Goal: Task Accomplishment & Management: Complete application form

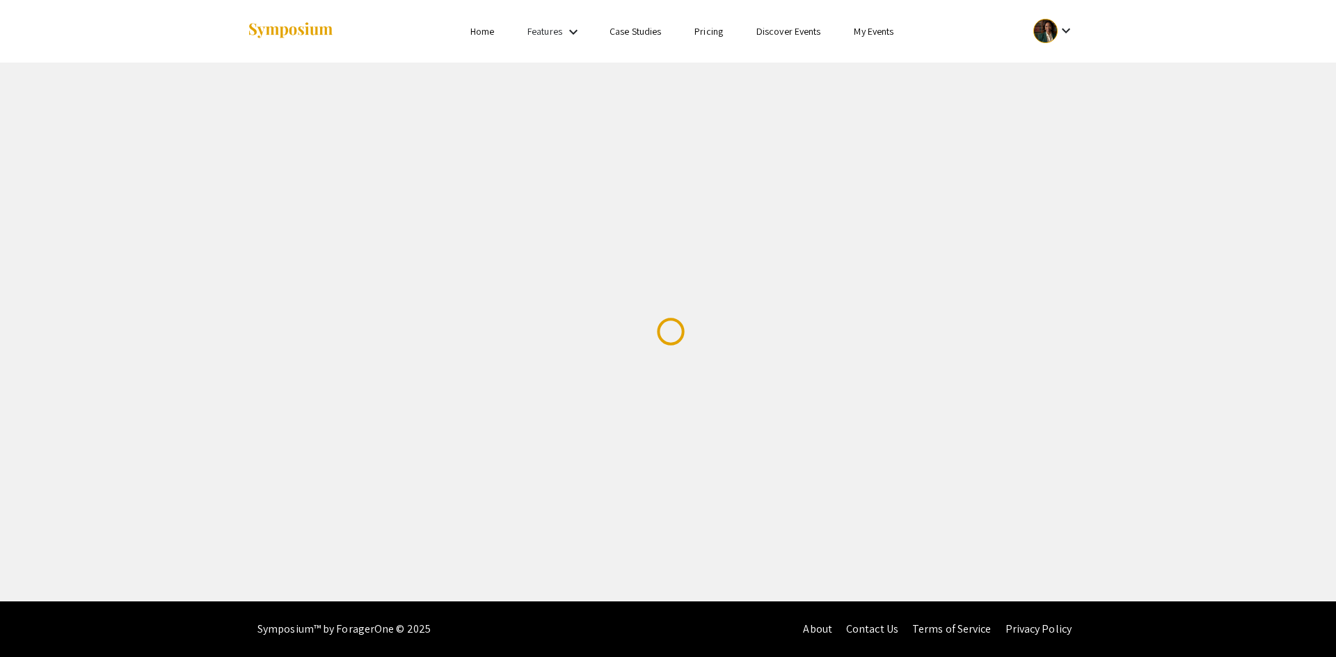
click at [280, 29] on img at bounding box center [290, 31] width 87 height 19
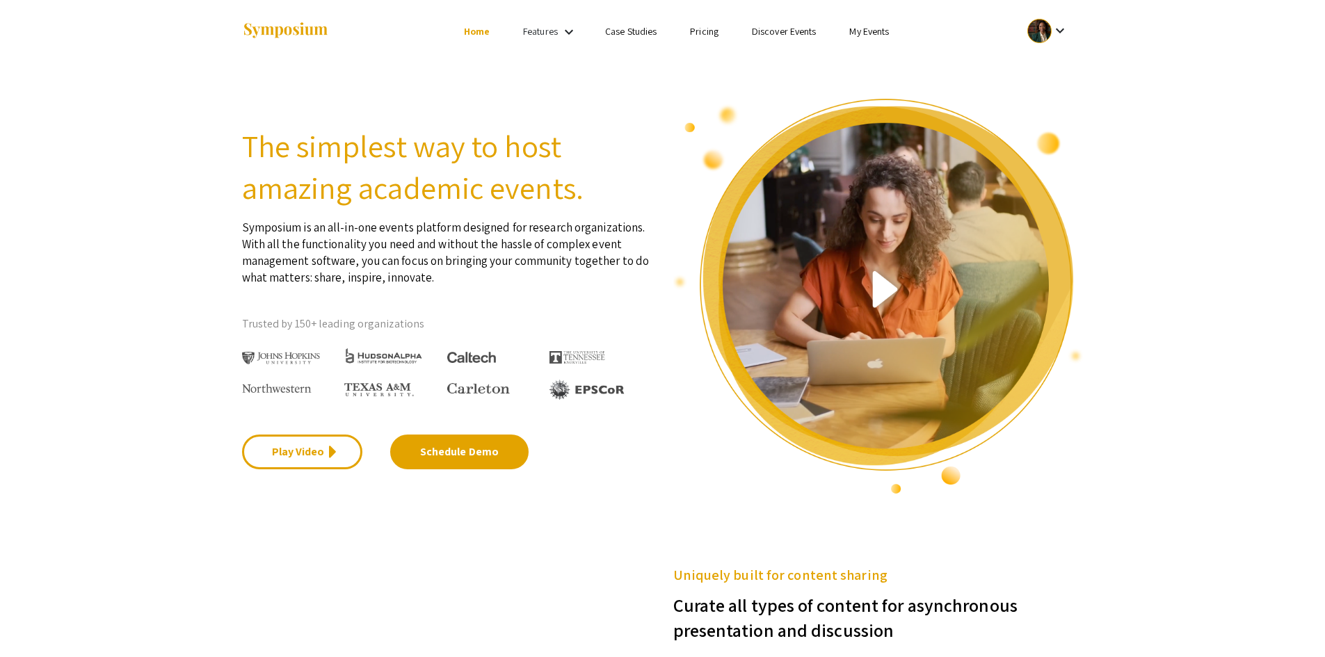
click at [883, 34] on link "My Events" at bounding box center [869, 31] width 40 height 13
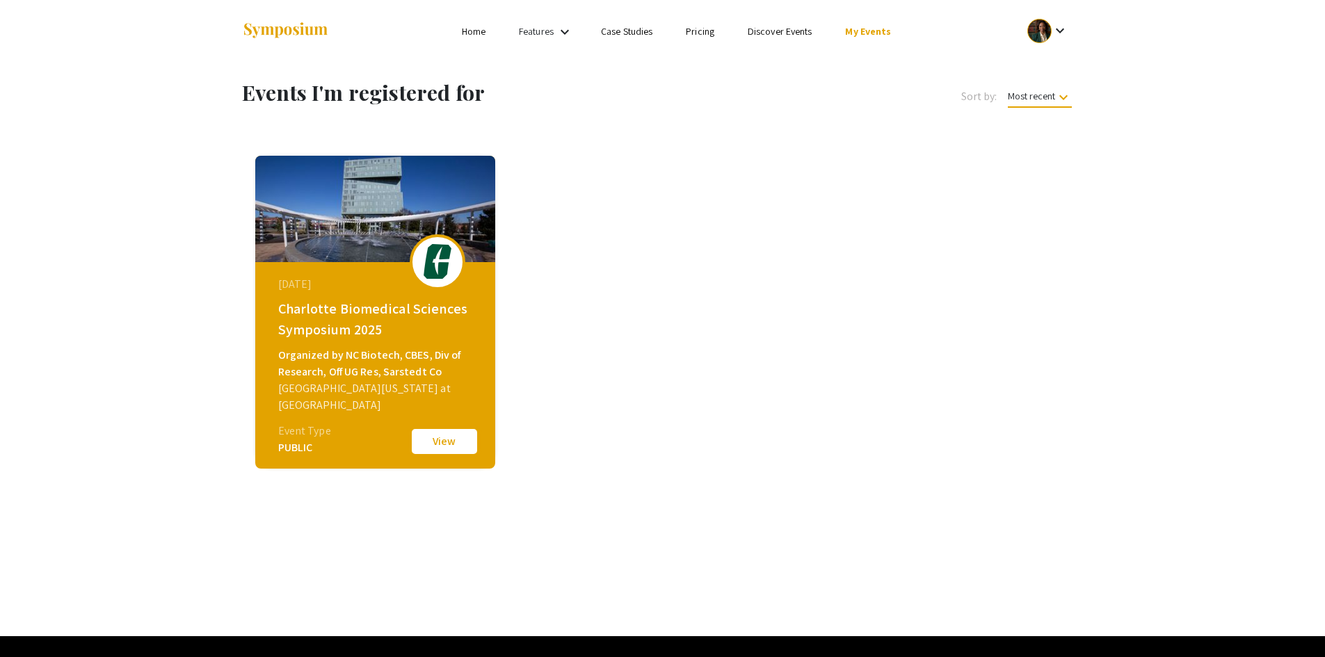
click at [449, 438] on button "View" at bounding box center [445, 441] width 70 height 29
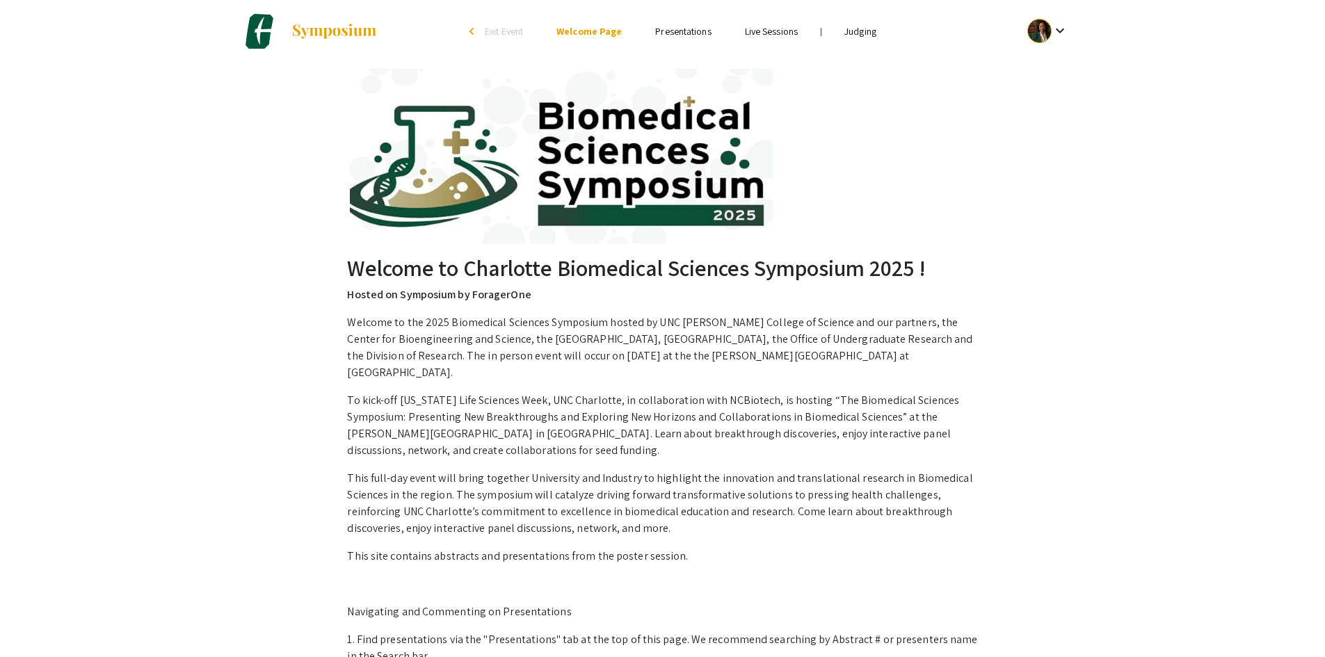
click at [861, 38] on li "Judging" at bounding box center [860, 31] width 65 height 17
click at [861, 32] on link "Judging" at bounding box center [861, 31] width 32 height 13
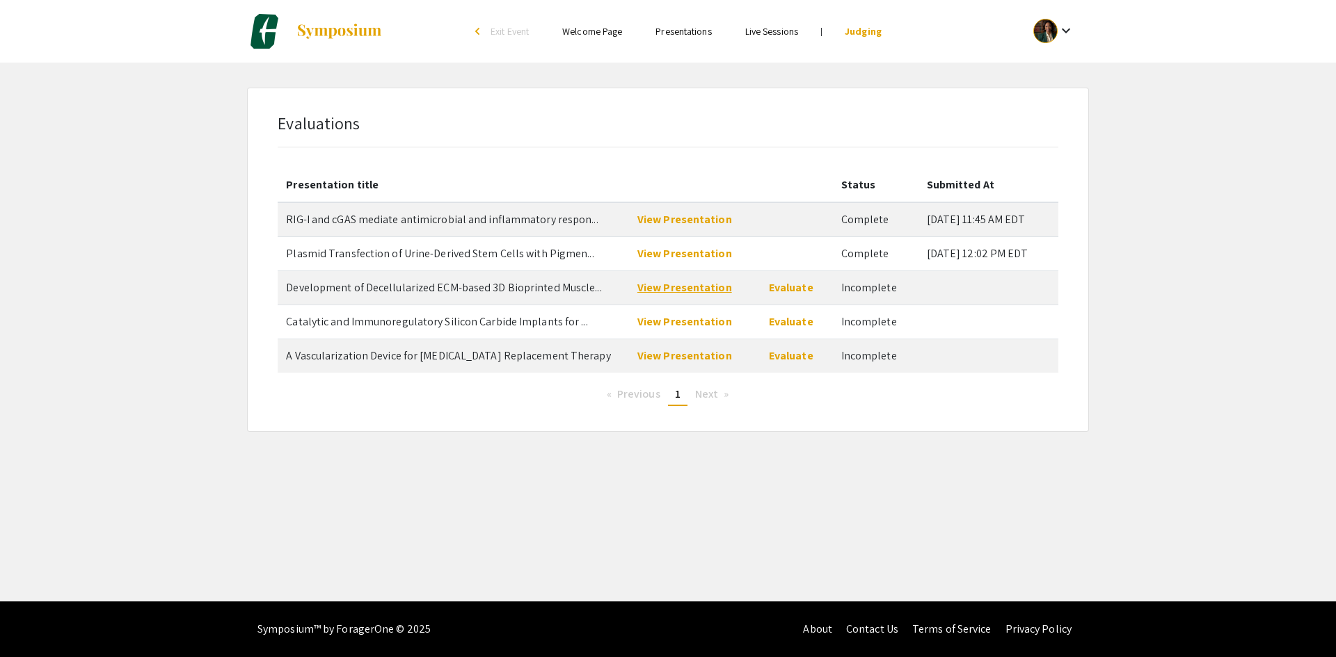
click at [720, 294] on link "View Presentation" at bounding box center [684, 287] width 95 height 15
click at [649, 289] on link "View Presentation" at bounding box center [684, 287] width 95 height 15
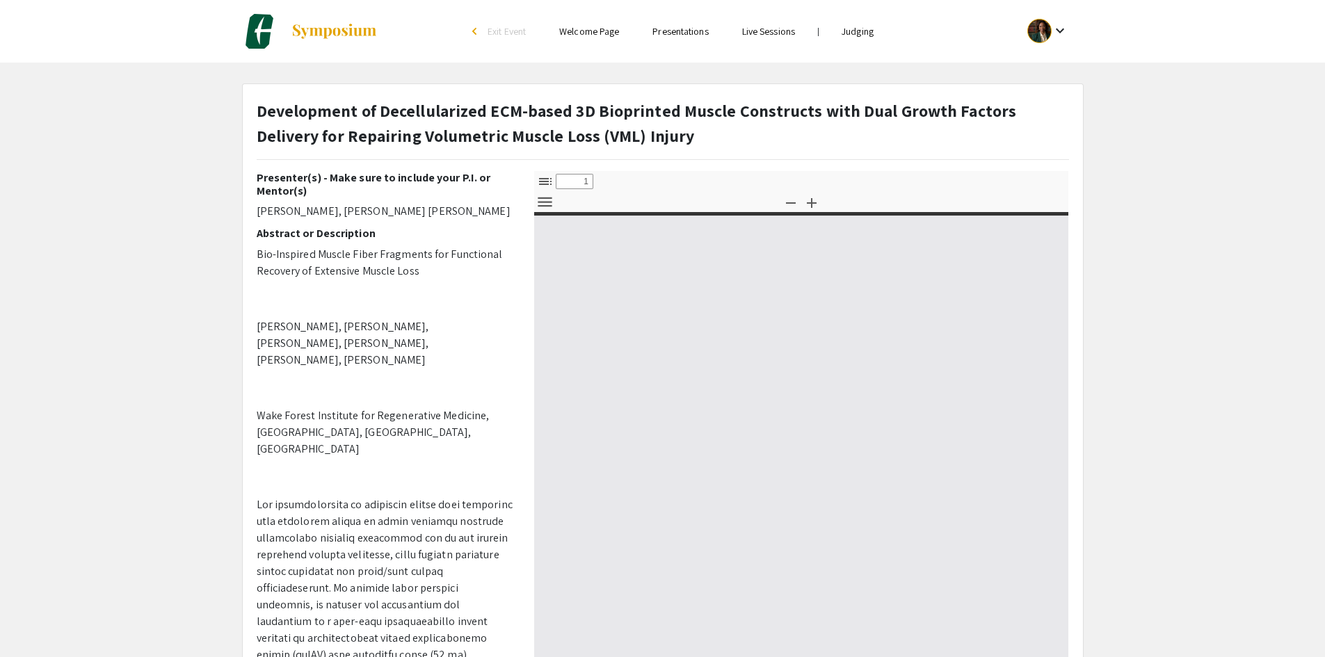
select select "custom"
type input "0"
select select "custom"
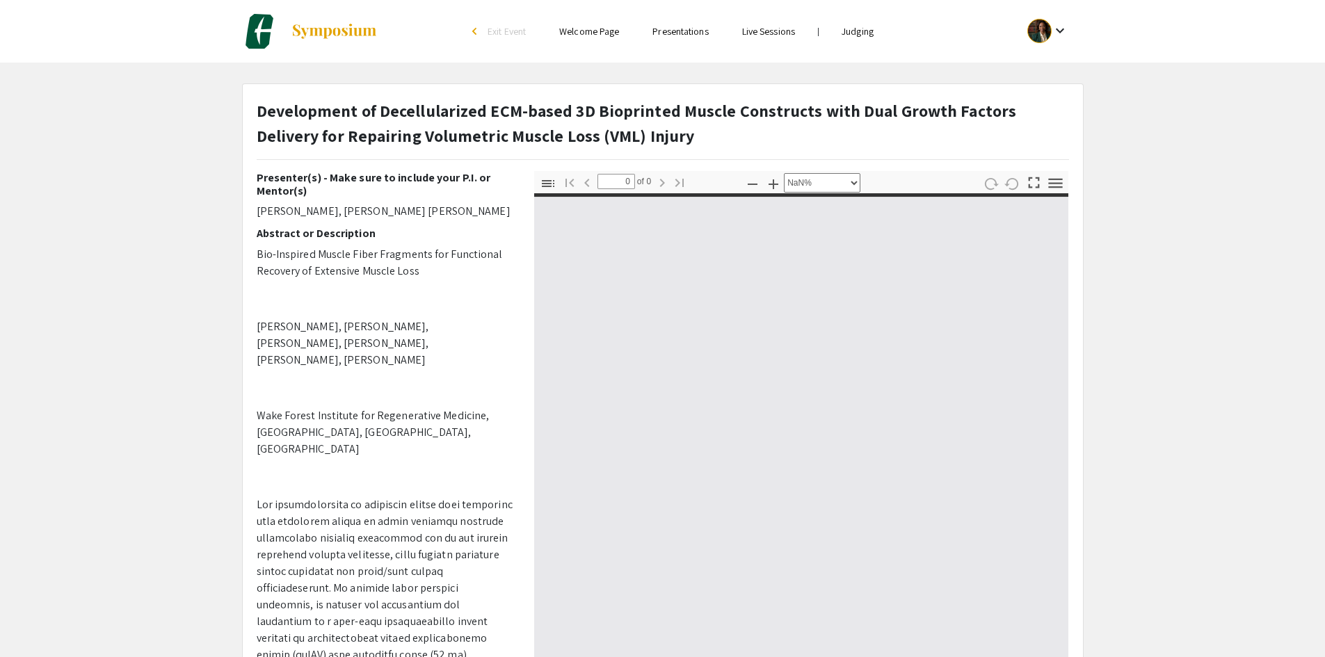
type input "1"
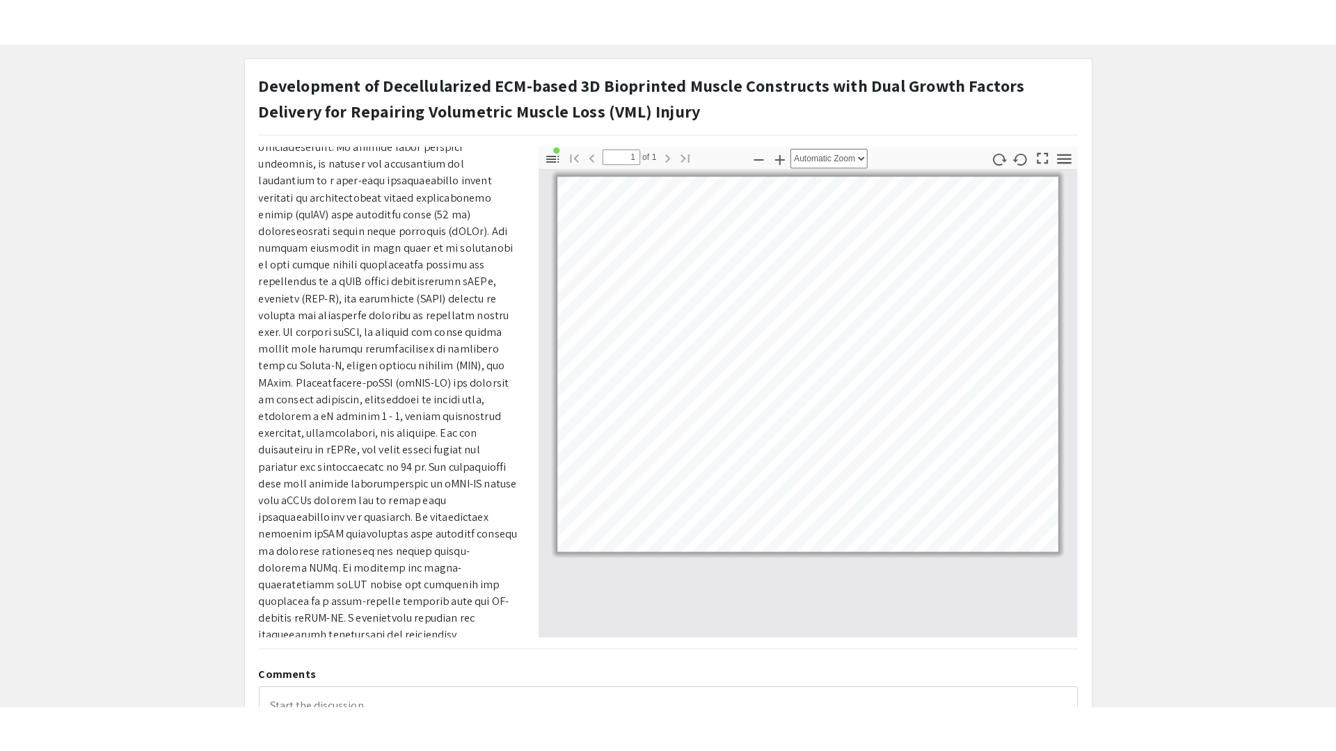
scroll to position [417, 0]
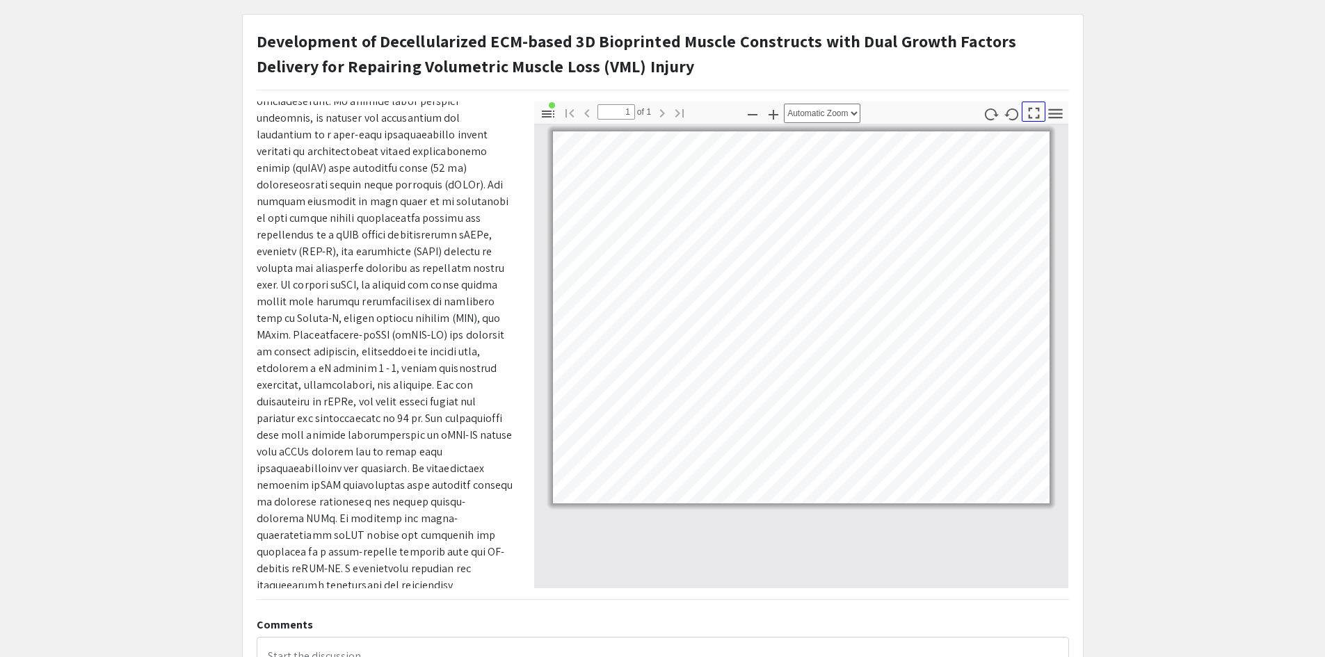
click at [1037, 120] on icon "button" at bounding box center [1034, 113] width 19 height 19
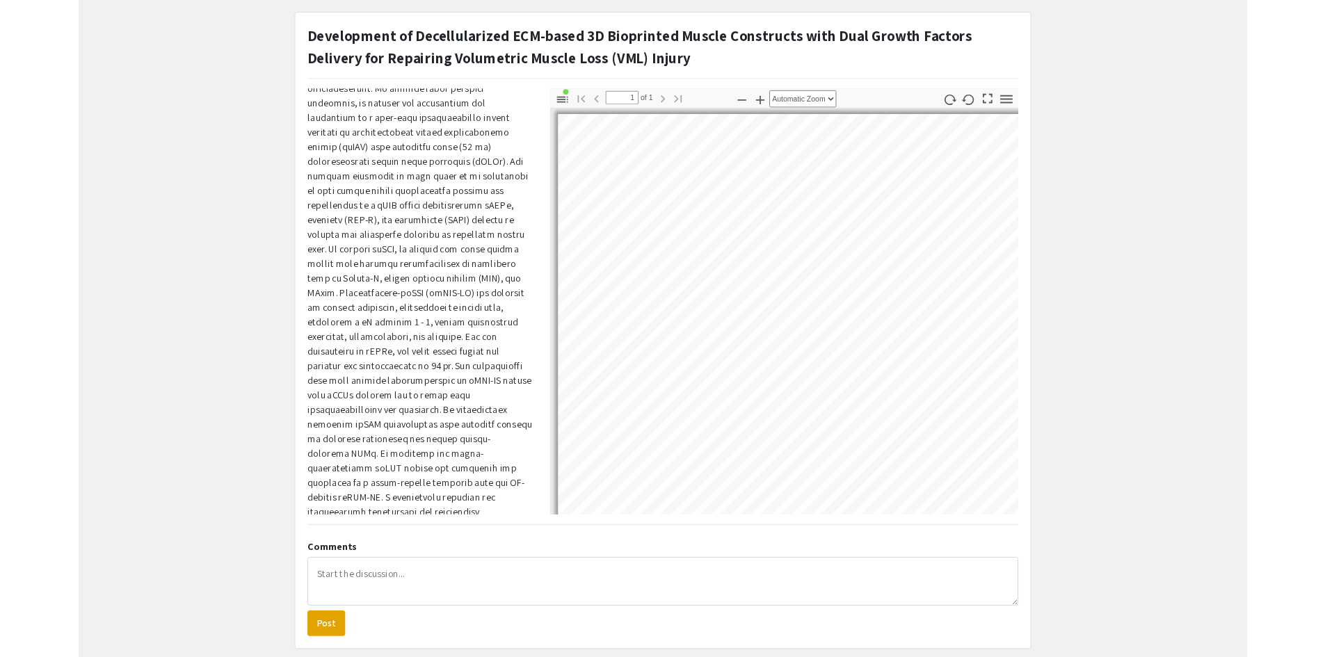
scroll to position [0, 0]
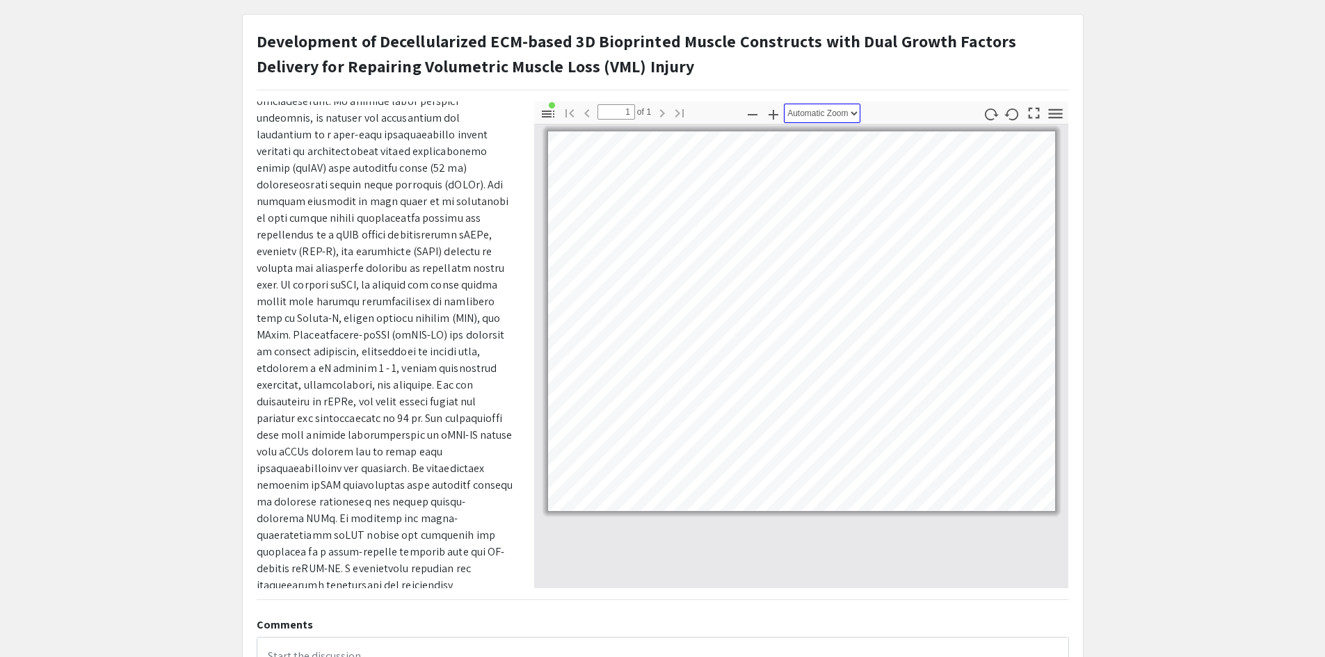
click at [811, 113] on select "Automatic Zoom Actual Size Page Fit Page Width 50% 100% 125% 150% 200% 300% 400…" at bounding box center [822, 113] width 77 height 19
click at [784, 104] on select "Automatic Zoom Actual Size Page Fit Page Width 50% 100% 125% 150% 200% 300% 400…" at bounding box center [822, 113] width 77 height 19
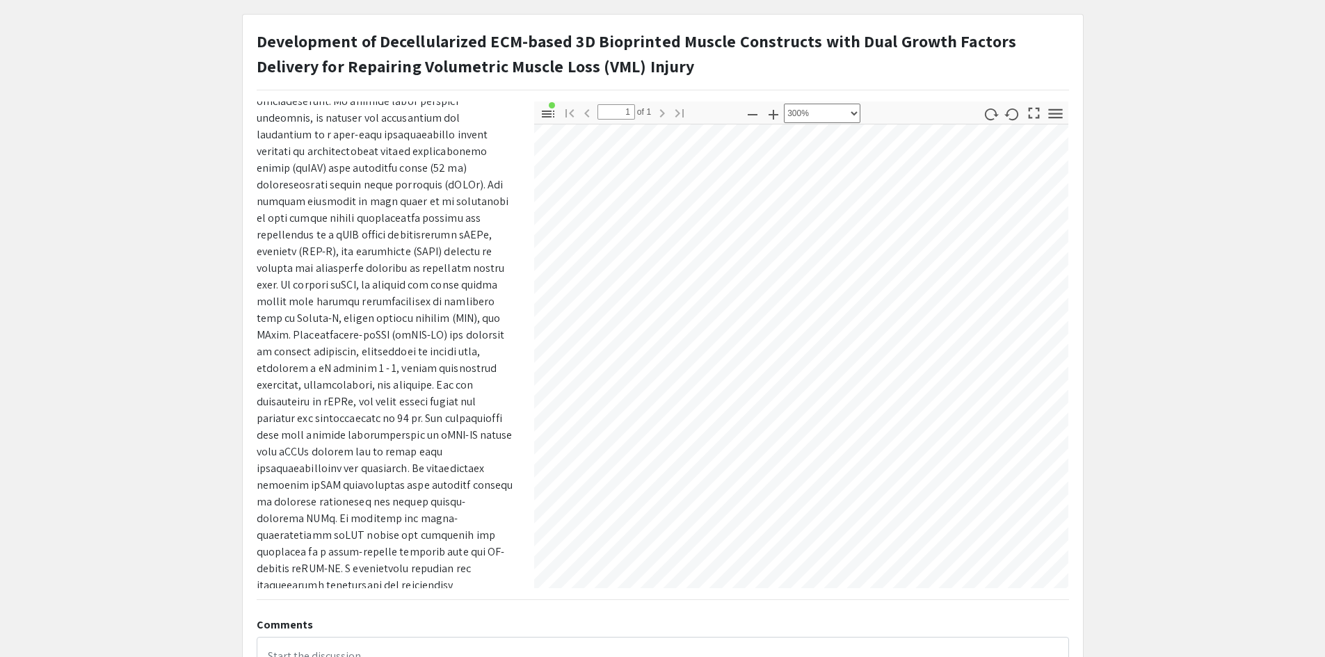
scroll to position [2365, 2619]
click at [849, 118] on select "Automatic Zoom Actual Size Page Fit Page Width 50% 100% 125% 150% 200% 300% 400…" at bounding box center [822, 113] width 77 height 19
click at [784, 104] on select "Automatic Zoom Actual Size Page Fit Page Width 50% 100% 125% 150% 200% 300% 400…" at bounding box center [822, 113] width 77 height 19
click at [856, 118] on select "Automatic Zoom Actual Size Page Fit Page Width 50% 100% 125% 150% 200% 300% 400…" at bounding box center [822, 113] width 77 height 19
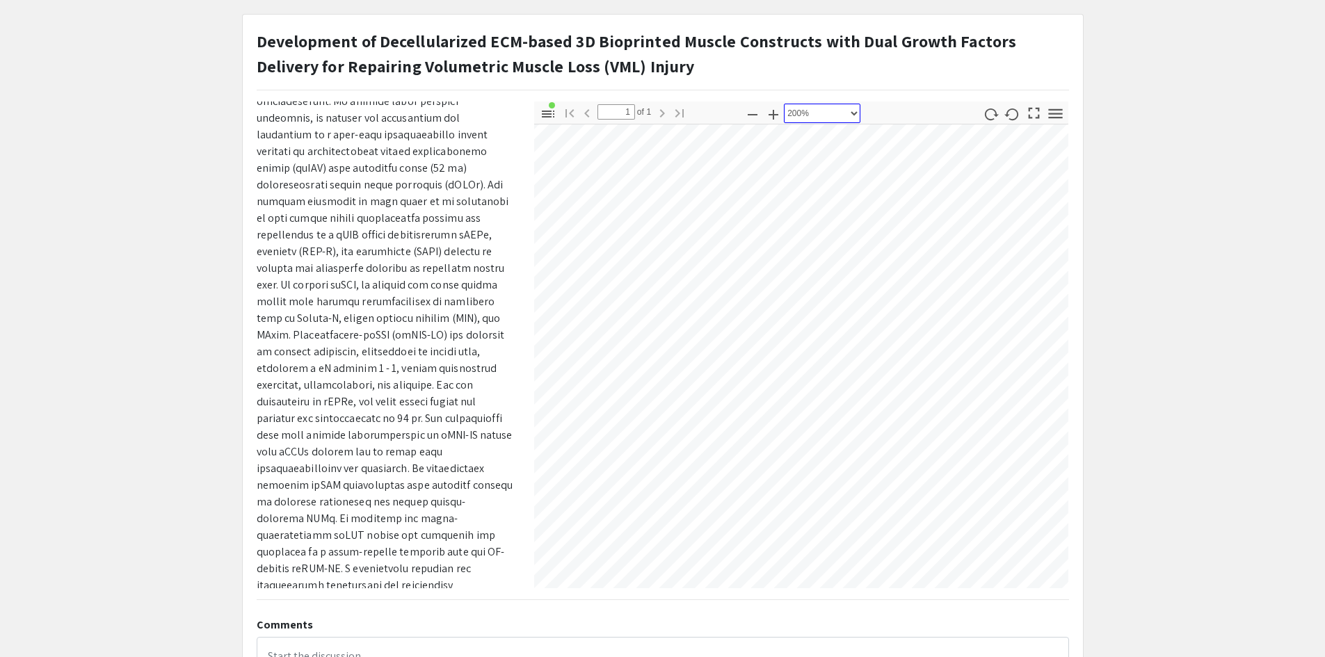
select select "auto"
click at [784, 104] on select "Automatic Zoom Actual Size Page Fit Page Width 50% 100% 125% 150% 200% 300% 400…" at bounding box center [822, 113] width 77 height 19
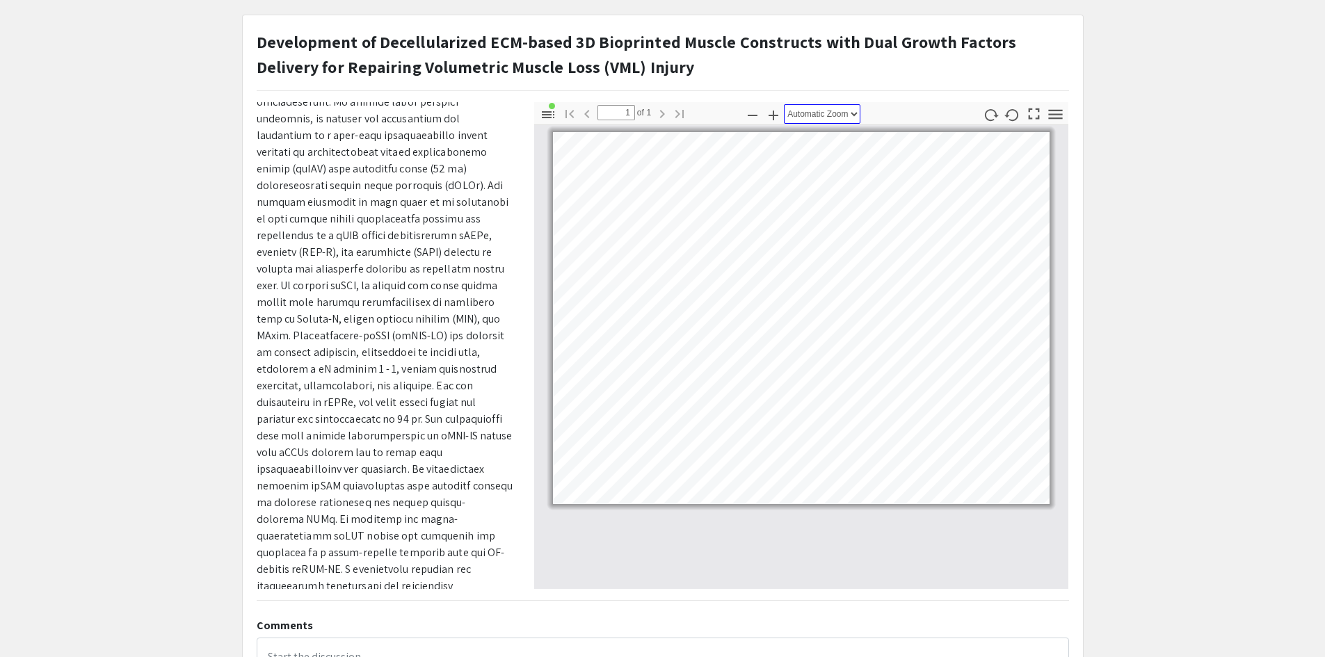
scroll to position [0, 0]
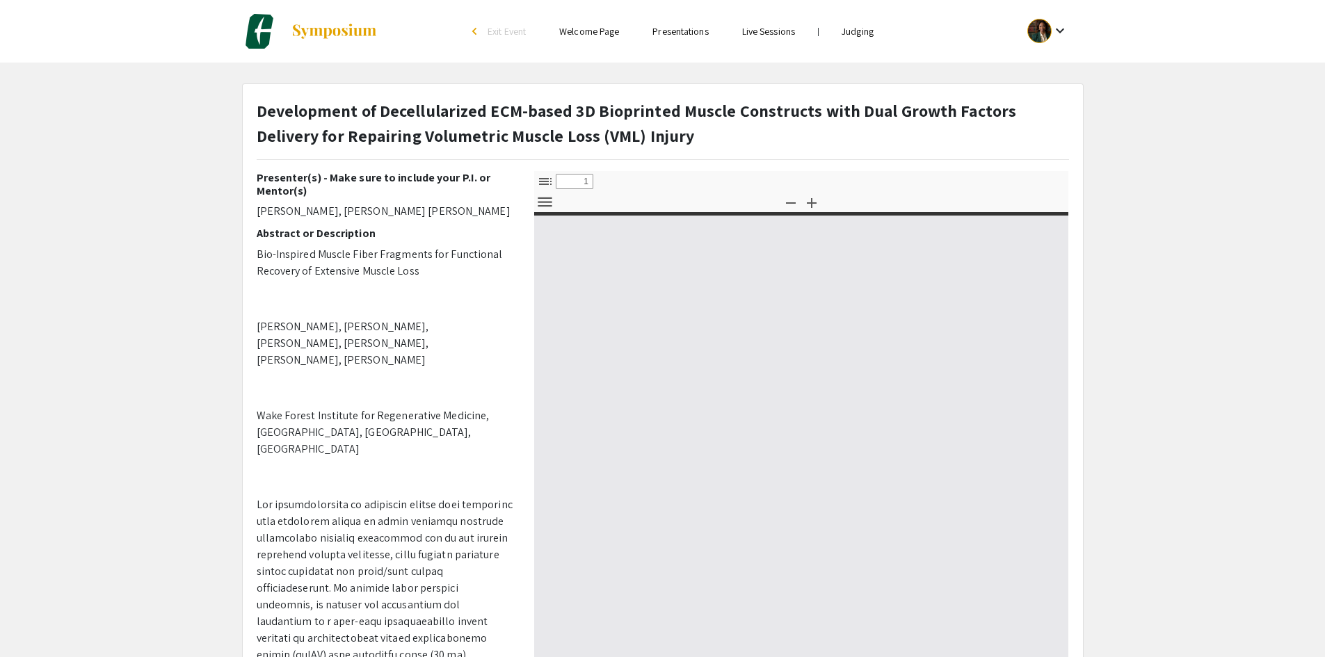
select select "custom"
type input "0"
select select "auto"
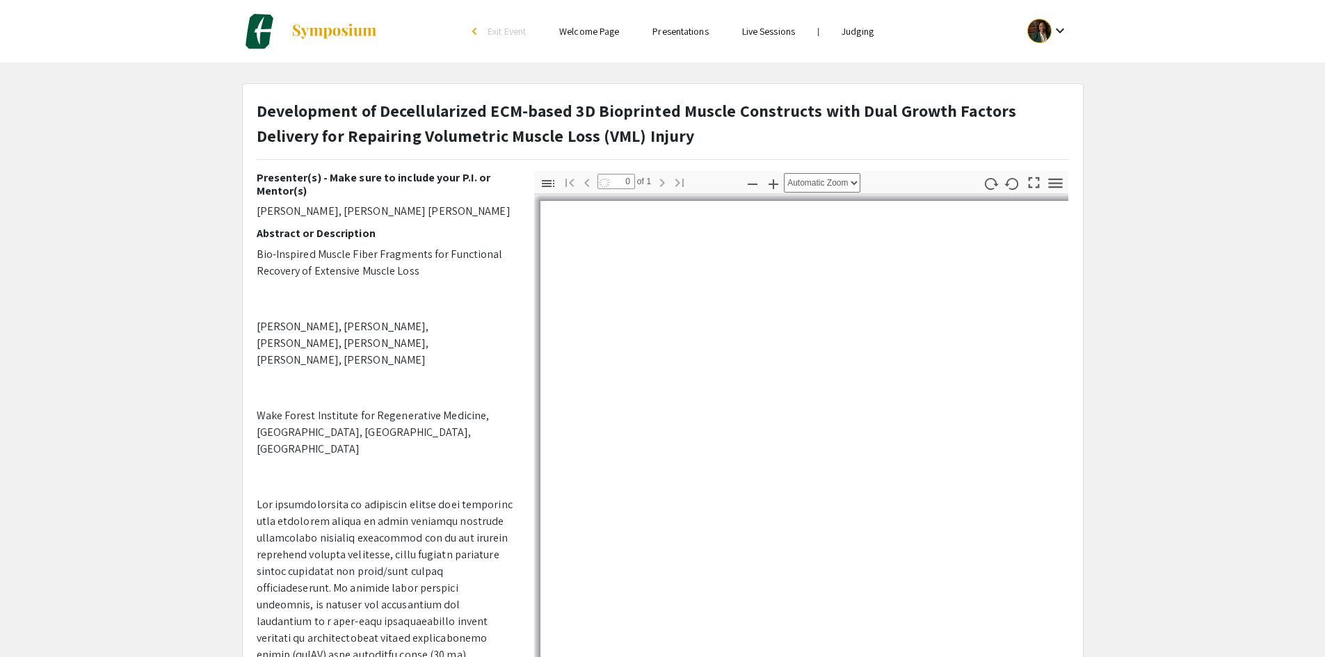
type input "1"
select select "auto"
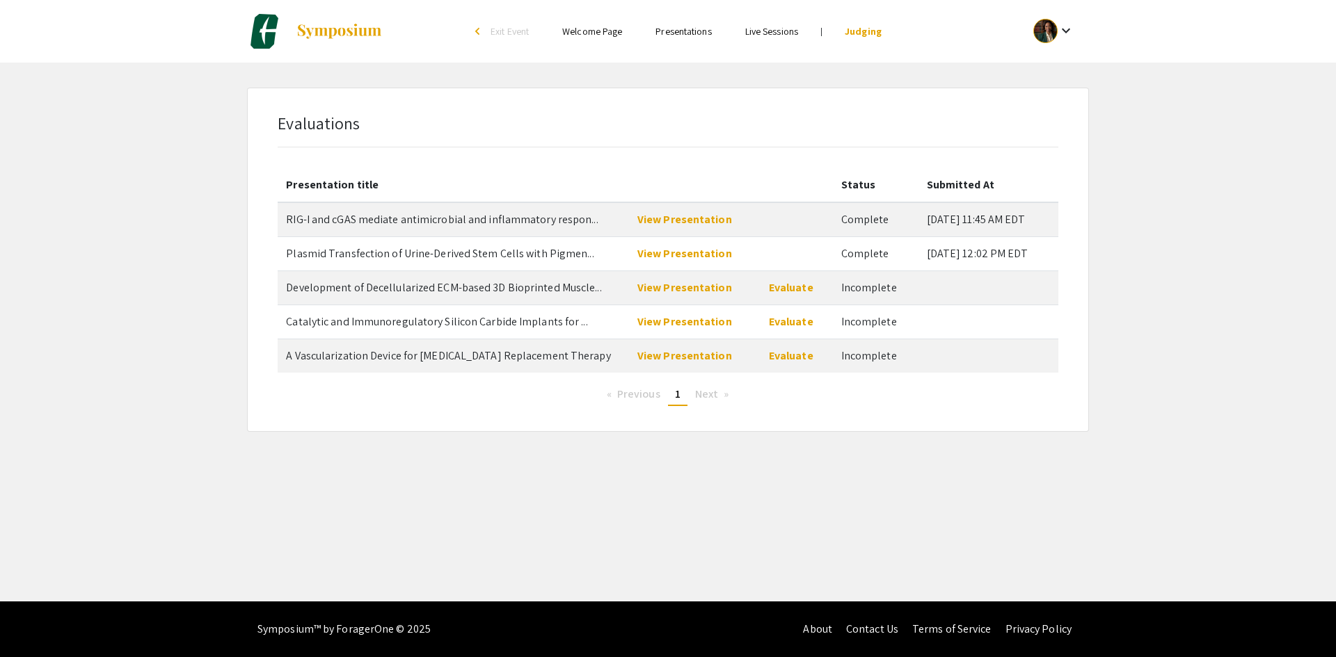
click at [785, 295] on td "Evaluate" at bounding box center [796, 288] width 72 height 34
click at [786, 285] on link "Evaluate" at bounding box center [791, 287] width 45 height 15
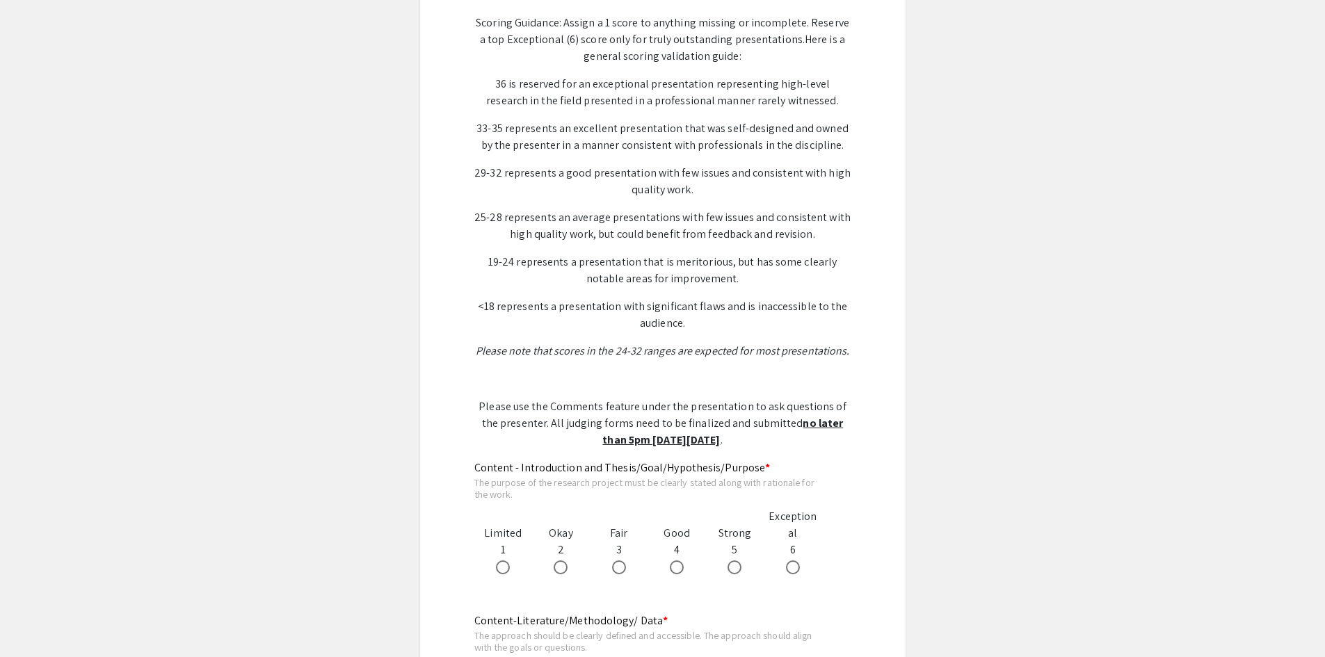
scroll to position [557, 0]
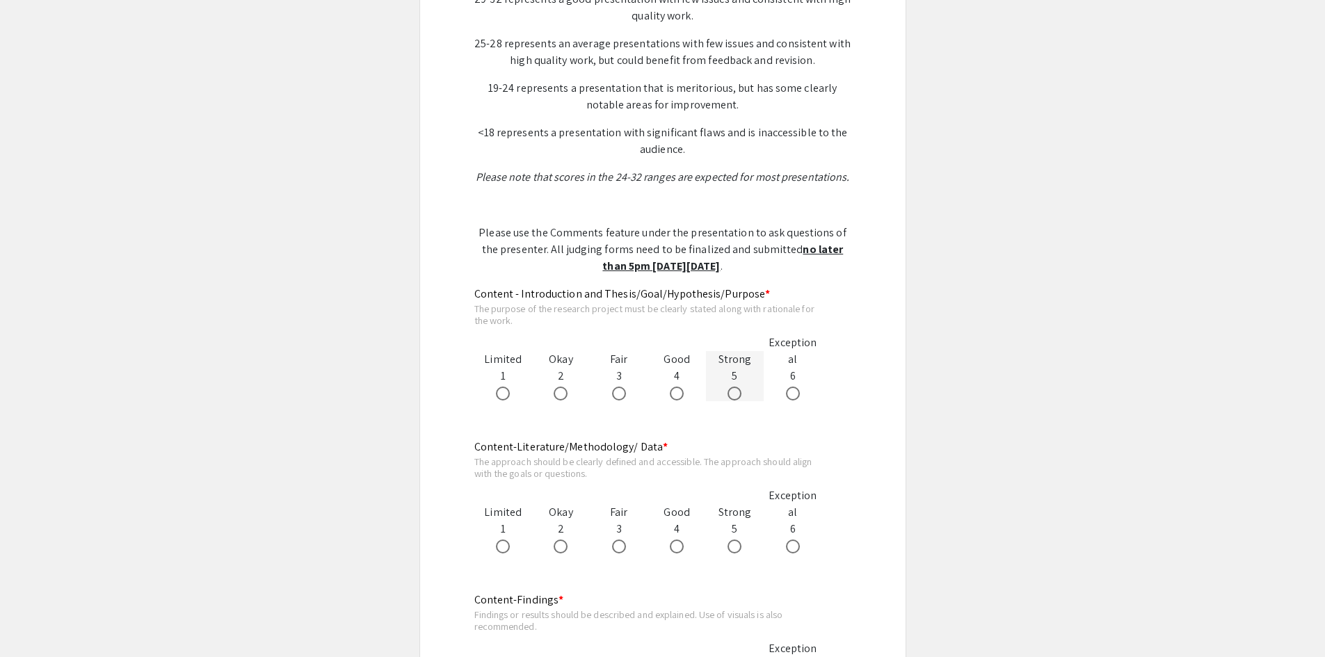
click at [733, 399] on span at bounding box center [735, 394] width 14 height 14
click at [733, 399] on input "radio" at bounding box center [735, 394] width 14 height 14
radio input "true"
click at [729, 542] on span at bounding box center [735, 547] width 14 height 14
click at [729, 542] on input "radio" at bounding box center [735, 547] width 14 height 14
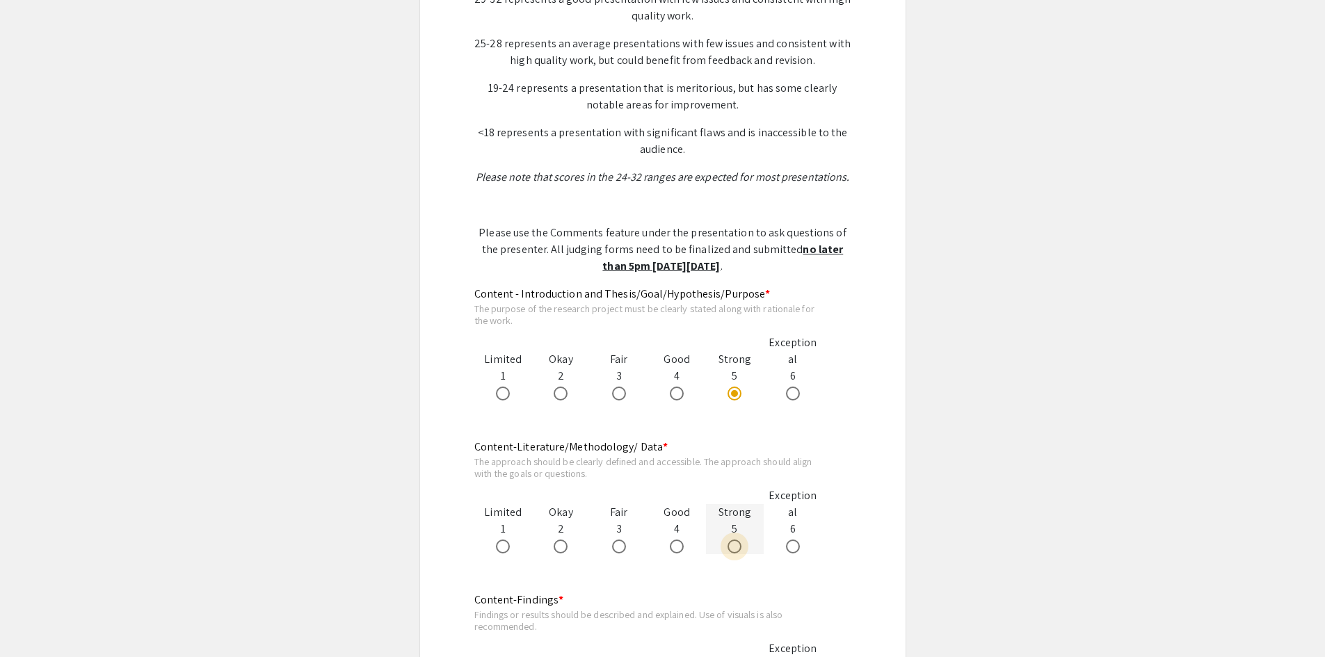
radio input "true"
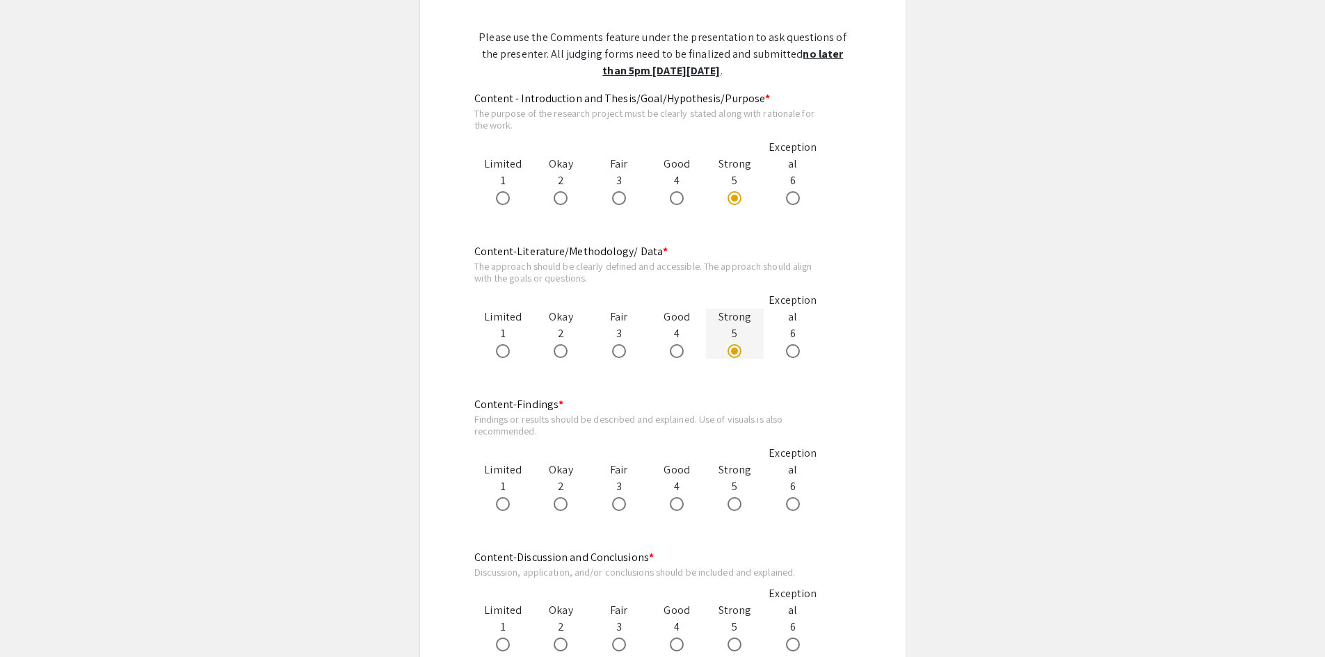
scroll to position [765, 0]
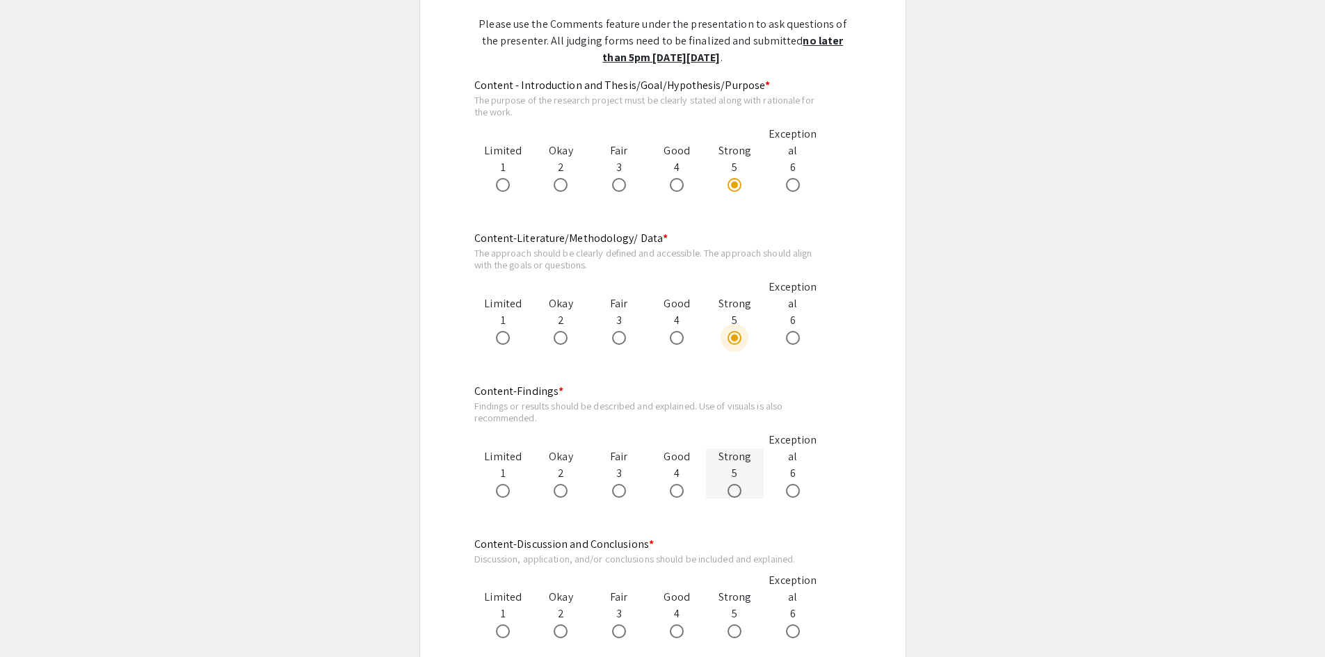
click at [739, 494] on span at bounding box center [735, 491] width 14 height 14
click at [739, 494] on input "radio" at bounding box center [735, 491] width 14 height 14
radio input "true"
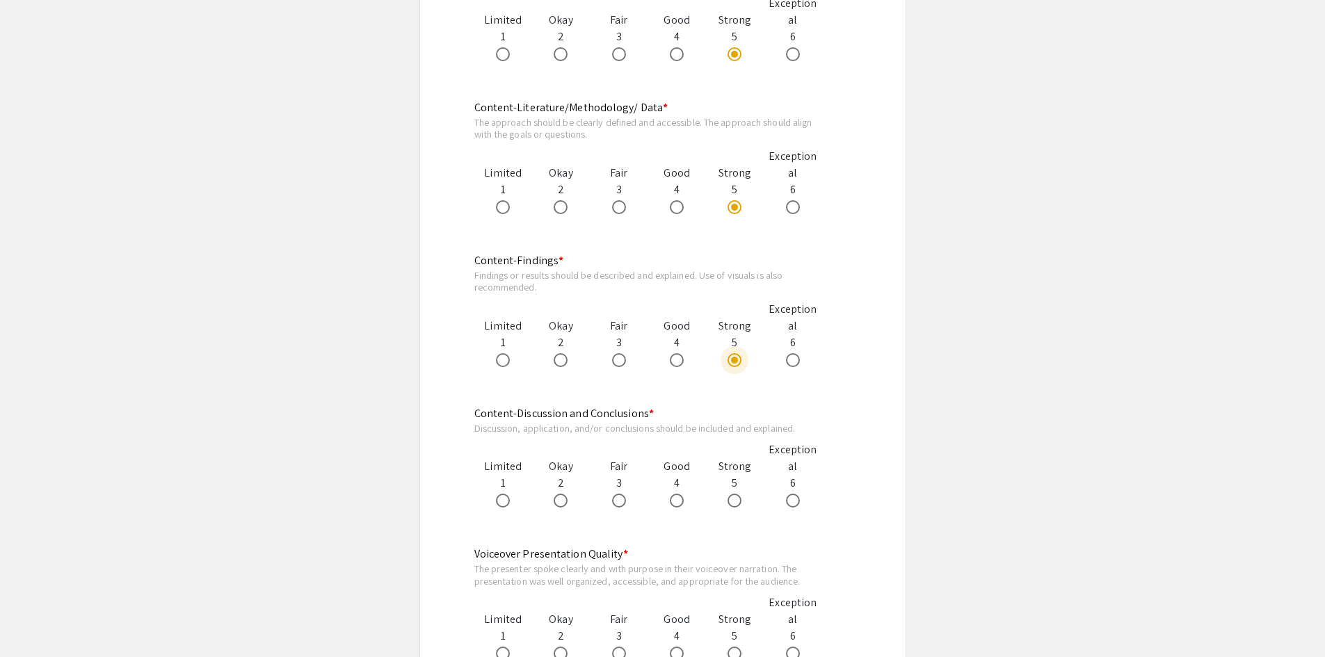
scroll to position [904, 0]
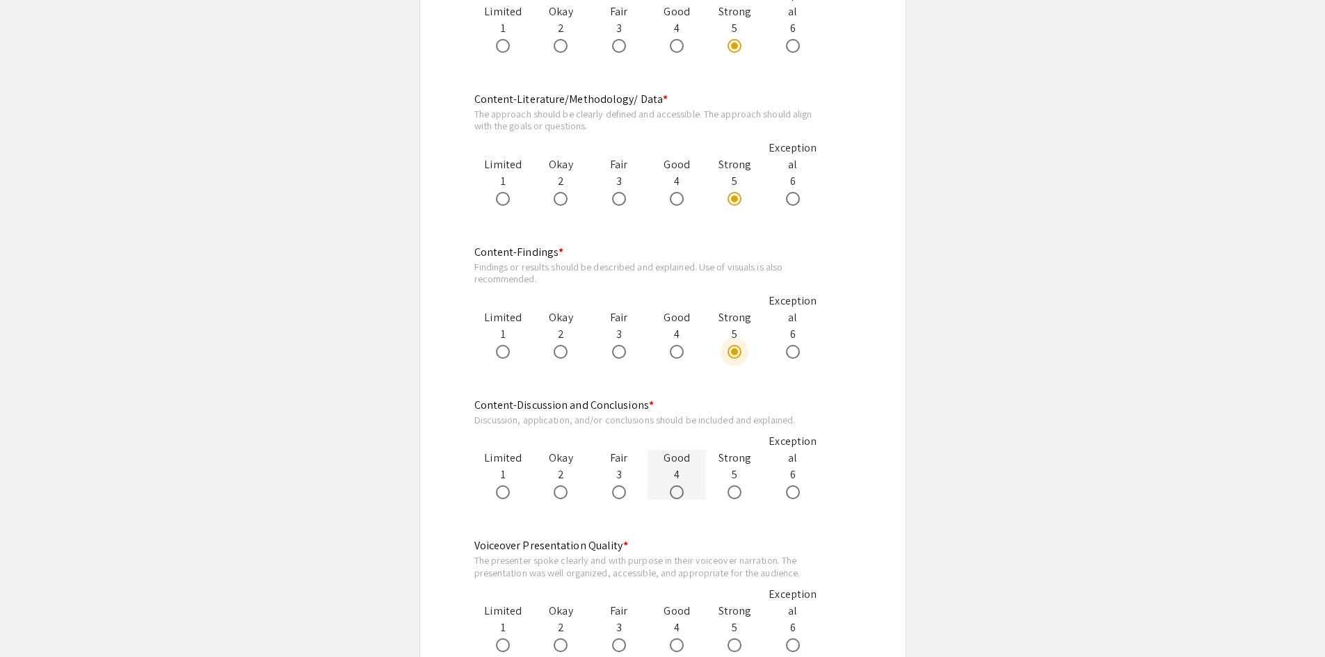
click at [684, 498] on span at bounding box center [677, 493] width 14 height 14
click at [684, 498] on input "radio" at bounding box center [677, 493] width 14 height 14
radio input "true"
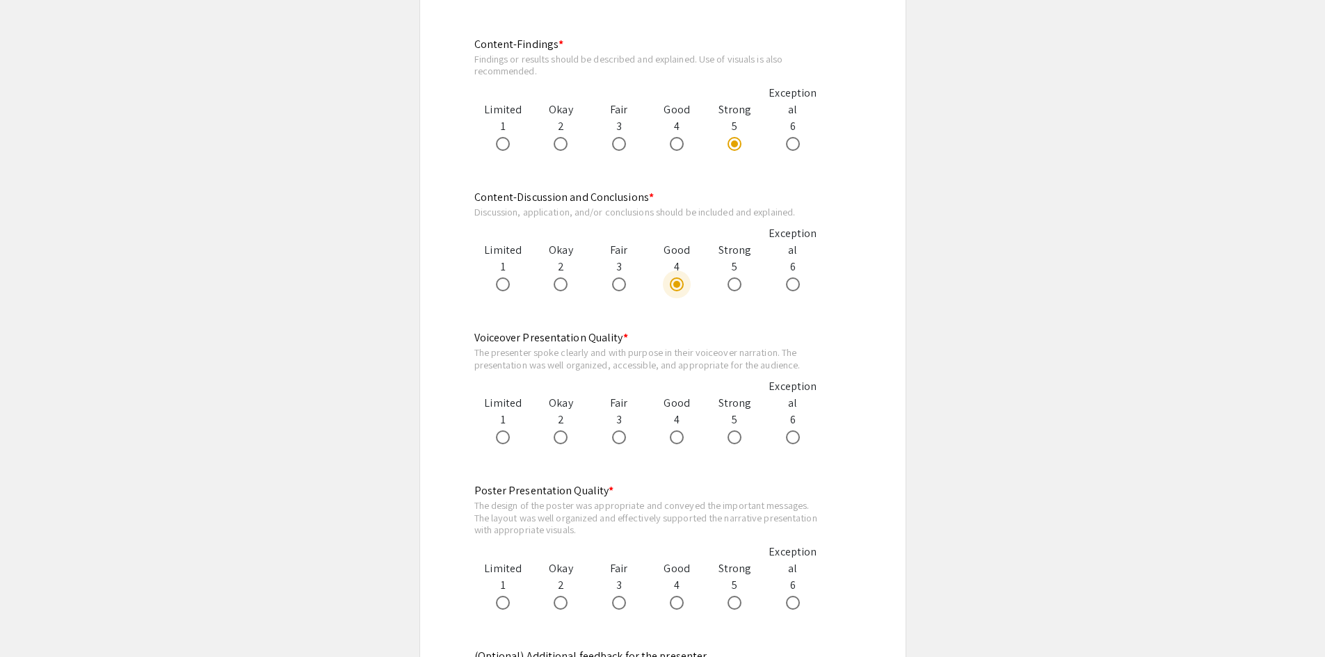
scroll to position [1113, 0]
click at [504, 449] on app-form-preview-likert-scale-field "Voiceover Presentation Quality * The presenter spoke clearly and with purpose i…" at bounding box center [662, 400] width 377 height 143
click at [501, 444] on span at bounding box center [503, 437] width 14 height 14
click at [501, 444] on input "radio" at bounding box center [503, 437] width 14 height 14
radio input "true"
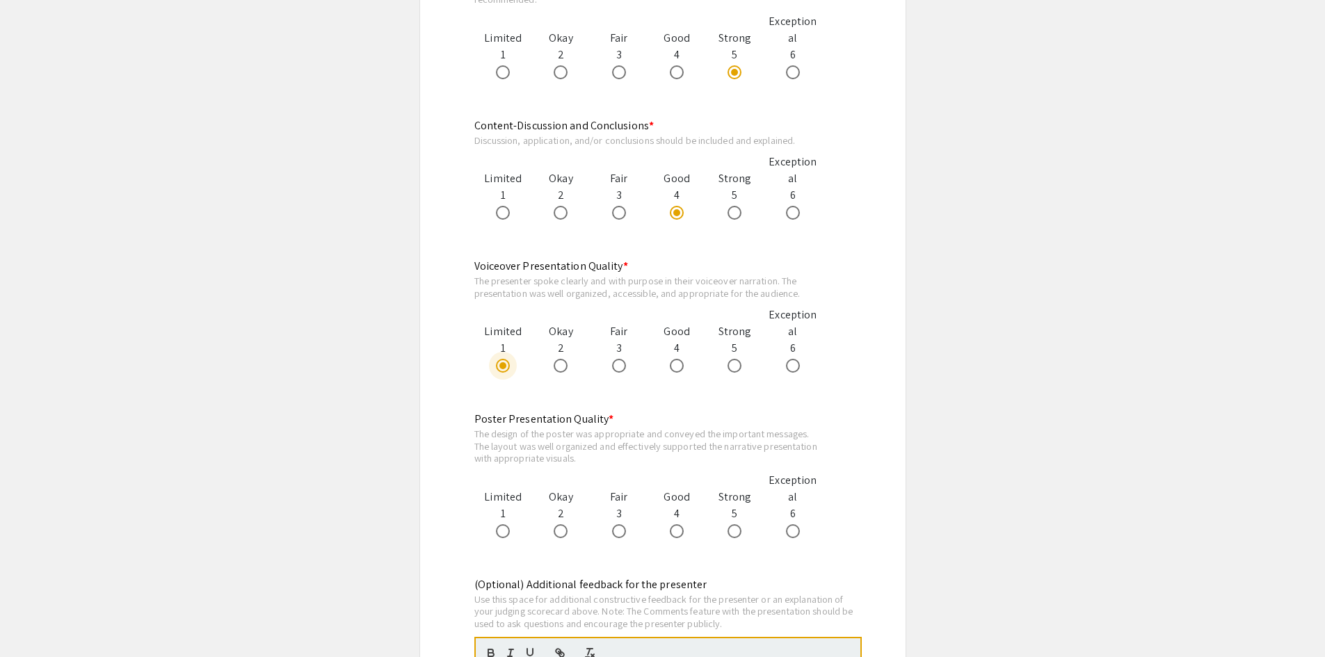
scroll to position [1252, 0]
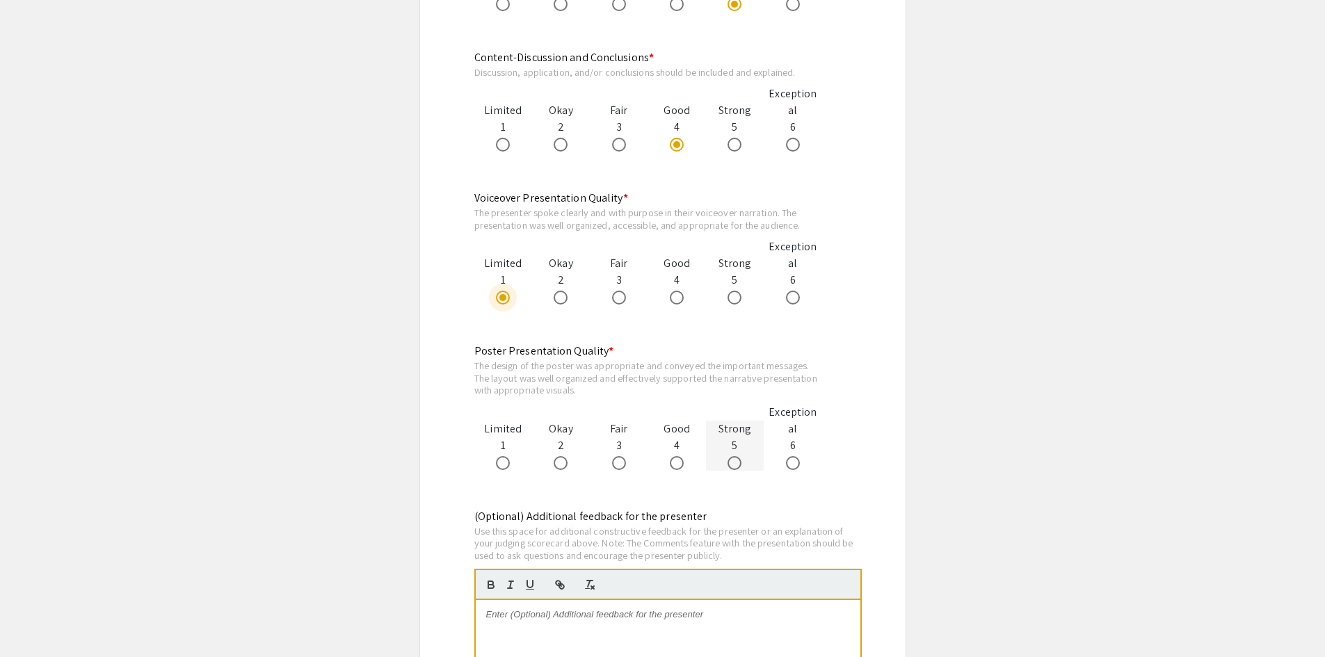
click at [730, 463] on span at bounding box center [735, 463] width 14 height 14
click at [730, 463] on input "radio" at bounding box center [735, 463] width 14 height 14
radio input "true"
click at [680, 618] on p at bounding box center [668, 615] width 364 height 13
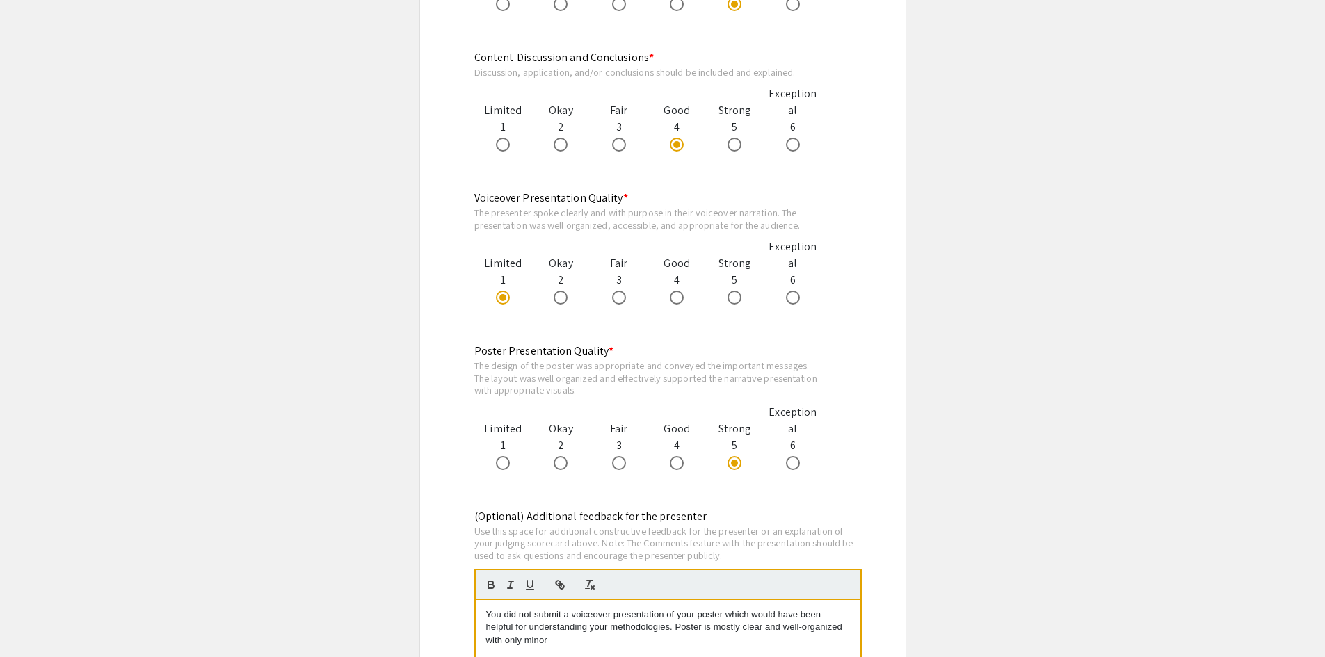
scroll to position [0, 0]
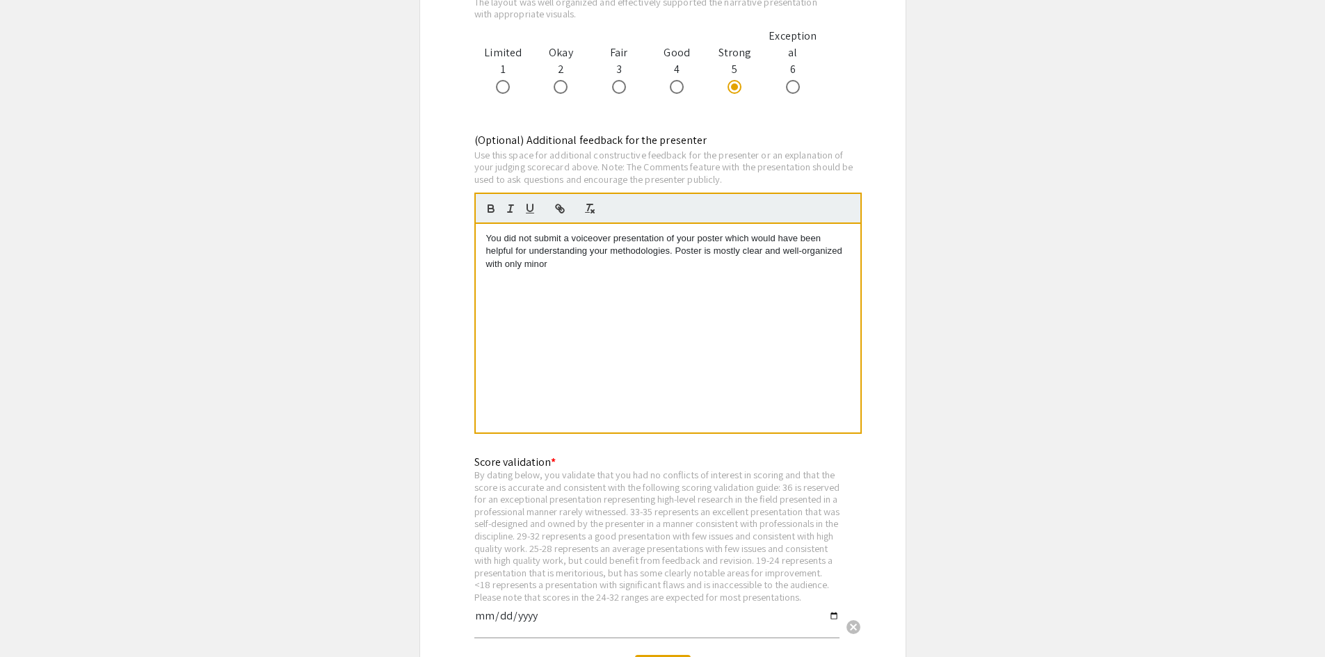
click at [787, 297] on div "You did not submit a voiceover presentation of your poster which would have bee…" at bounding box center [668, 328] width 385 height 209
click at [728, 335] on div "You did not submit a voiceover presentation of your poster which would have bee…" at bounding box center [668, 328] width 385 height 209
click at [676, 247] on p "You did not submit a voiceover presentation of your poster which would have bee…" at bounding box center [668, 251] width 364 height 38
click at [598, 266] on p "You did not submit a voiceover presentation of your poster which would have bee…" at bounding box center [668, 251] width 364 height 38
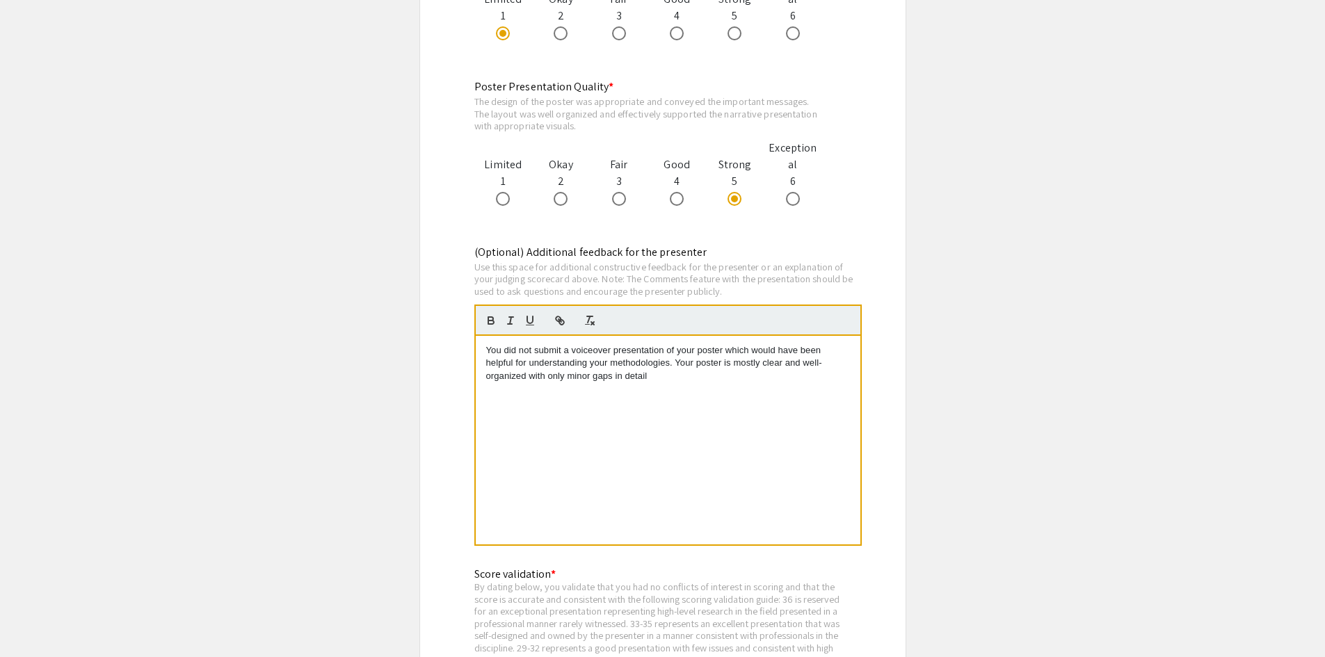
scroll to position [1490, 0]
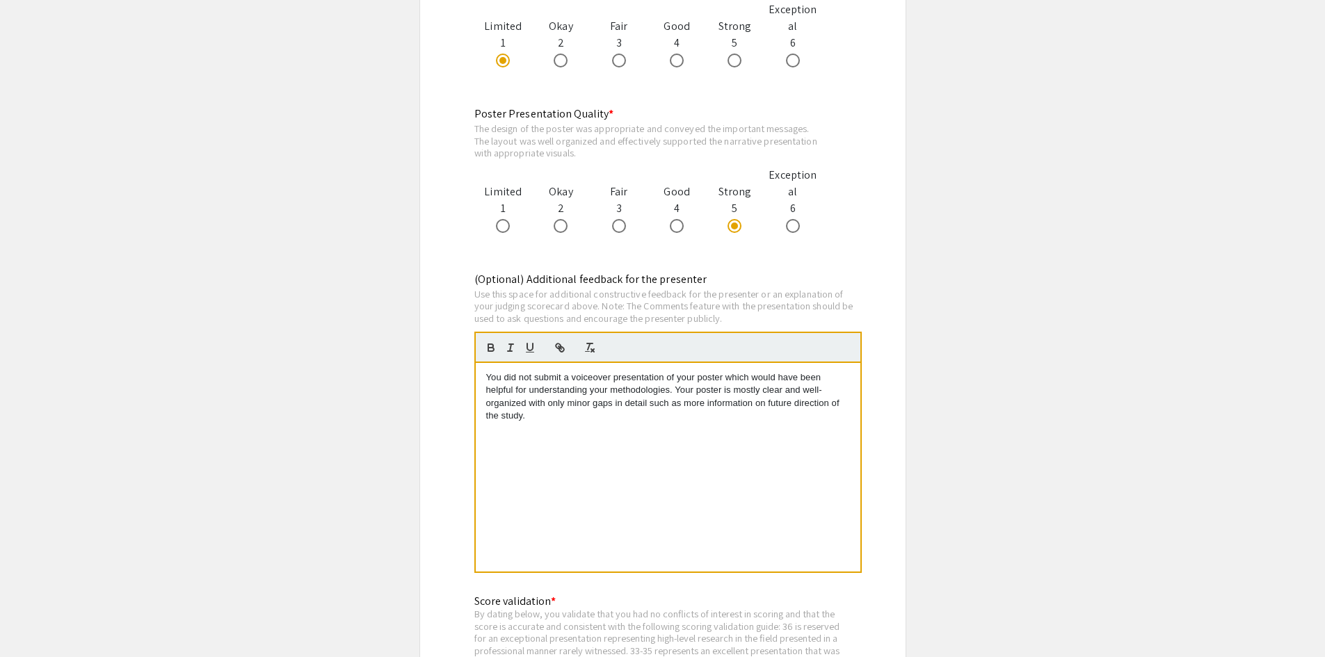
click at [753, 402] on p "You did not submit a voiceover presentation of your poster which would have bee…" at bounding box center [668, 397] width 364 height 51
click at [593, 415] on p "You did not submit a voiceover presentation of your poster which would have bee…" at bounding box center [668, 397] width 364 height 51
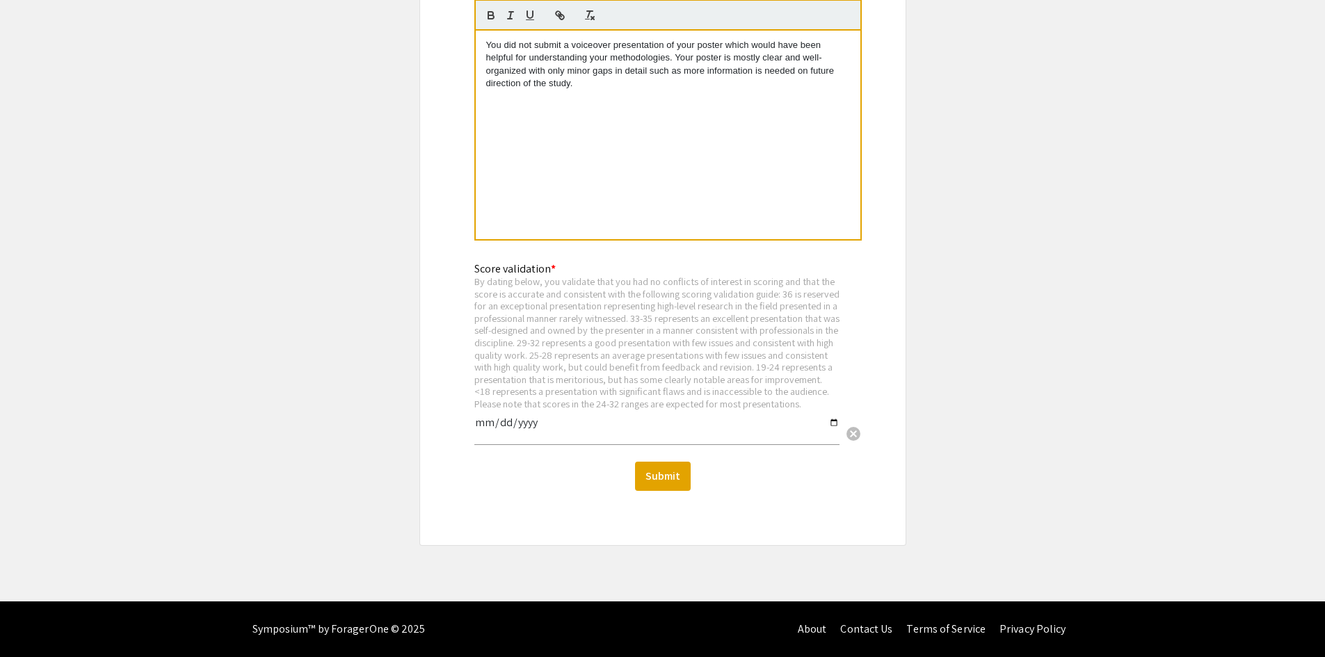
scroll to position [1835, 0]
click at [498, 415] on div "Score validation * By dating below, you validate that you had no conflicts of i…" at bounding box center [656, 347] width 365 height 196
type input "2025-09-11"
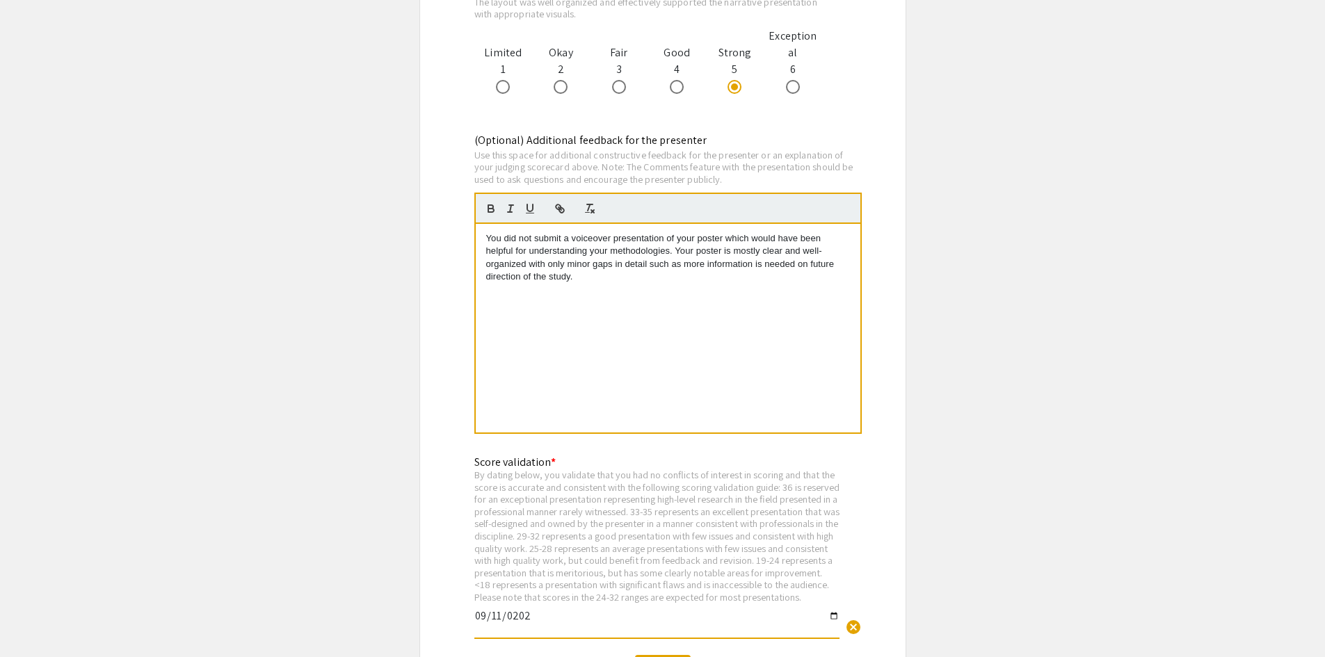
scroll to position [1626, 0]
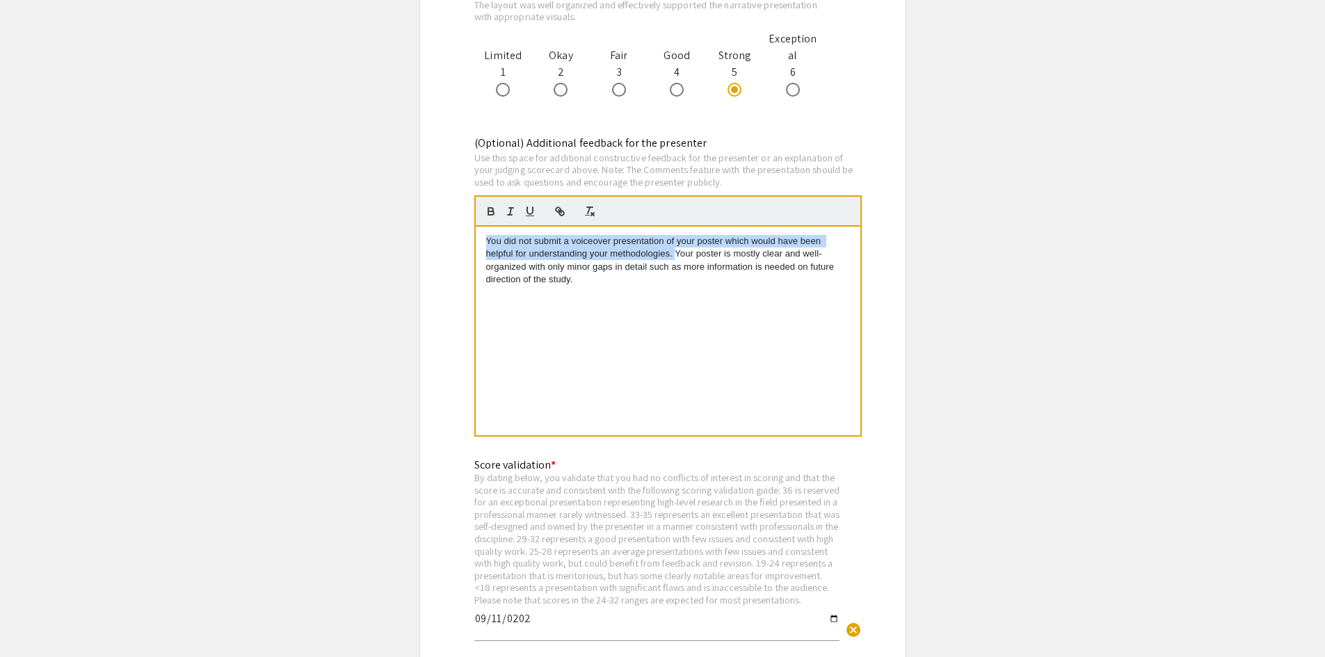
drag, startPoint x: 484, startPoint y: 242, endPoint x: 677, endPoint y: 255, distance: 193.1
click at [677, 255] on div "You did not submit a voiceover presentation of your poster which would have bee…" at bounding box center [668, 331] width 385 height 209
copy p "You did not submit a voiceover presentation of your poster which would have bee…"
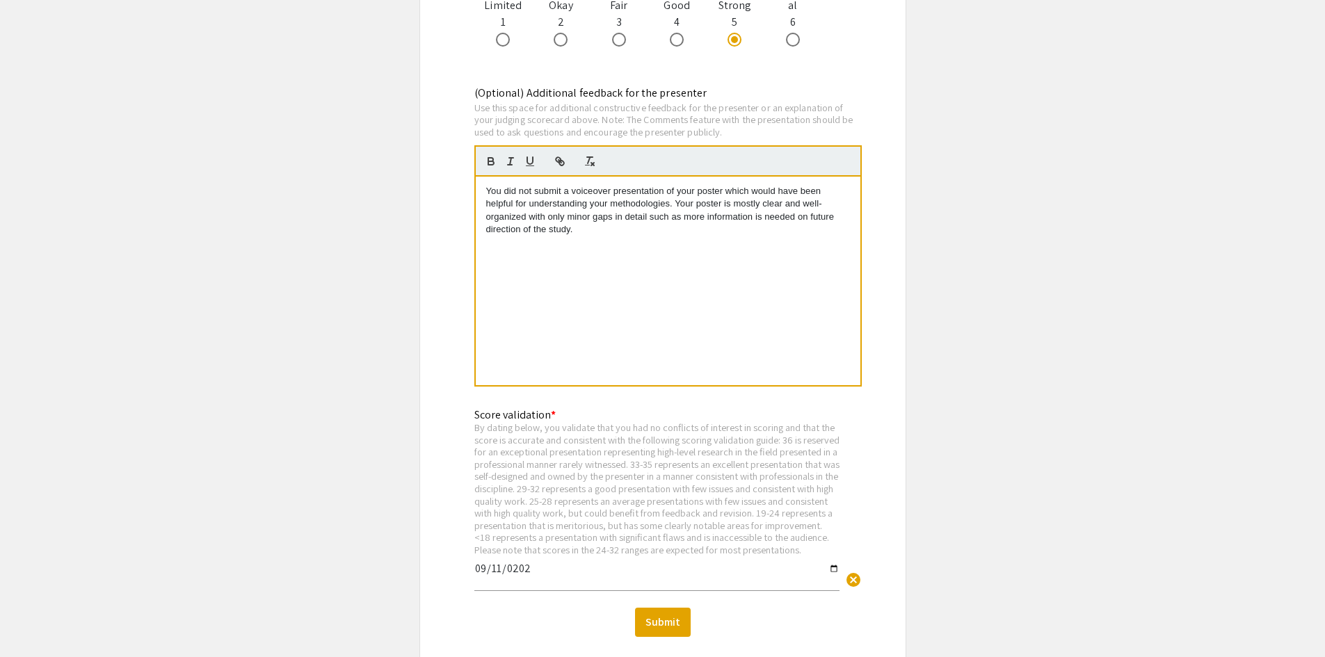
scroll to position [1835, 0]
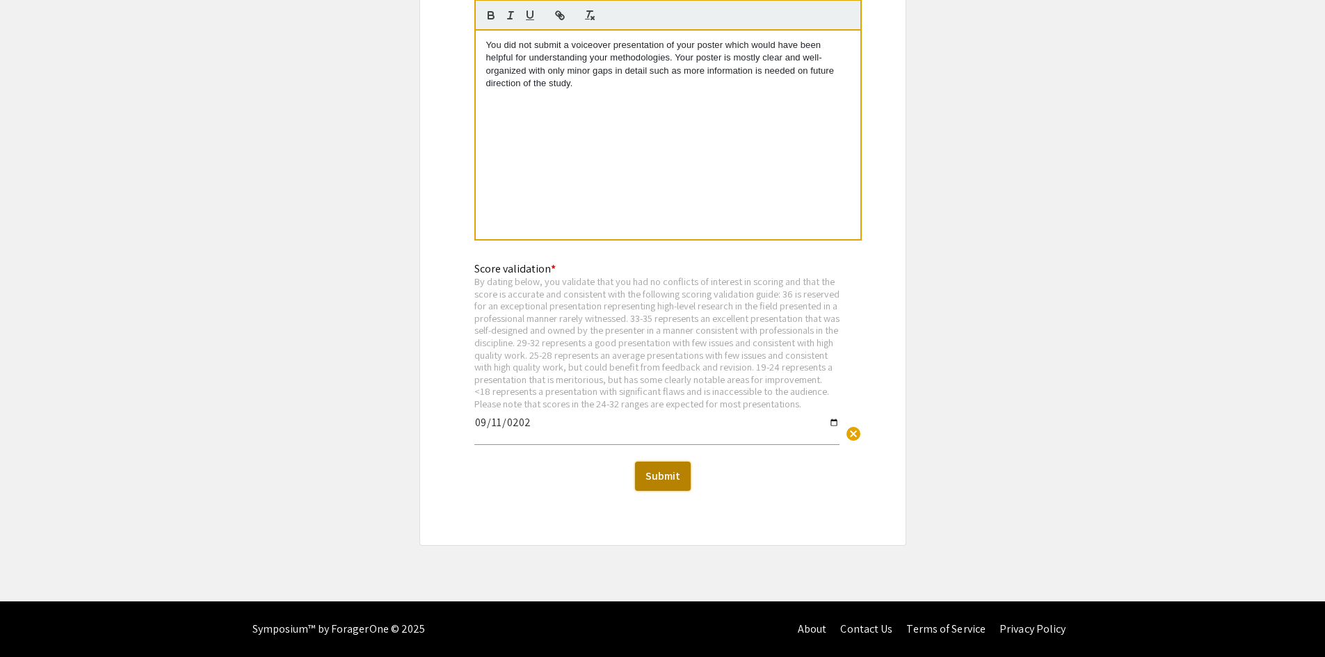
click at [646, 477] on button "Submit" at bounding box center [663, 476] width 56 height 29
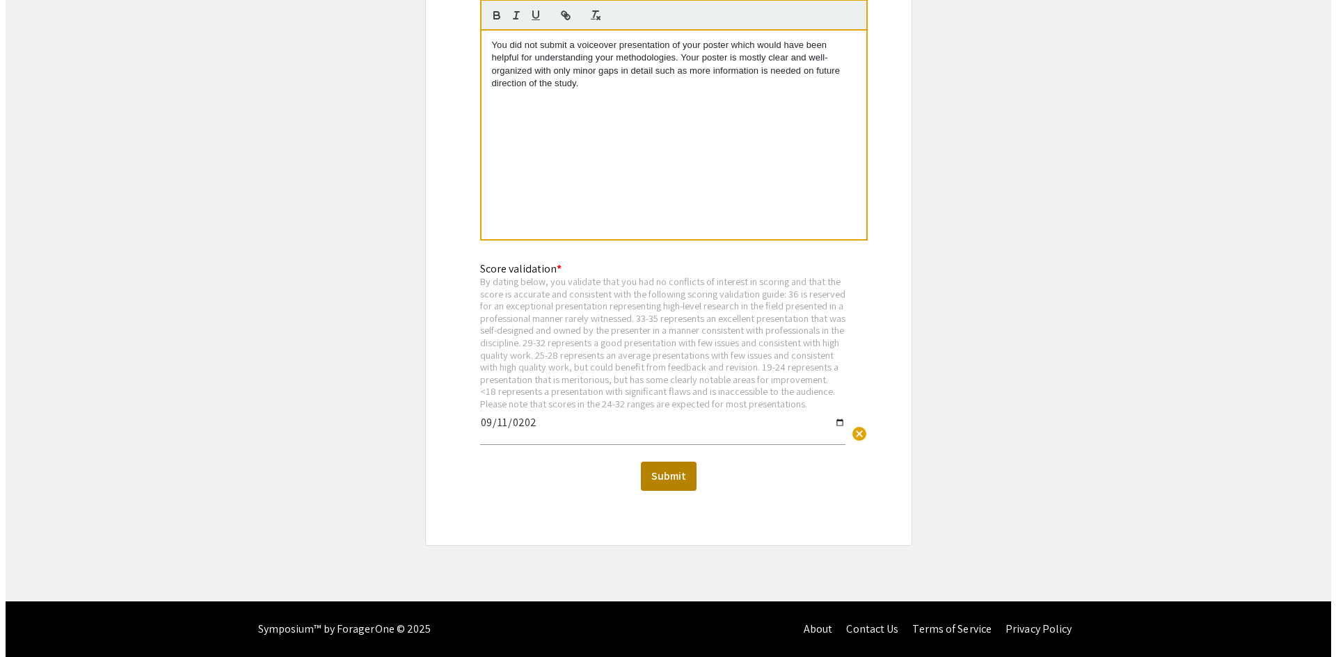
scroll to position [0, 0]
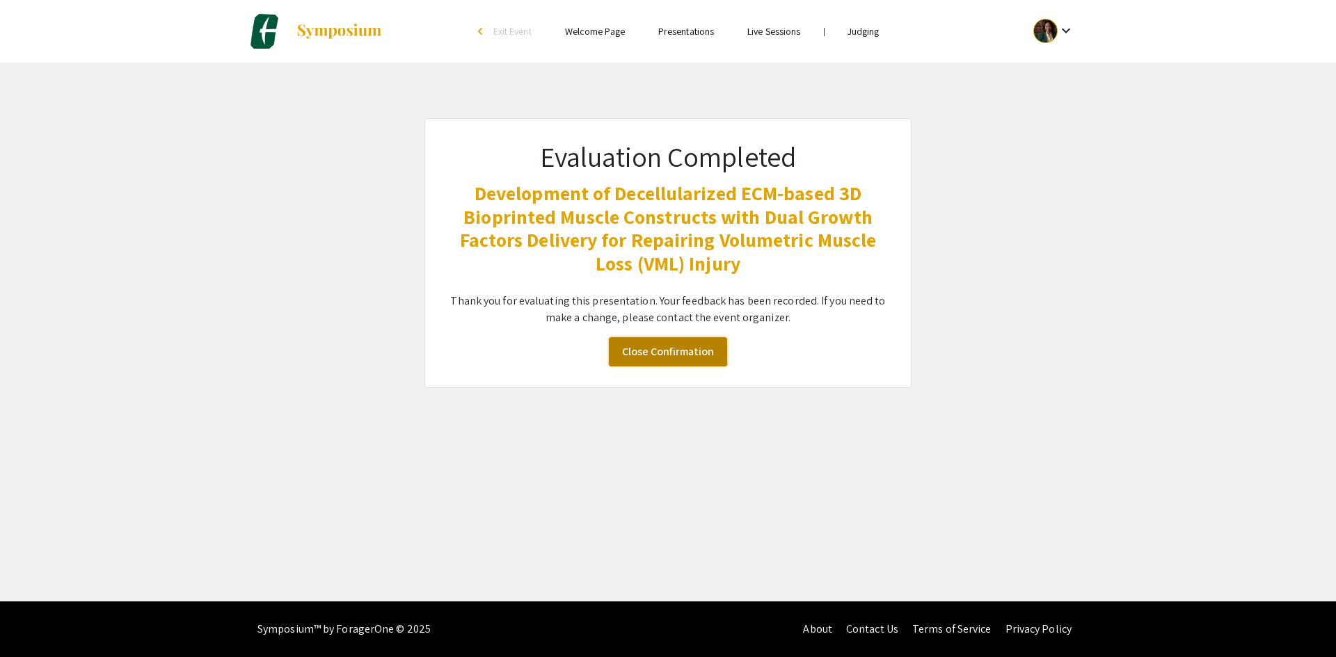
click at [699, 358] on link "Close Confirmation" at bounding box center [668, 351] width 118 height 29
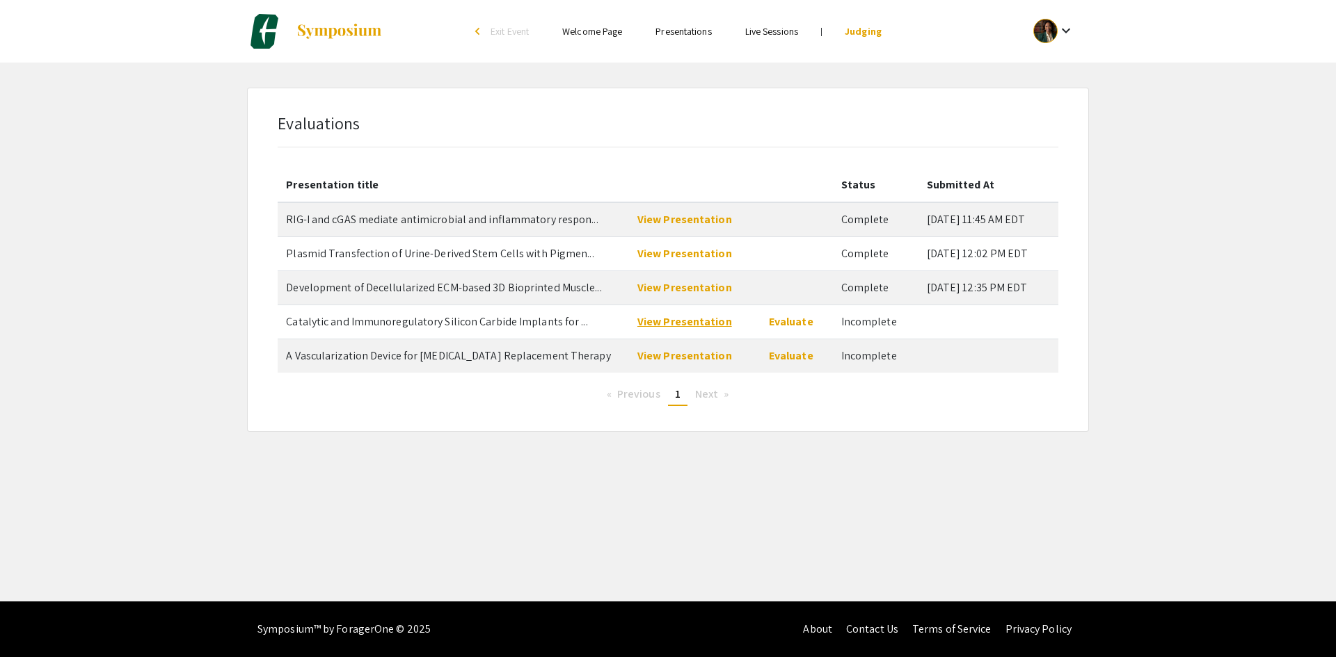
click at [658, 326] on link "View Presentation" at bounding box center [684, 321] width 95 height 15
click at [706, 324] on link "View Presentation" at bounding box center [684, 321] width 95 height 15
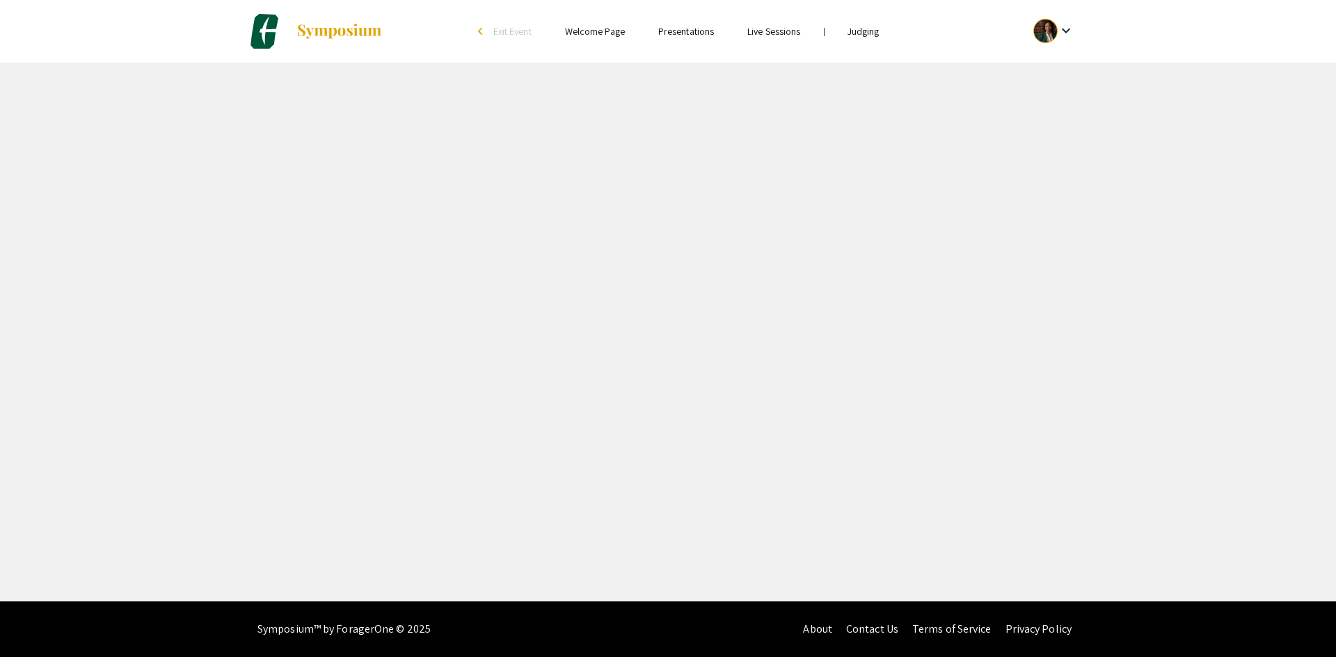
select select "custom"
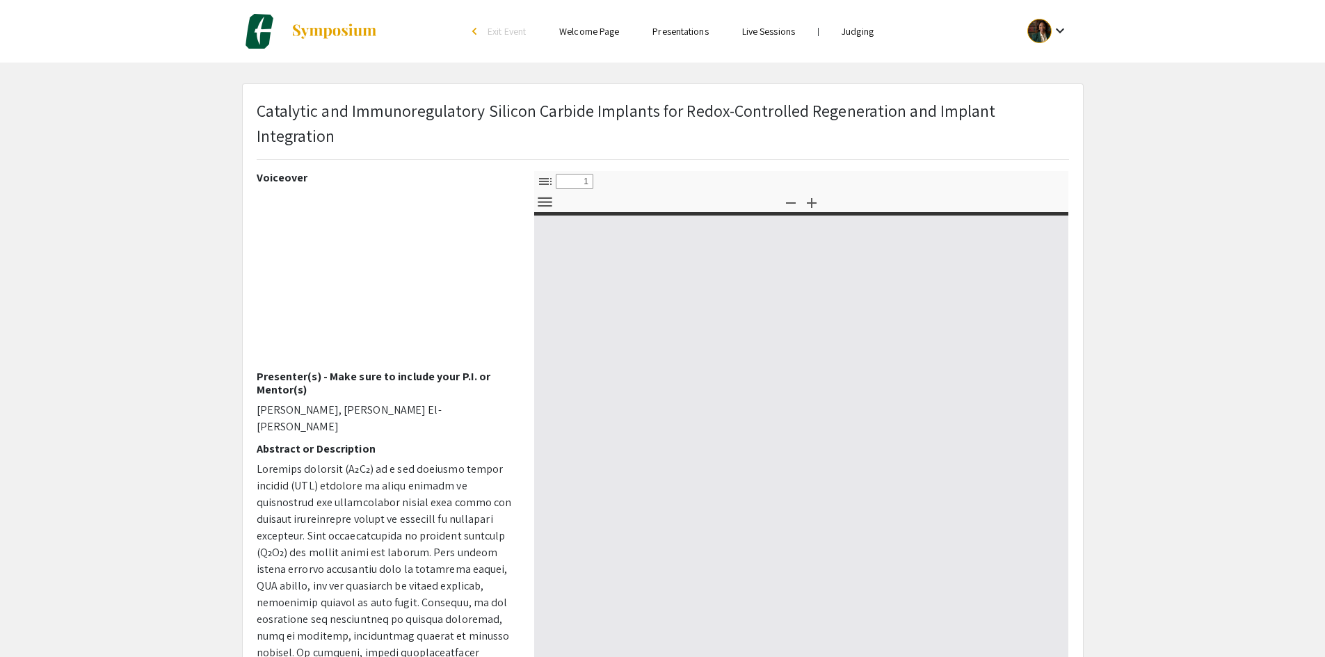
type input "0"
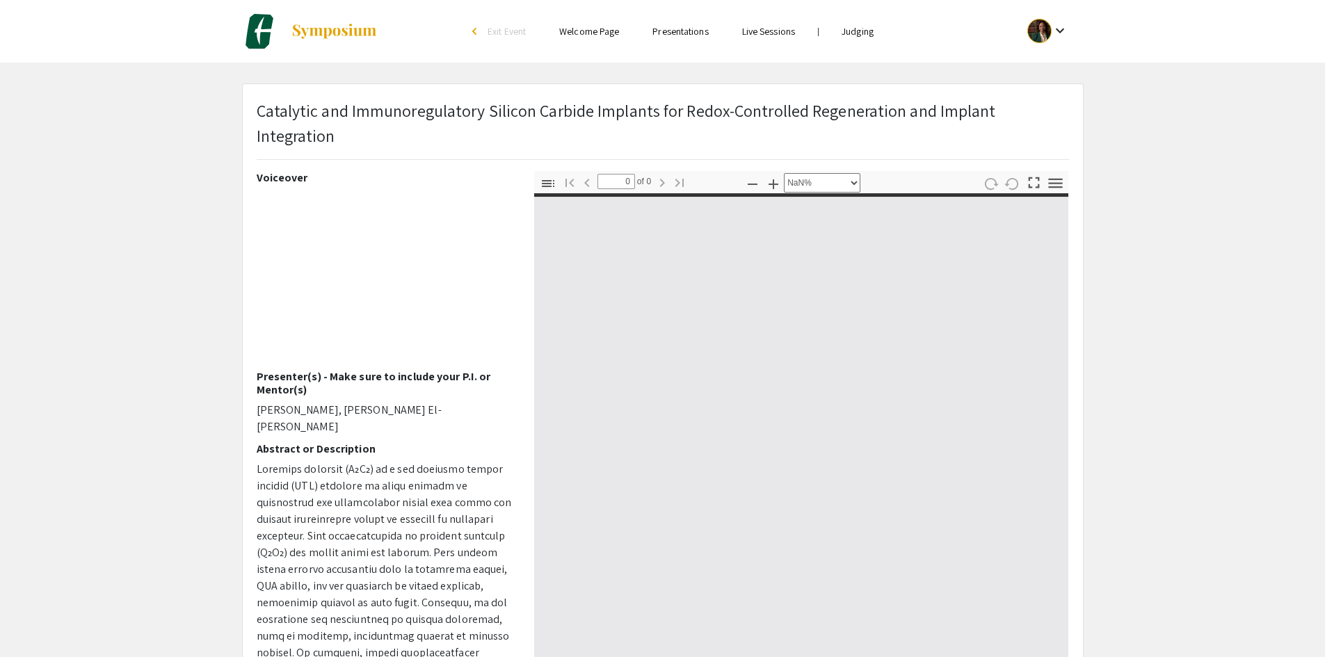
select select "auto"
type input "1"
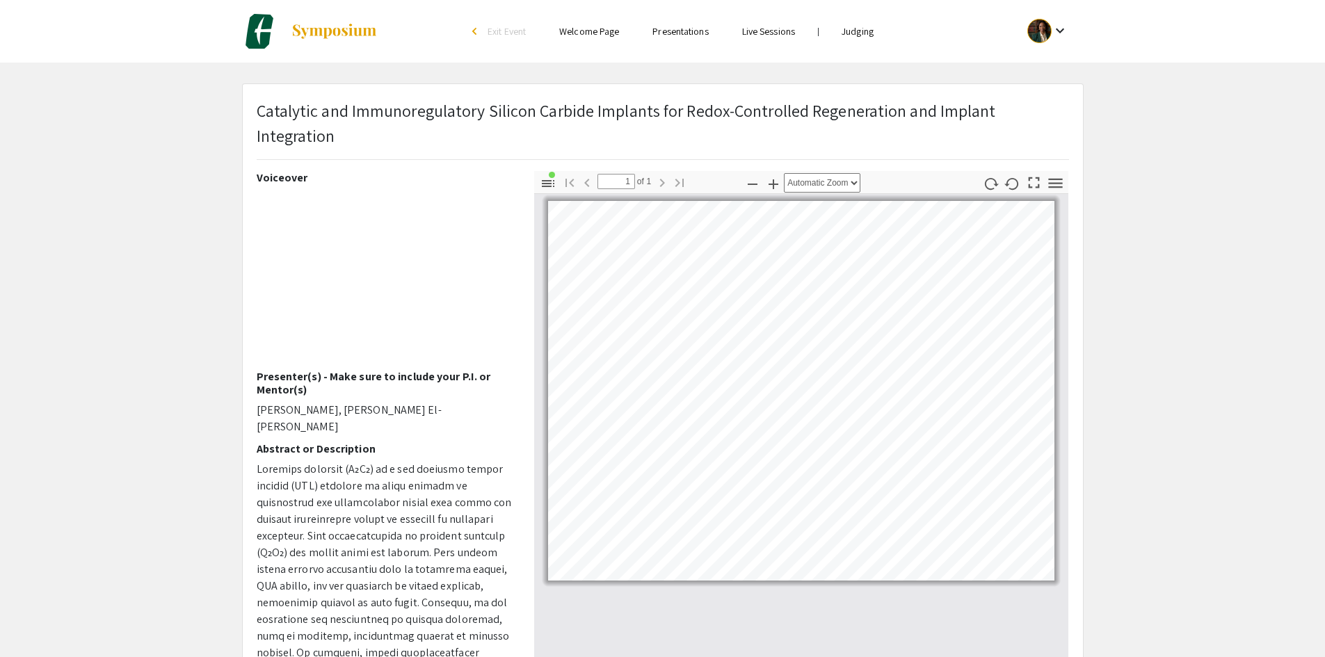
click at [1033, 192] on pdf-presentation-mode "Presentation Mode" at bounding box center [1034, 182] width 22 height 23
drag, startPoint x: 1034, startPoint y: 187, endPoint x: 1034, endPoint y: 247, distance: 59.8
click at [1034, 186] on icon "button" at bounding box center [1034, 182] width 19 height 19
click at [843, 186] on select "Automatic Zoom Actual Size Page Fit Page Width 50% 100% 125% 150% 200% 300% 400…" at bounding box center [822, 182] width 77 height 19
click at [784, 173] on select "Automatic Zoom Actual Size Page Fit Page Width 50% 100% 125% 150% 200% 300% 400…" at bounding box center [822, 182] width 77 height 19
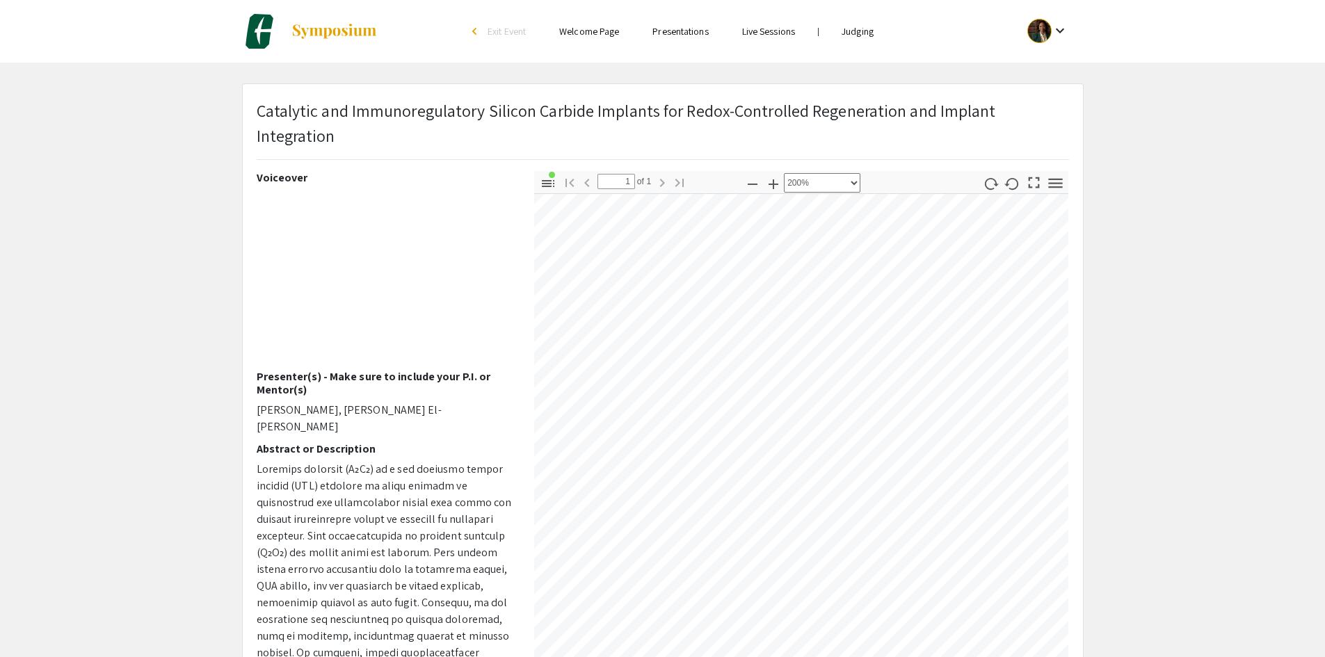
scroll to position [2505, 3668]
click at [856, 189] on select "Automatic Zoom Actual Size Page Fit Page Width 50% 100% 125% 150% 200% 300% 400…" at bounding box center [822, 182] width 77 height 19
click at [784, 173] on select "Automatic Zoom Actual Size Page Fit Page Width 50% 100% 125% 150% 200% 300% 400…" at bounding box center [822, 182] width 77 height 19
click at [854, 181] on select "Automatic Zoom Actual Size Page Fit Page Width 50% 100% 125% 150% 200% 300% 400…" at bounding box center [822, 182] width 77 height 19
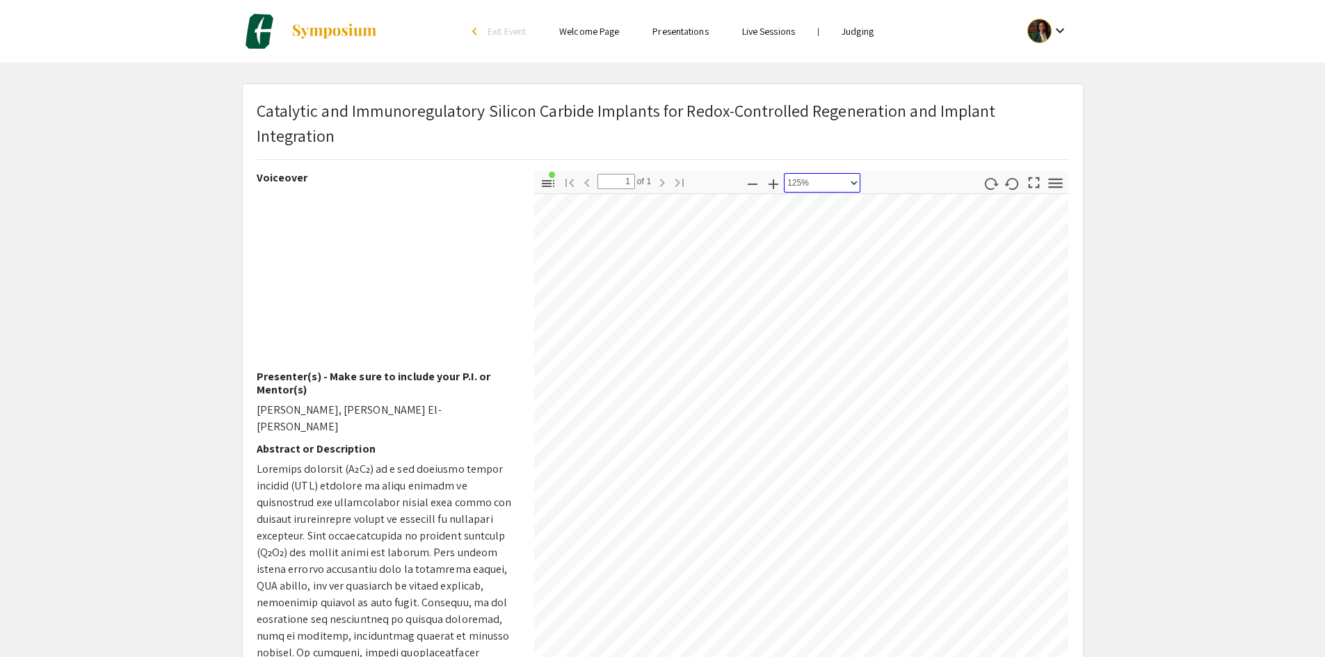
click at [784, 173] on select "Automatic Zoom Actual Size Page Fit Page Width 50% 100% 125% 150% 200% 300% 400…" at bounding box center [822, 182] width 77 height 19
click at [852, 182] on select "Automatic Zoom Actual Size Page Fit Page Width 50% 100% 125% 150% 200% 300% 400…" at bounding box center [822, 182] width 77 height 19
click at [784, 173] on select "Automatic Zoom Actual Size Page Fit Page Width 50% 100% 125% 150% 200% 300% 400…" at bounding box center [822, 182] width 77 height 19
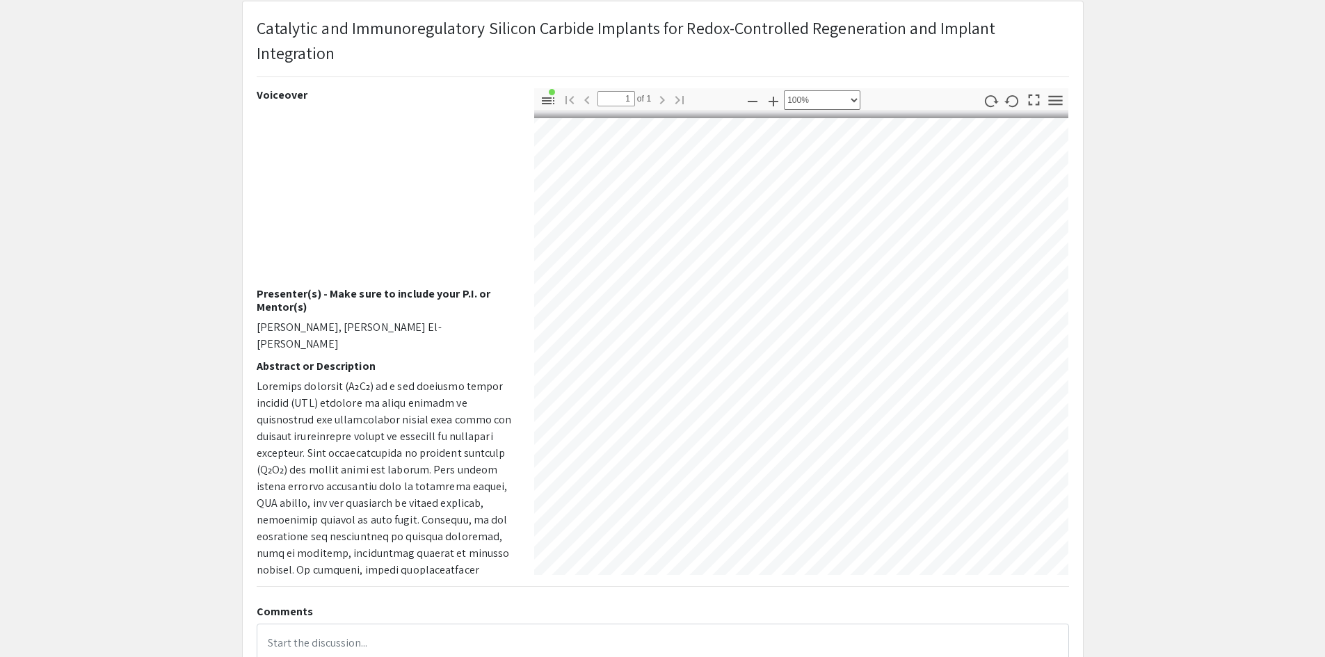
scroll to position [0, 0]
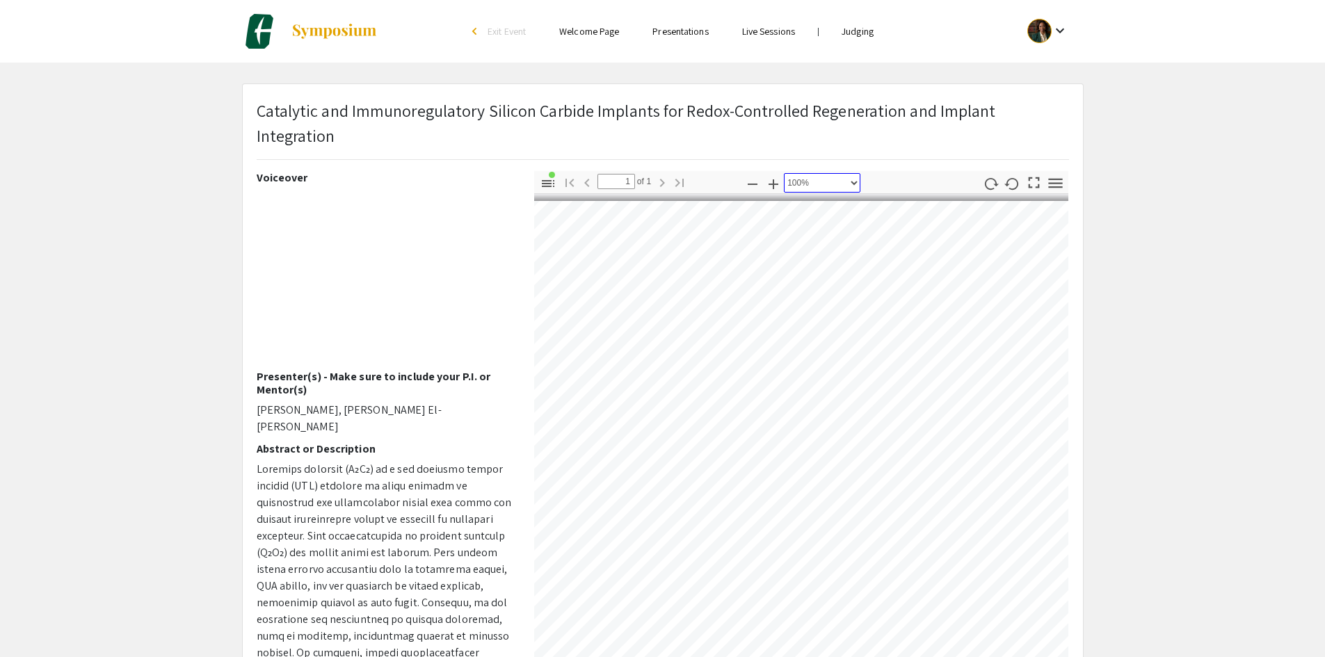
click at [849, 186] on select "Automatic Zoom Actual Size Page Fit Page Width 50% 100% 125% 150% 200% 300% 400…" at bounding box center [822, 182] width 77 height 19
select select "auto"
click at [784, 173] on select "Automatic Zoom Actual Size Page Fit Page Width 50% 100% 125% 150% 200% 300% 400…" at bounding box center [822, 182] width 77 height 19
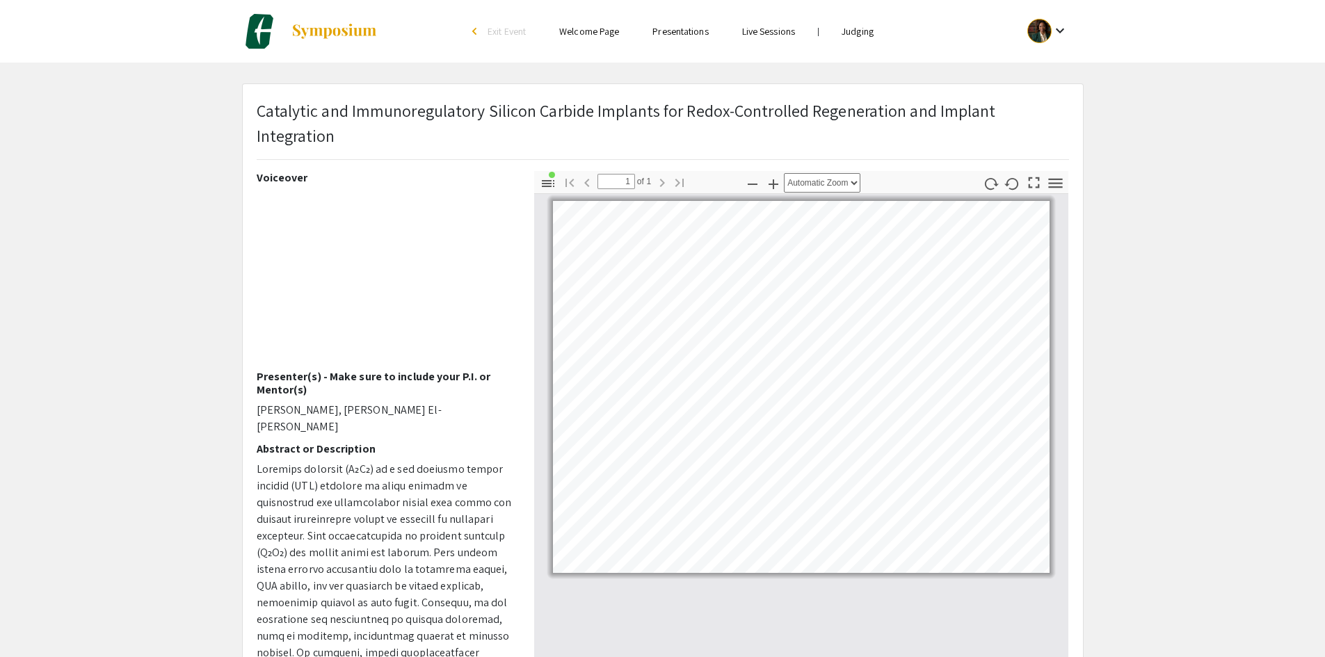
click at [859, 29] on link "Judging" at bounding box center [858, 31] width 32 height 13
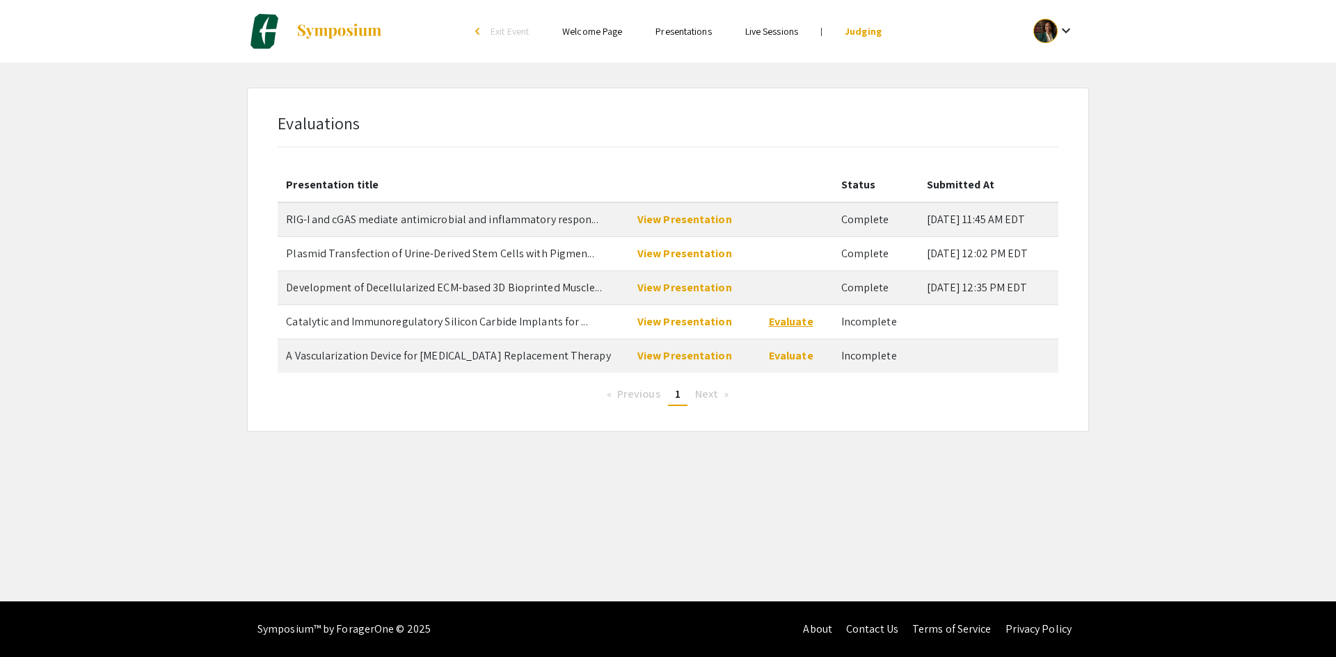
click at [783, 319] on link "Evaluate" at bounding box center [791, 321] width 45 height 15
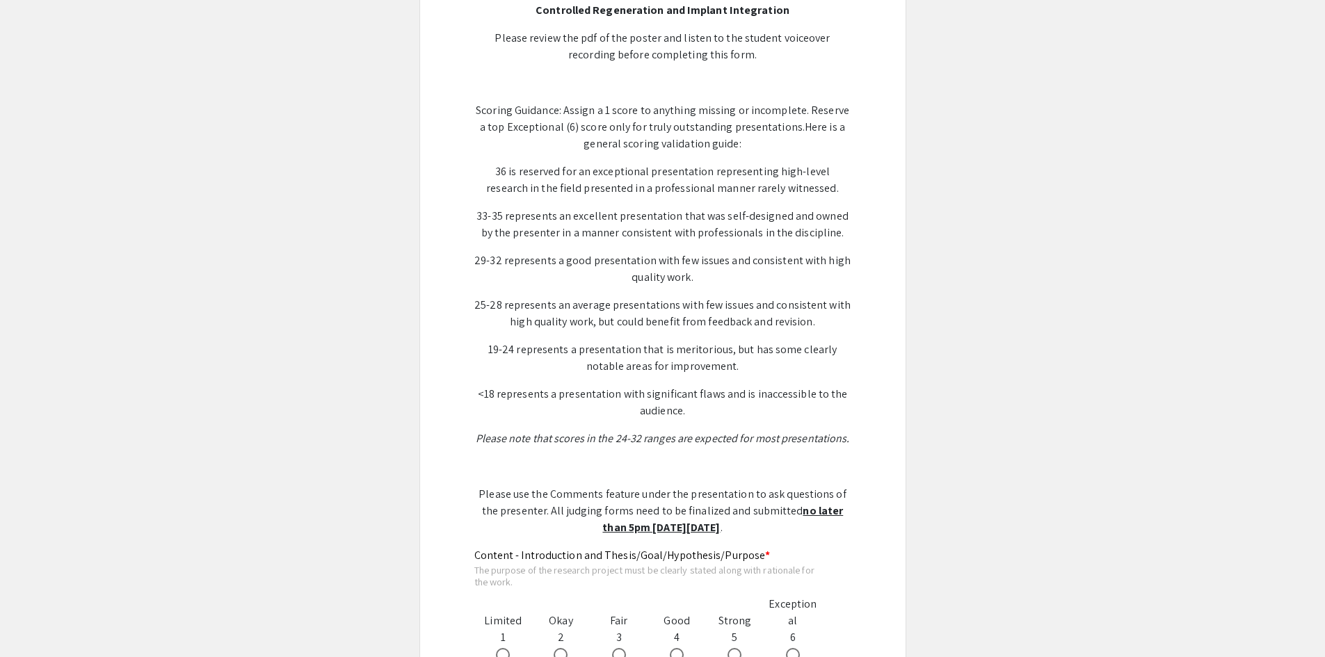
scroll to position [626, 0]
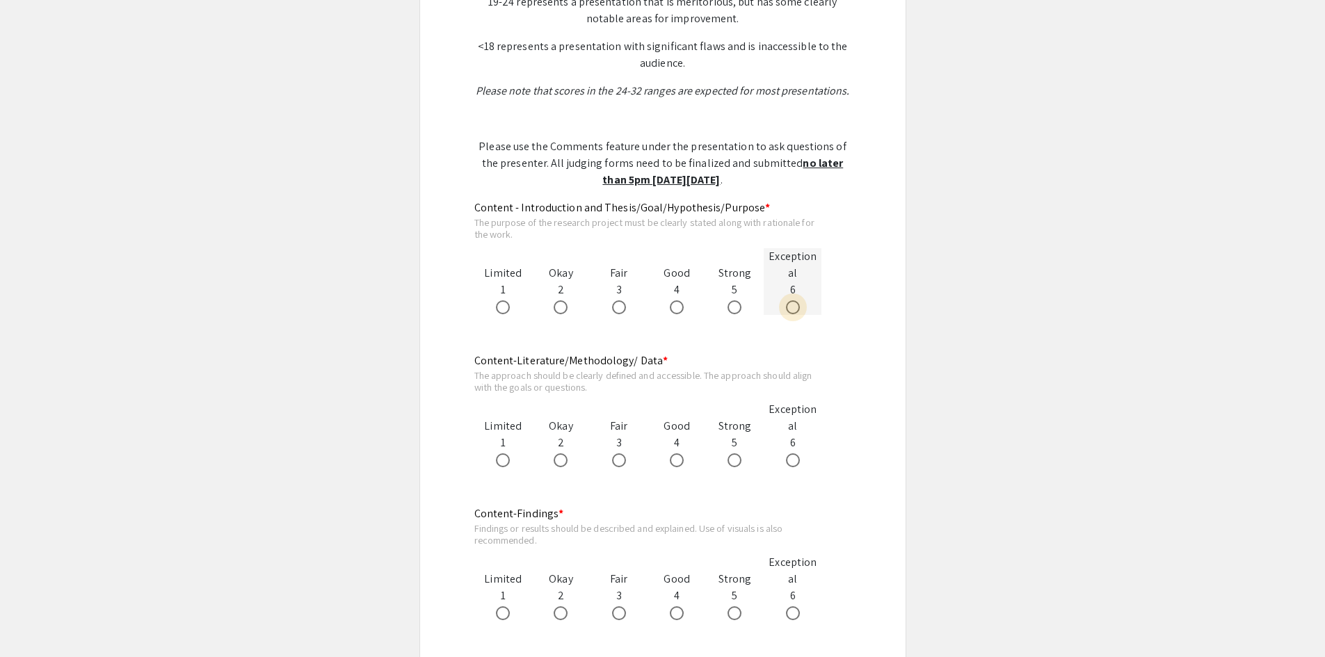
click at [790, 311] on span at bounding box center [793, 308] width 14 height 14
click at [790, 311] on input "radio" at bounding box center [793, 308] width 14 height 14
radio input "true"
click at [732, 467] on span at bounding box center [735, 461] width 14 height 14
click at [732, 467] on input "radio" at bounding box center [735, 461] width 14 height 14
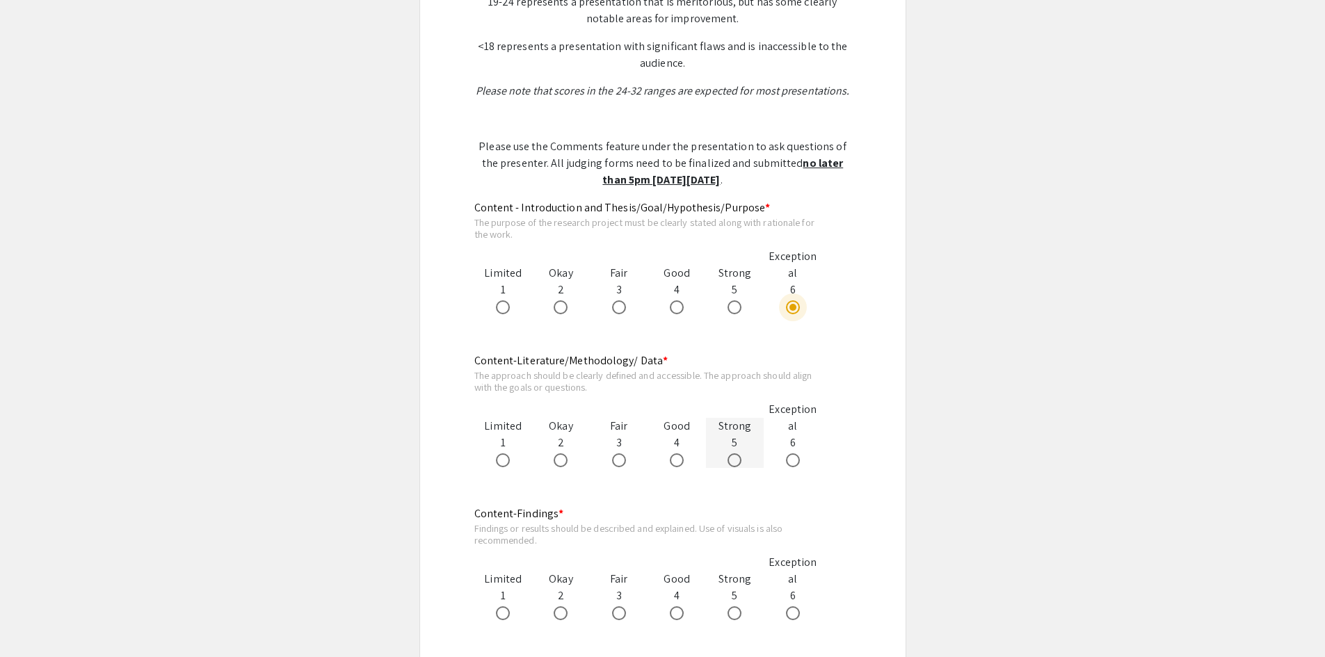
radio input "true"
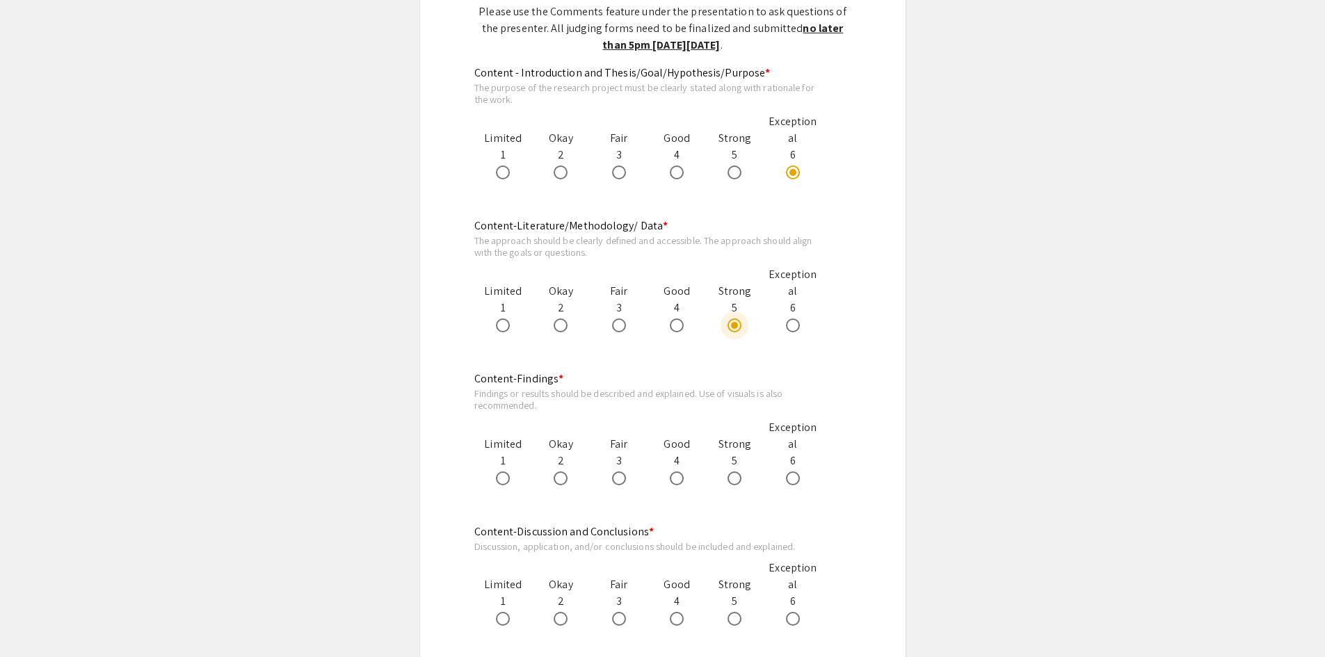
scroll to position [765, 0]
click at [787, 470] on span at bounding box center [793, 475] width 14 height 14
click at [787, 470] on input "radio" at bounding box center [793, 475] width 14 height 14
radio input "true"
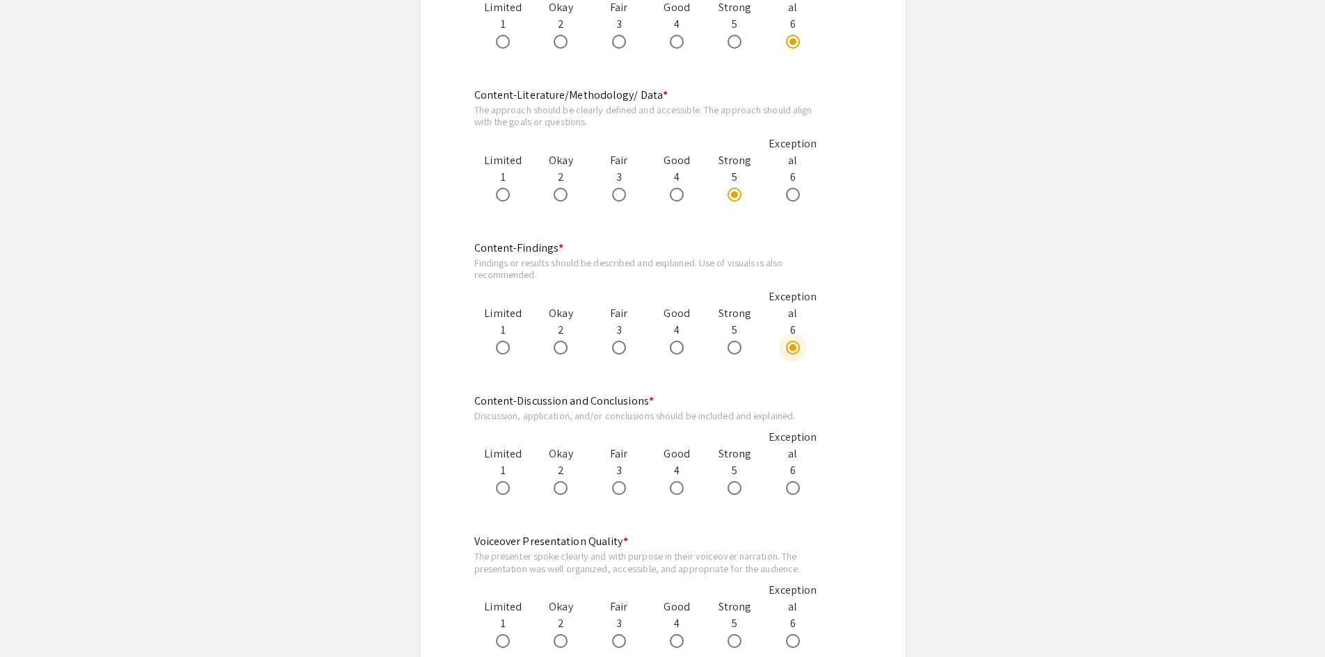
scroll to position [904, 0]
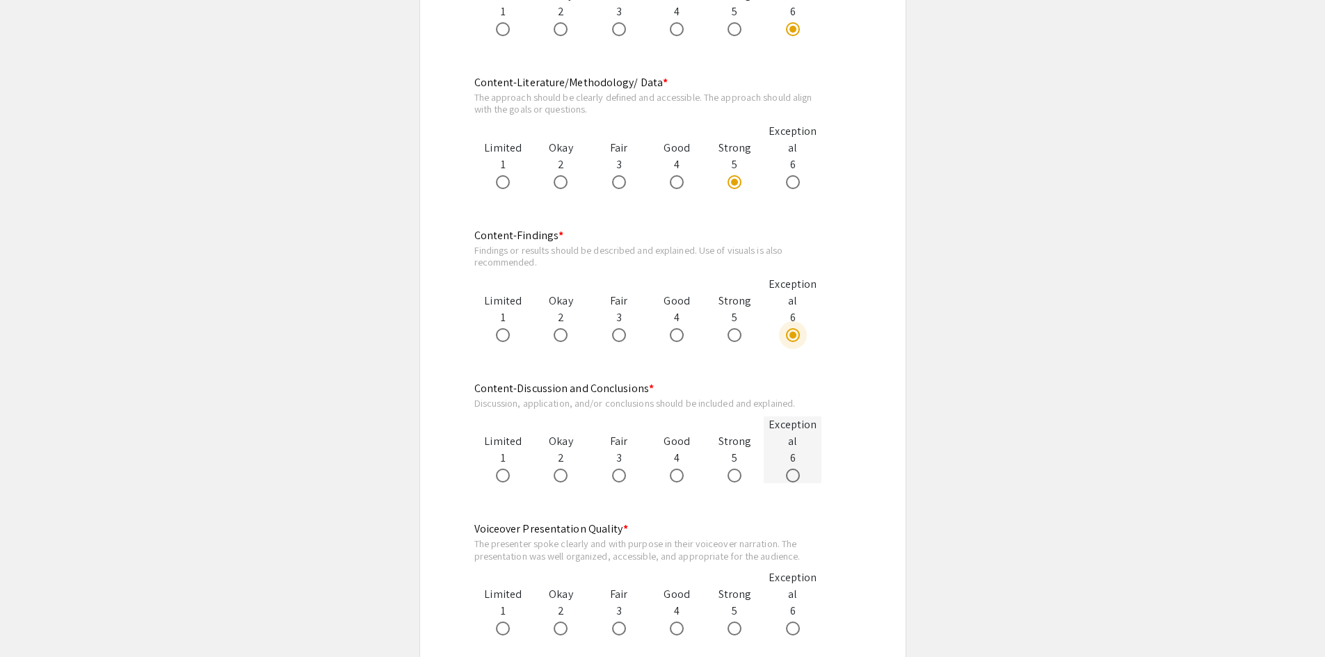
click at [790, 470] on span at bounding box center [793, 476] width 14 height 14
click at [790, 470] on input "radio" at bounding box center [793, 476] width 14 height 14
radio input "true"
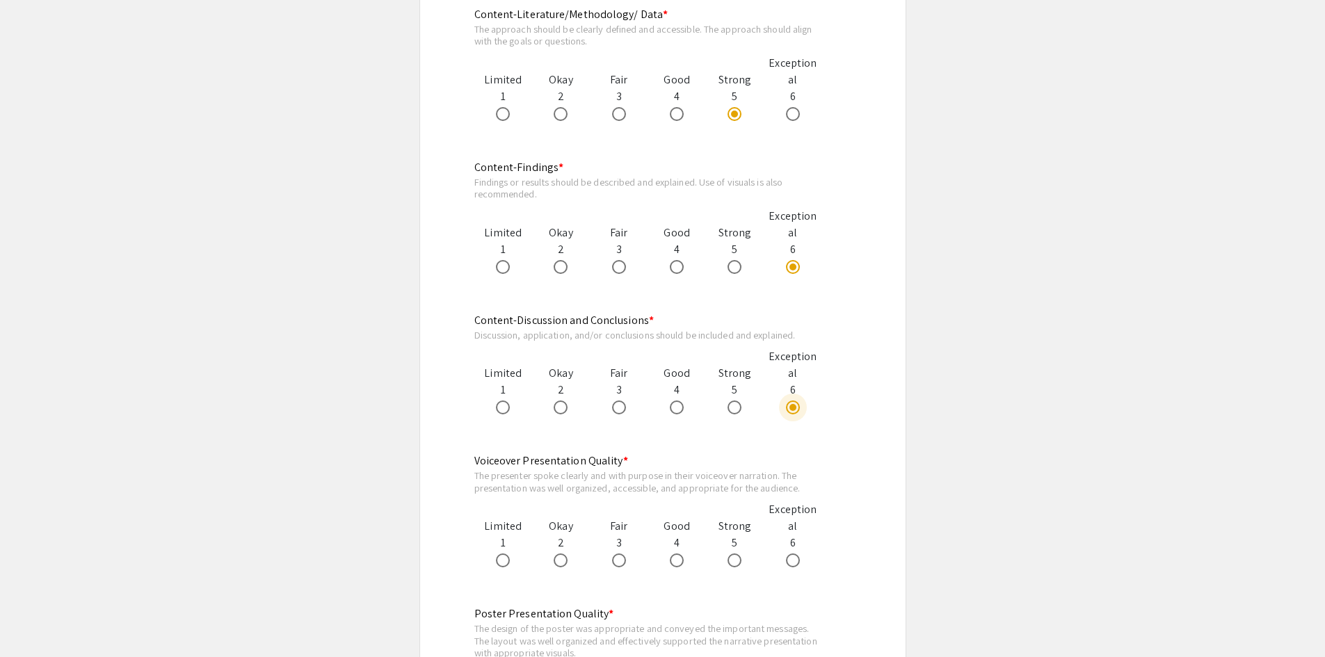
scroll to position [1113, 0]
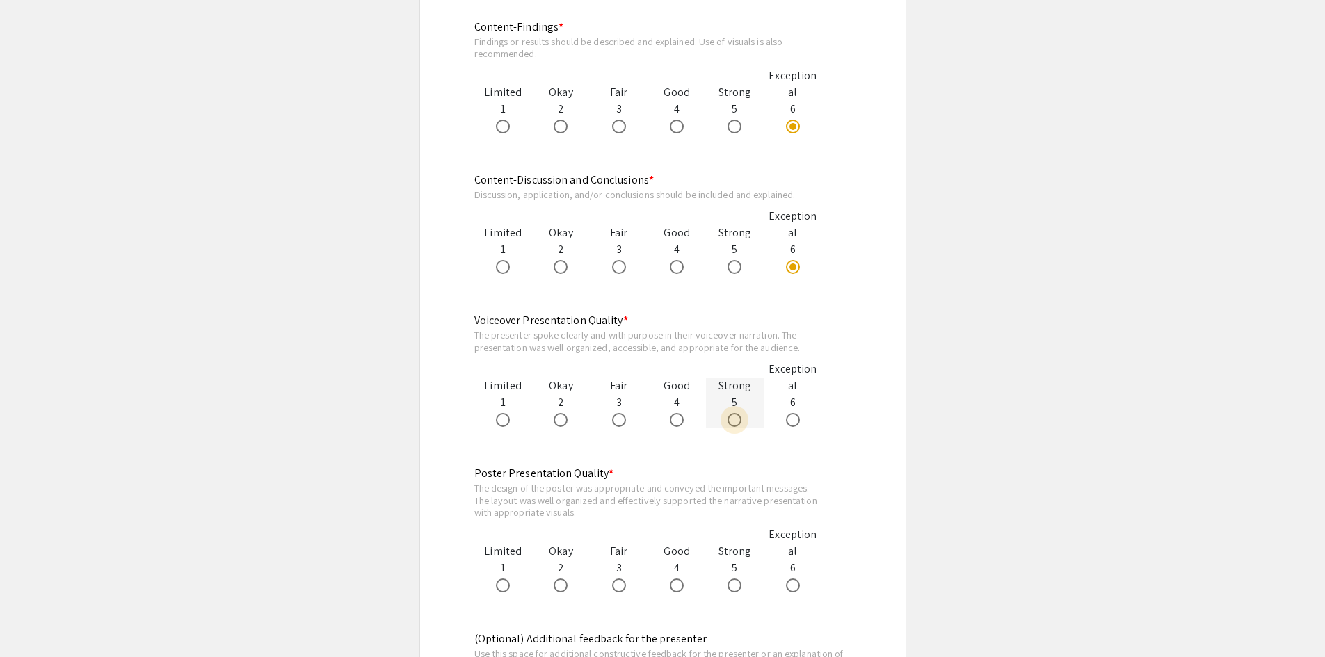
click at [737, 426] on span at bounding box center [735, 420] width 14 height 14
click at [737, 426] on input "radio" at bounding box center [735, 420] width 14 height 14
radio input "true"
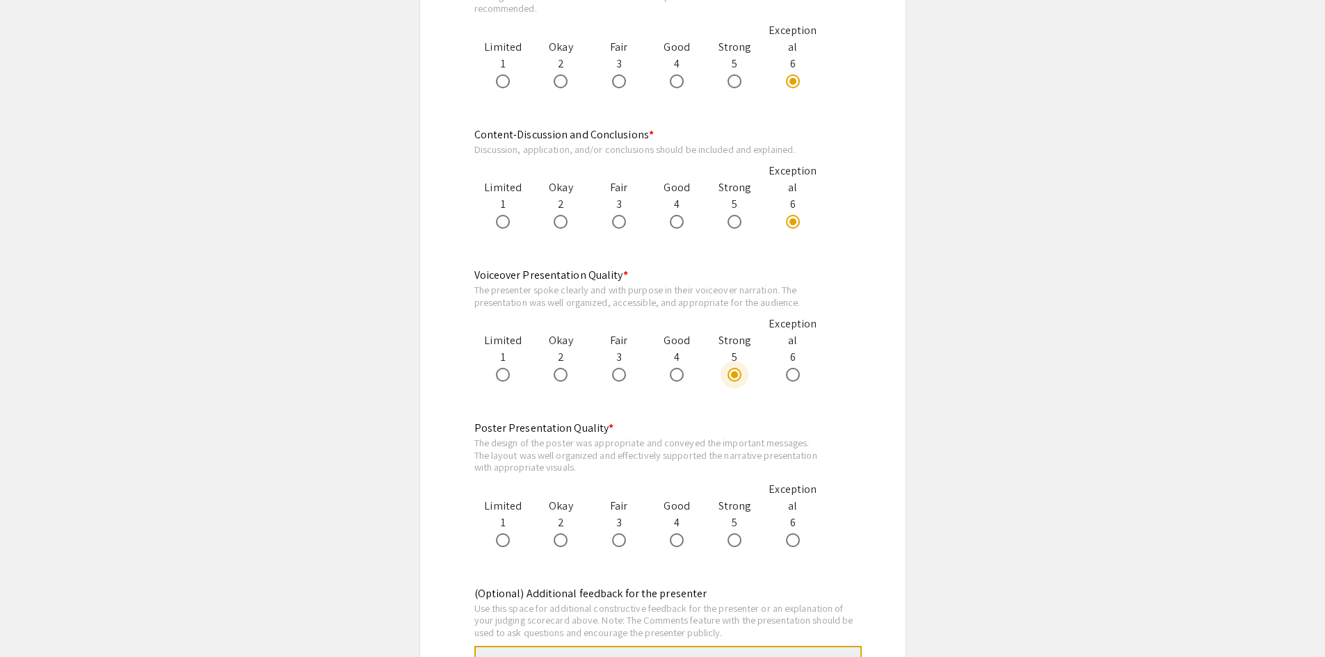
scroll to position [1183, 0]
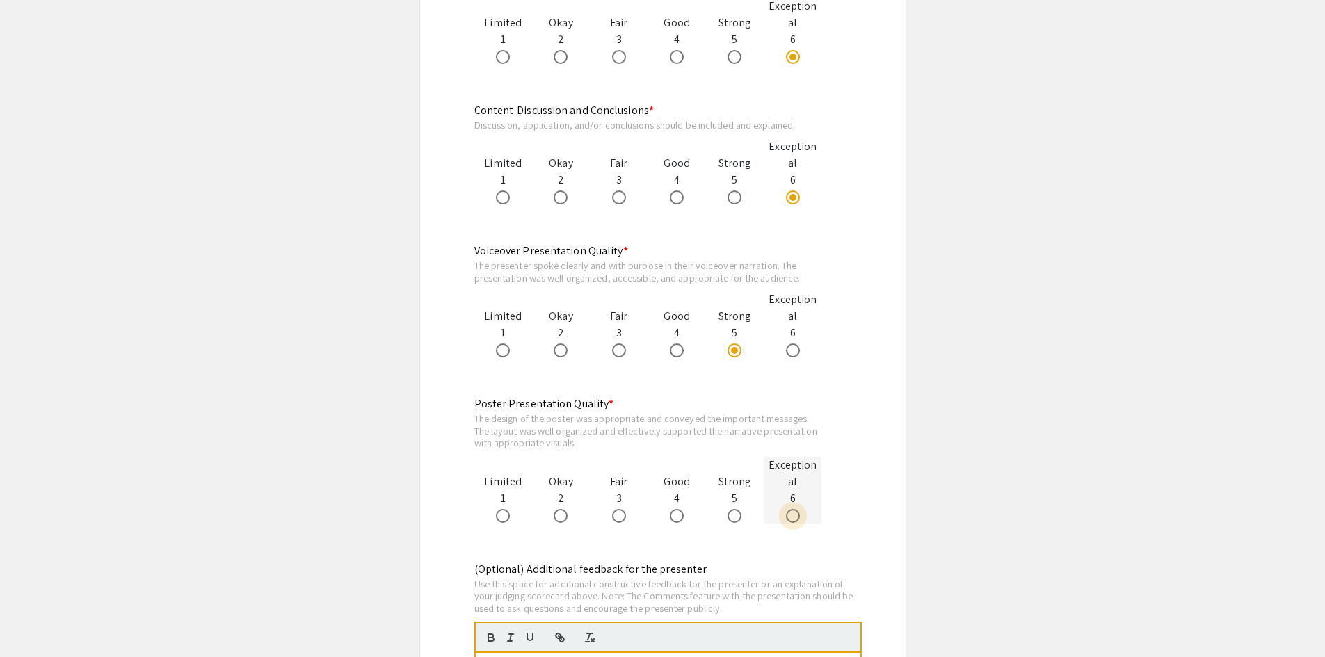
click at [788, 519] on span at bounding box center [793, 516] width 14 height 14
click at [788, 519] on input "radio" at bounding box center [793, 516] width 14 height 14
radio input "true"
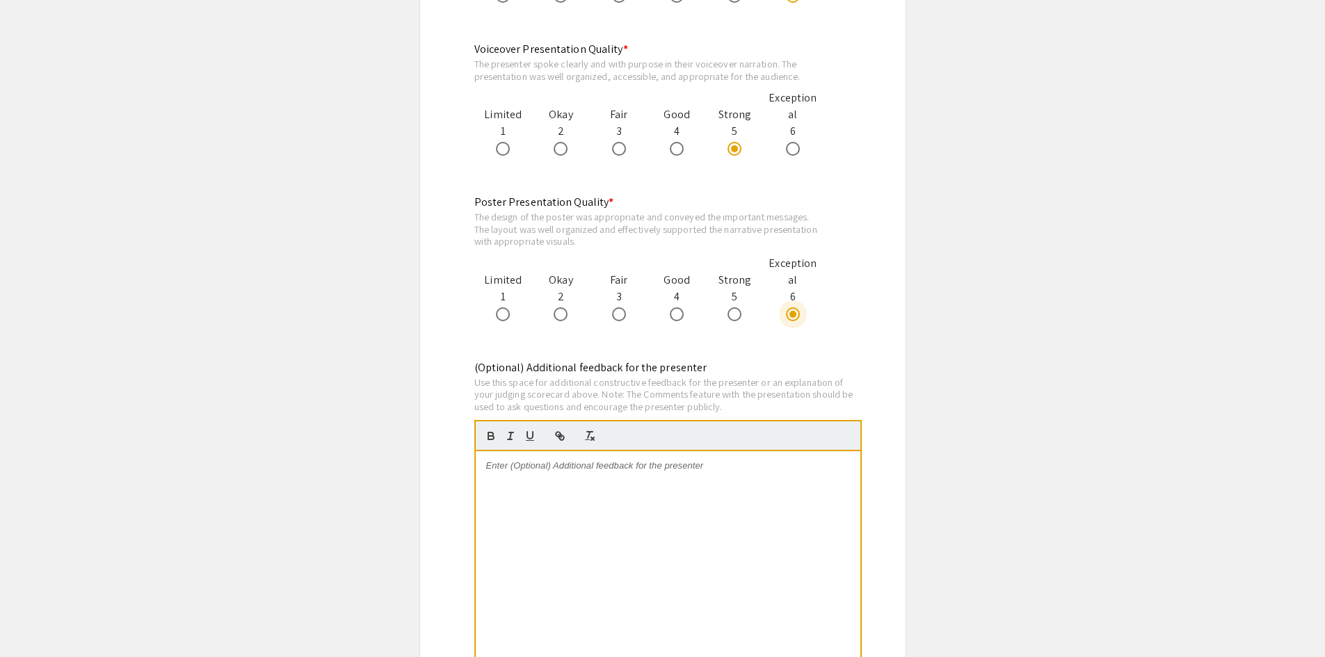
scroll to position [1391, 0]
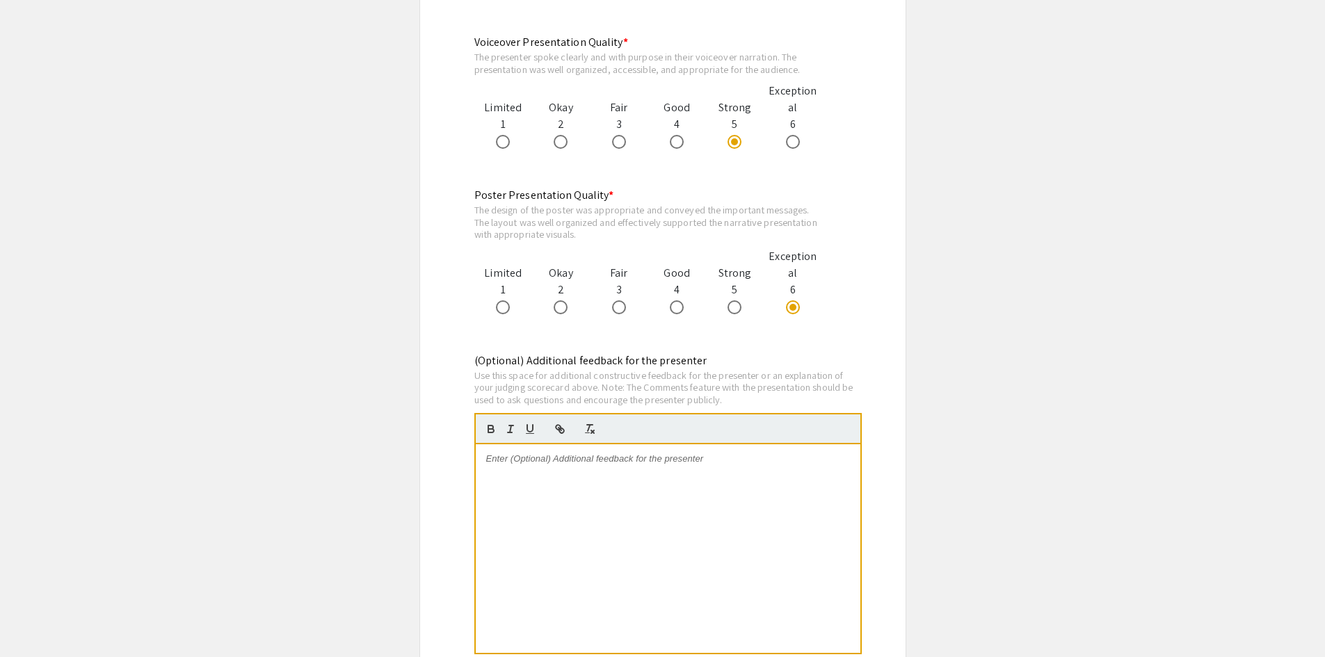
click at [524, 475] on div at bounding box center [668, 549] width 385 height 209
click at [569, 455] on p "Your poster is Poster is exceptionally clear, well-structured" at bounding box center [668, 459] width 364 height 13
click at [625, 453] on p "Your poster is exceptionally clear, well-structured" at bounding box center [668, 459] width 364 height 13
click at [703, 463] on p "Your poster is exceptionally clear and well-structured" at bounding box center [668, 459] width 364 height 13
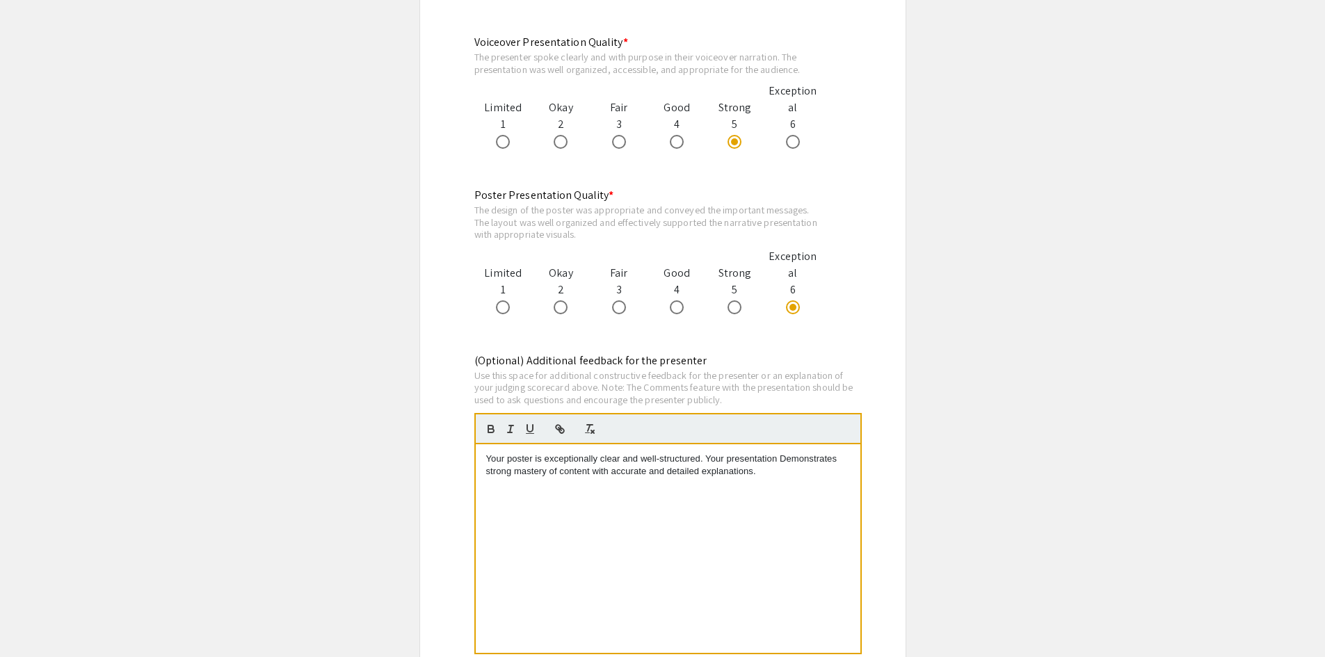
click at [785, 466] on p "Your poster is exceptionally clear and well-structured. Your presentation Demon…" at bounding box center [668, 466] width 364 height 26
click at [784, 461] on p "Your poster is exceptionally clear and well-structured. Your presentation Demon…" at bounding box center [668, 466] width 364 height 26
click at [833, 458] on p "Your poster is exceptionally clear and well-structured. Your presentation demon…" at bounding box center [668, 466] width 364 height 26
click at [708, 457] on p "Your poster is exceptionally clear and well-structured. Your presentation demon…" at bounding box center [668, 466] width 364 height 26
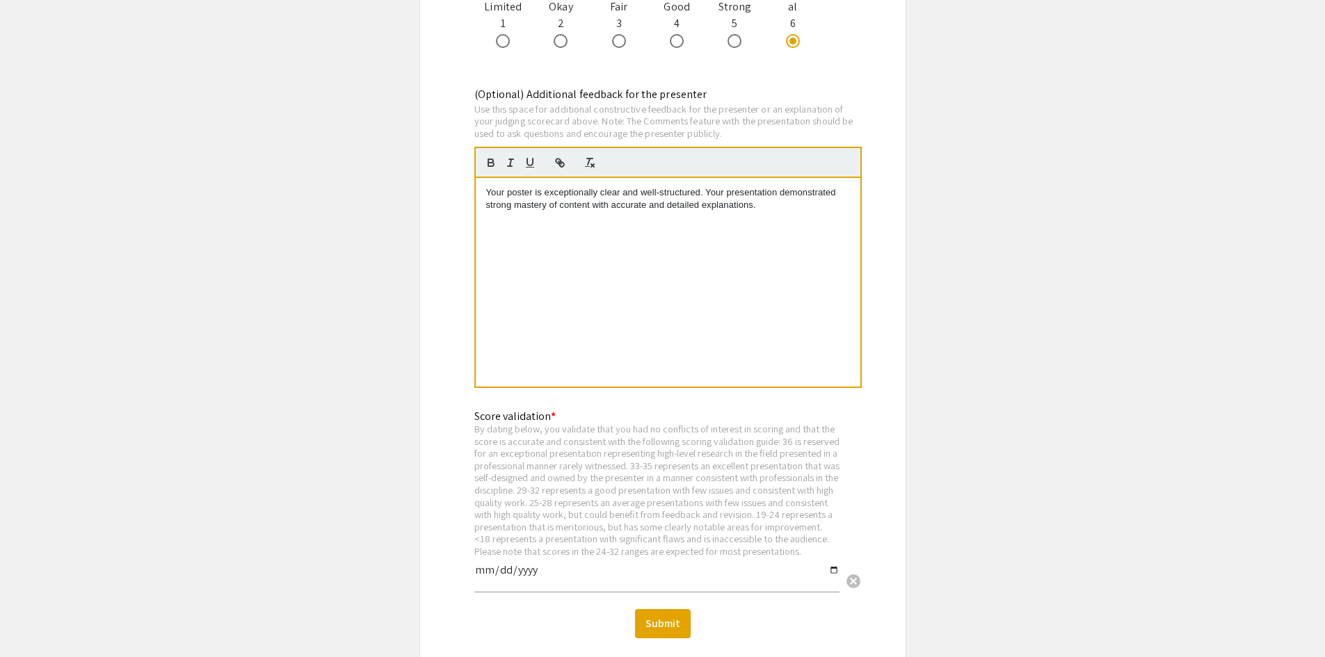
scroll to position [1670, 0]
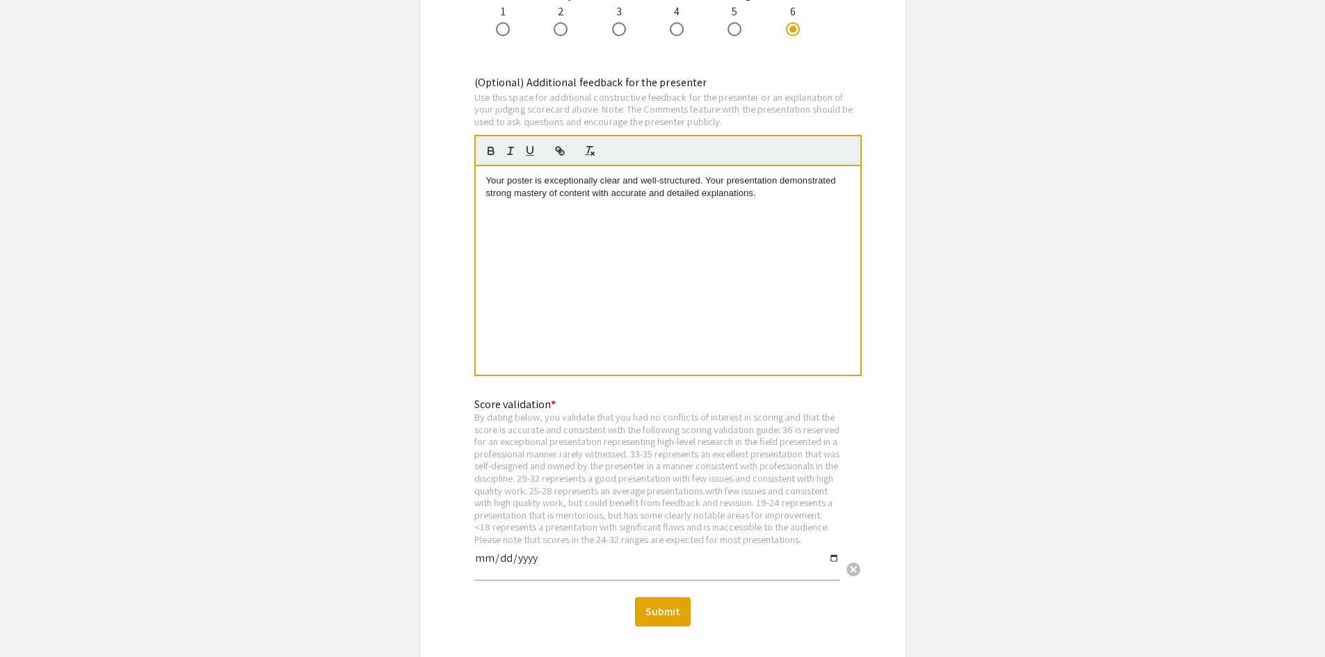
click at [472, 571] on div "Score validation * By dating below, you validate that you had no conflicts of i…" at bounding box center [663, 497] width 398 height 202
click at [528, 575] on input "date" at bounding box center [656, 564] width 365 height 24
click at [483, 574] on input "date" at bounding box center [656, 564] width 365 height 24
type input "2025-09-11"
drag, startPoint x: 577, startPoint y: 581, endPoint x: 590, endPoint y: 584, distance: 13.0
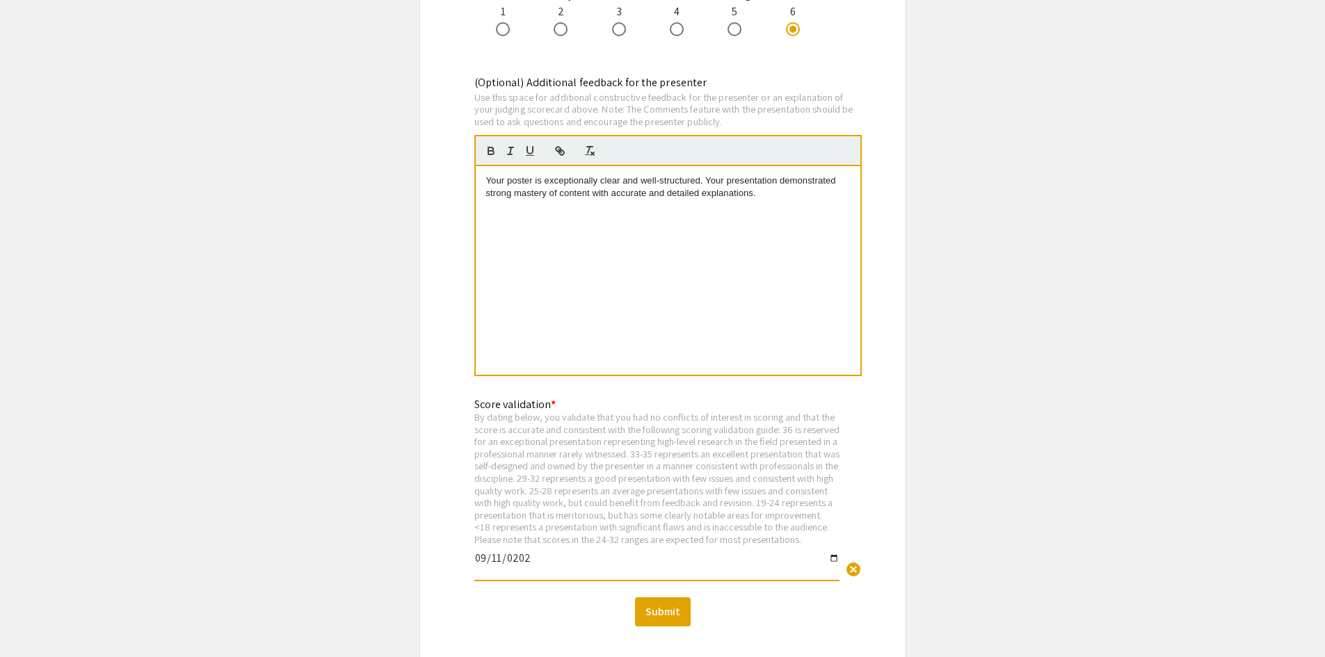
click at [579, 576] on input "2025-09-11" at bounding box center [656, 564] width 365 height 24
click at [683, 627] on button "Submit" at bounding box center [663, 612] width 56 height 29
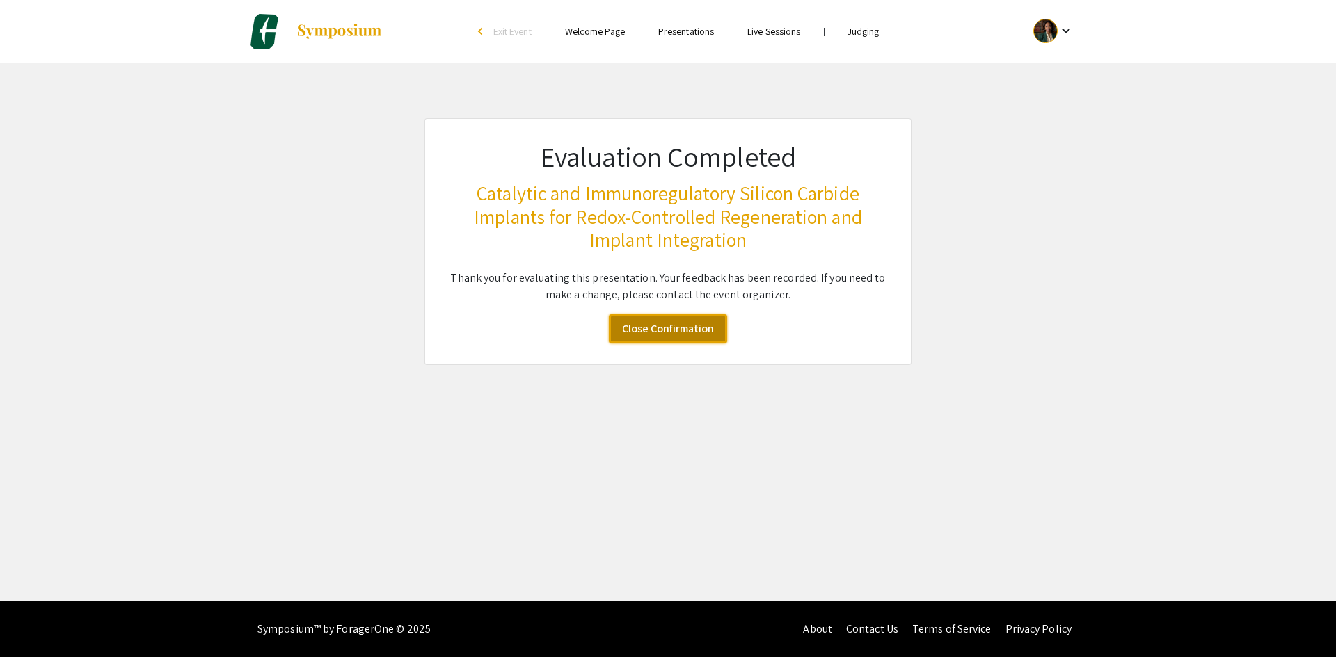
click at [690, 316] on link "Close Confirmation" at bounding box center [668, 328] width 118 height 29
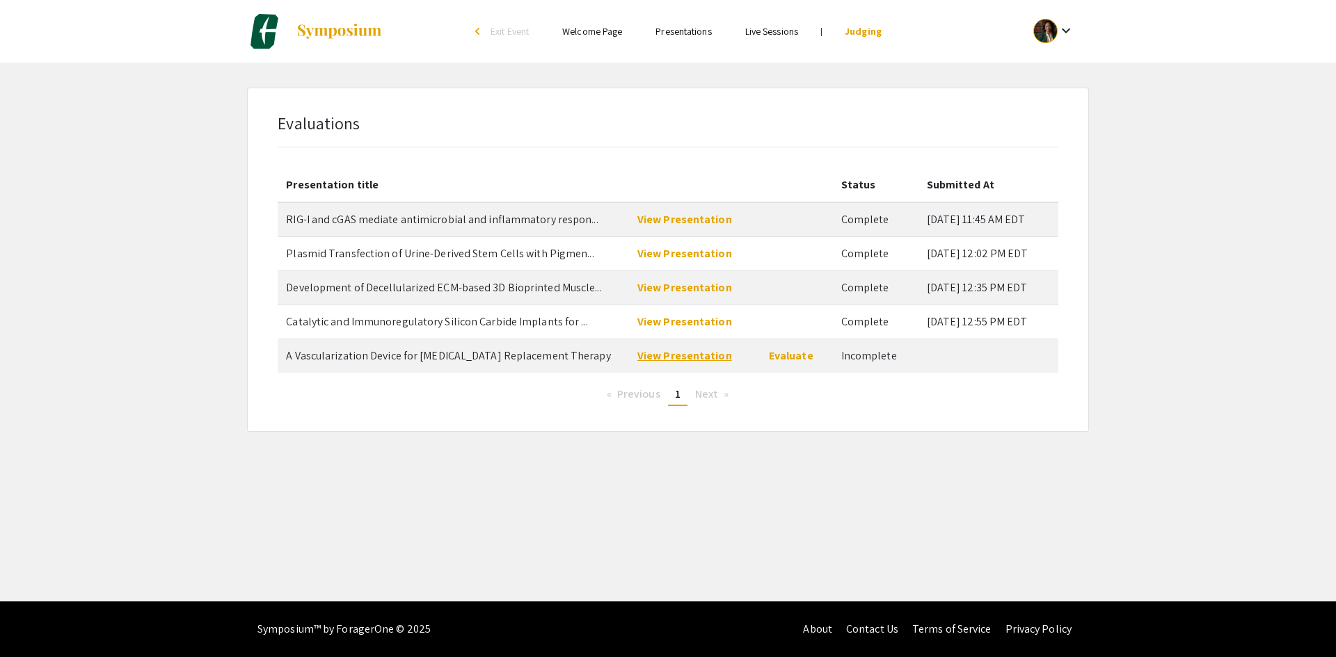
click at [650, 349] on link "View Presentation" at bounding box center [684, 356] width 95 height 15
click at [769, 354] on link "Evaluate" at bounding box center [791, 356] width 45 height 15
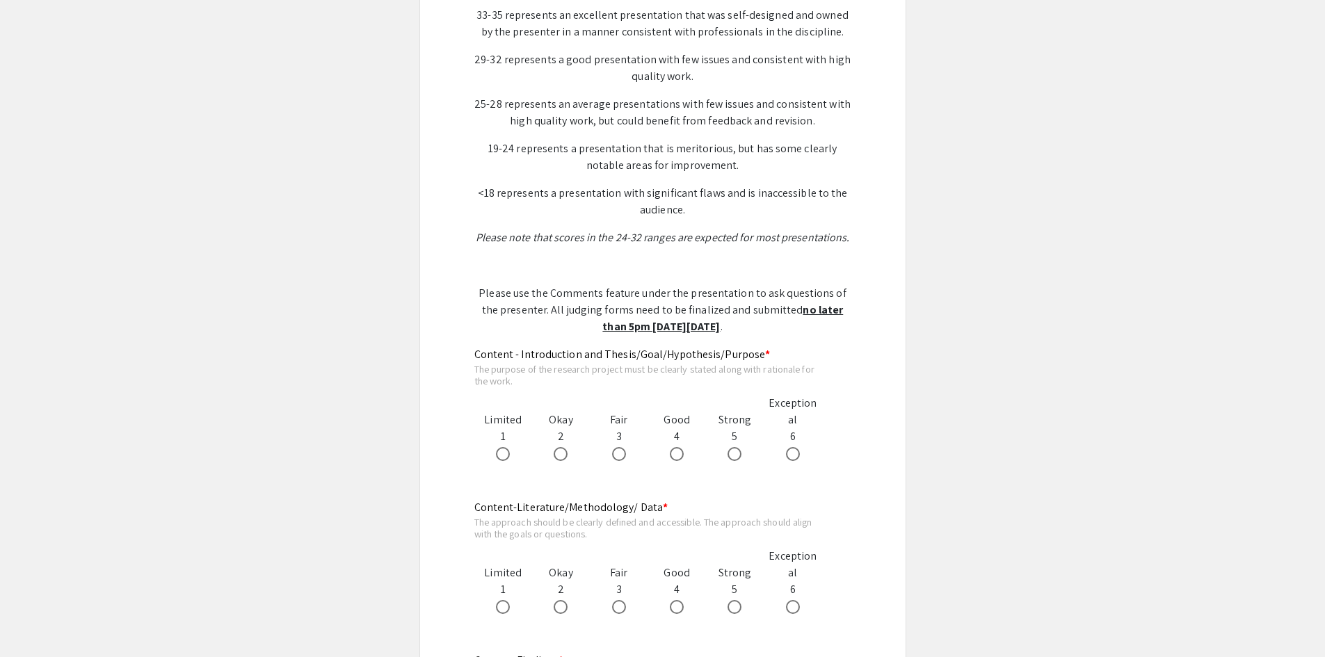
scroll to position [487, 0]
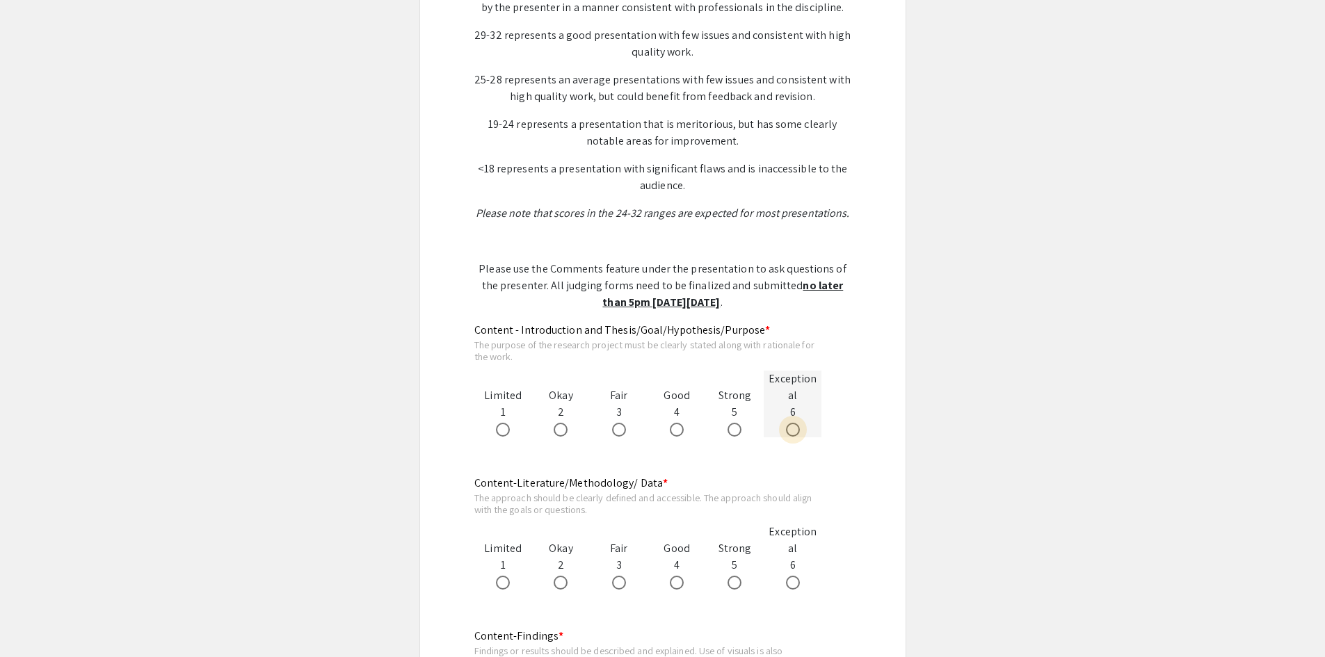
click at [794, 429] on span at bounding box center [793, 430] width 14 height 14
click at [794, 429] on input "radio" at bounding box center [793, 430] width 14 height 14
radio input "true"
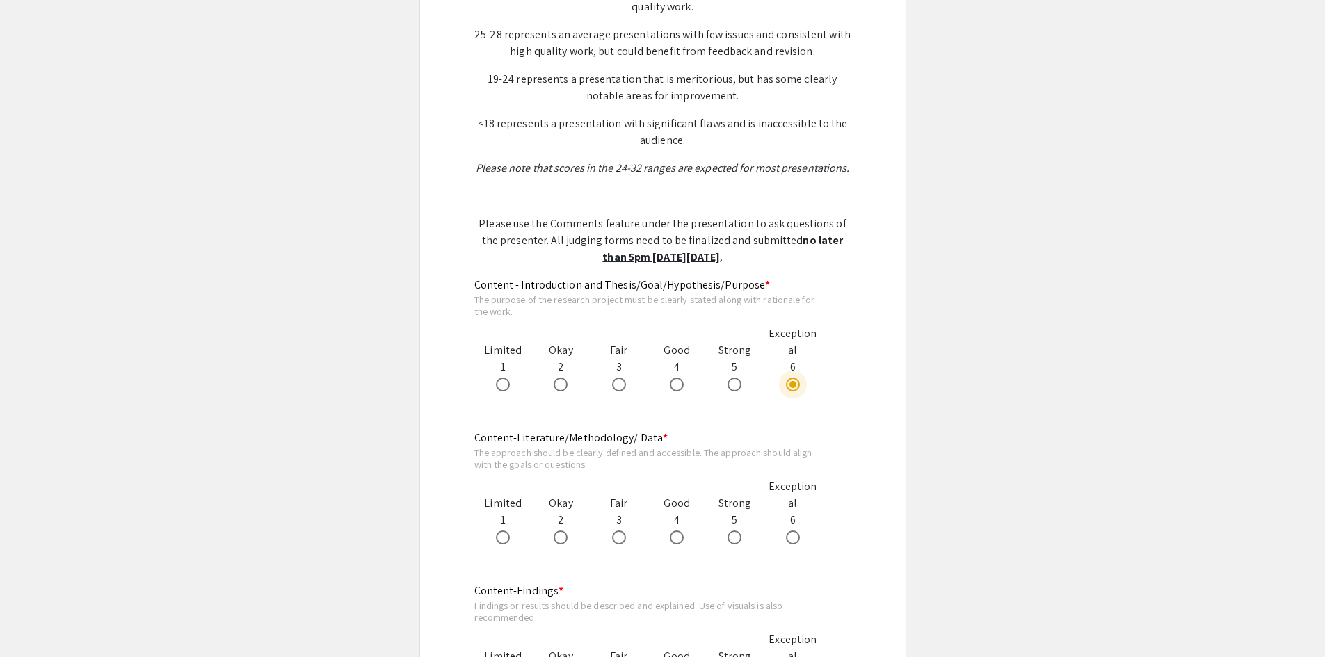
scroll to position [557, 0]
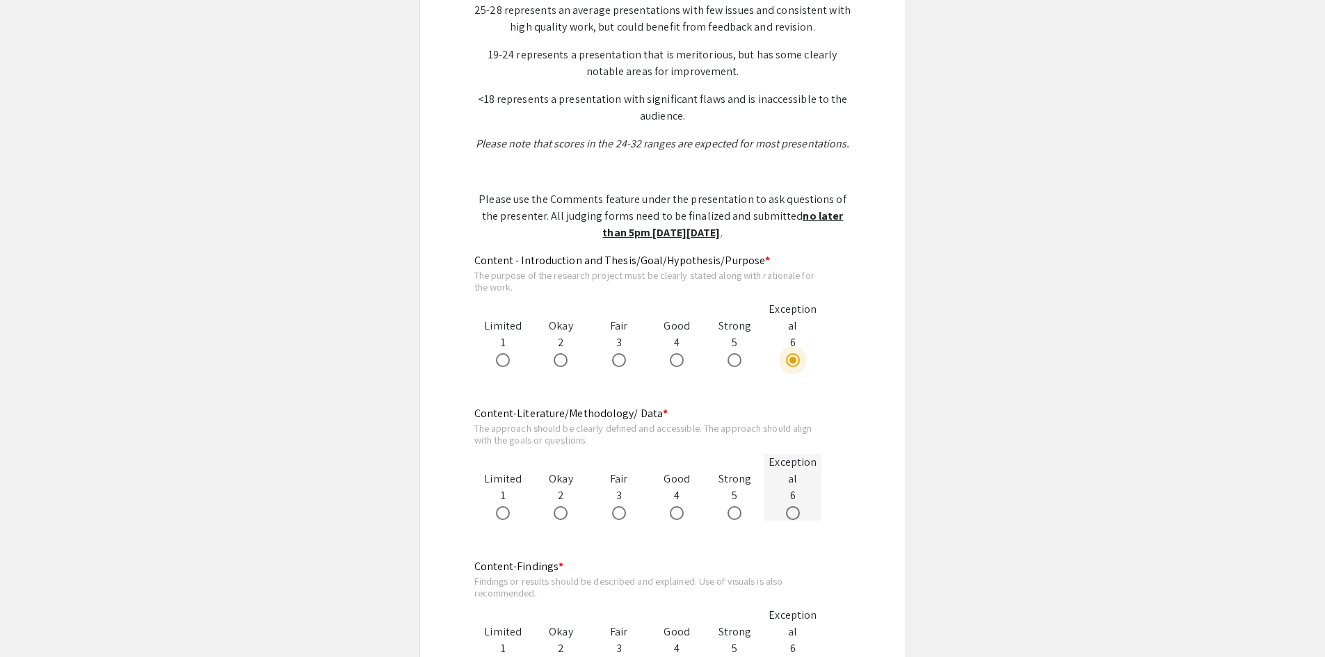
click at [797, 514] on span at bounding box center [793, 513] width 14 height 14
click at [797, 514] on input "radio" at bounding box center [793, 513] width 14 height 14
radio input "true"
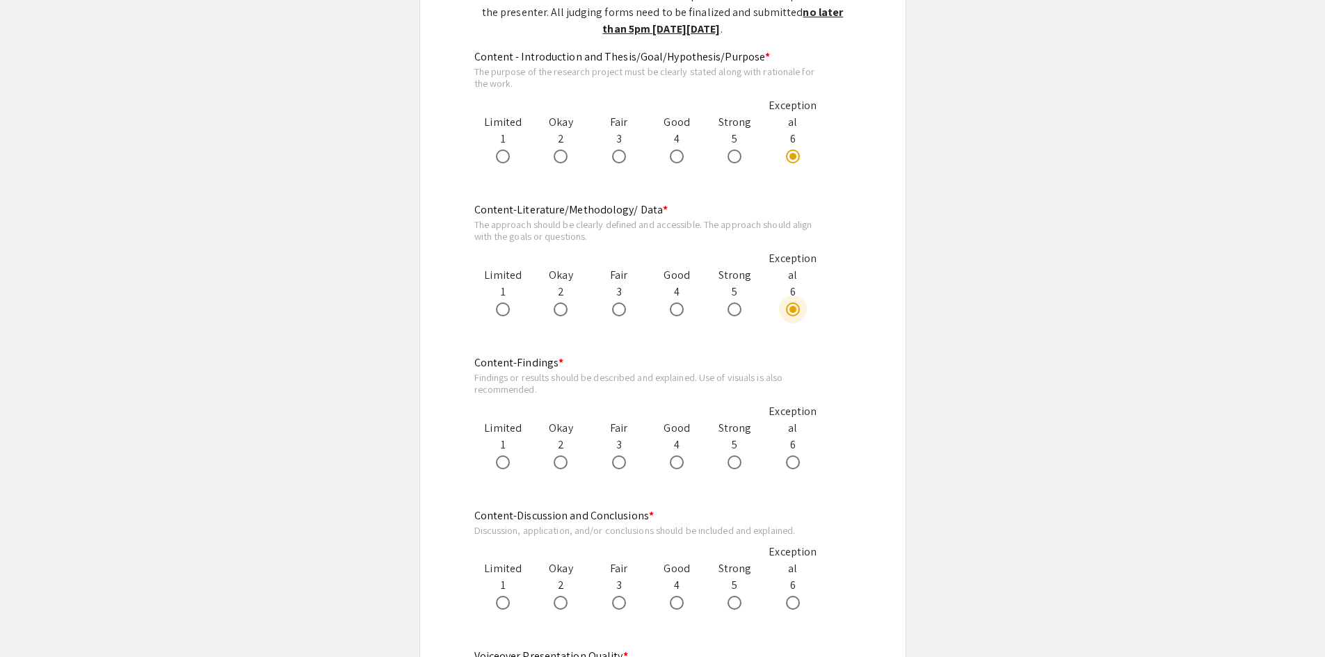
scroll to position [835, 0]
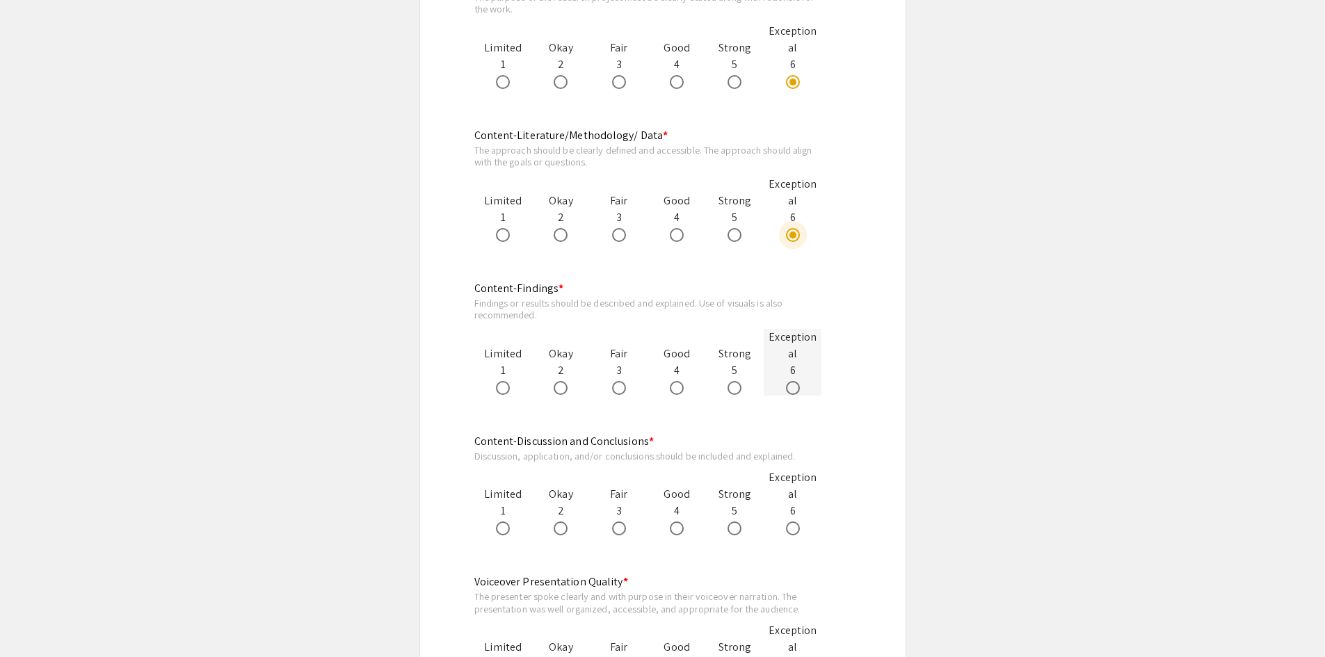
click at [799, 386] on span at bounding box center [793, 388] width 14 height 14
click at [799, 386] on input "radio" at bounding box center [793, 388] width 14 height 14
radio input "true"
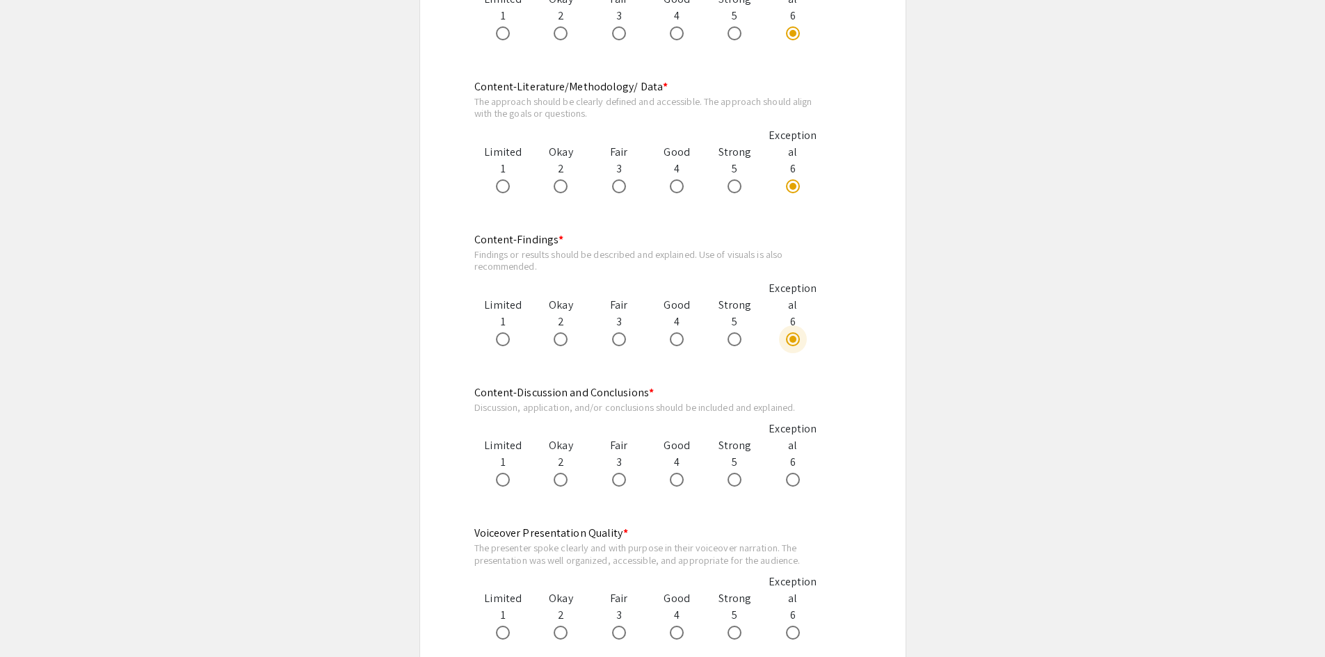
scroll to position [1044, 0]
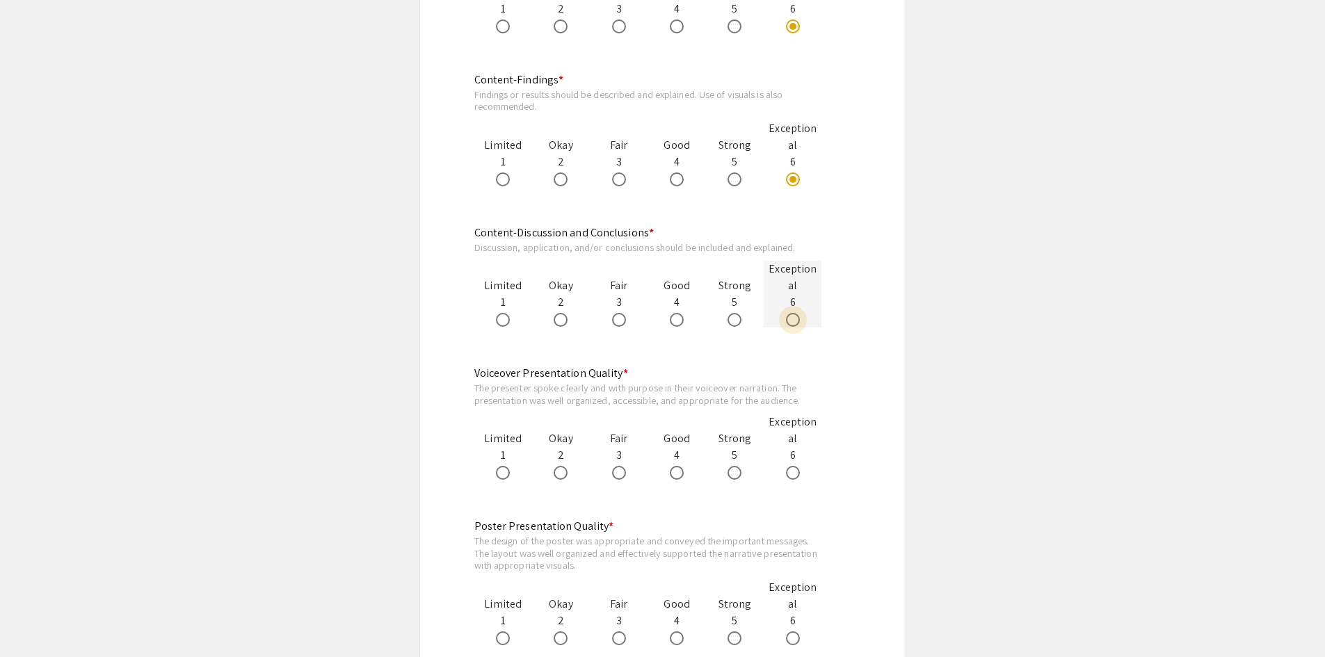
click at [795, 321] on span at bounding box center [793, 320] width 14 height 14
click at [795, 321] on input "radio" at bounding box center [793, 320] width 14 height 14
radio input "true"
click at [734, 471] on span at bounding box center [735, 473] width 14 height 14
click at [734, 471] on input "radio" at bounding box center [735, 473] width 14 height 14
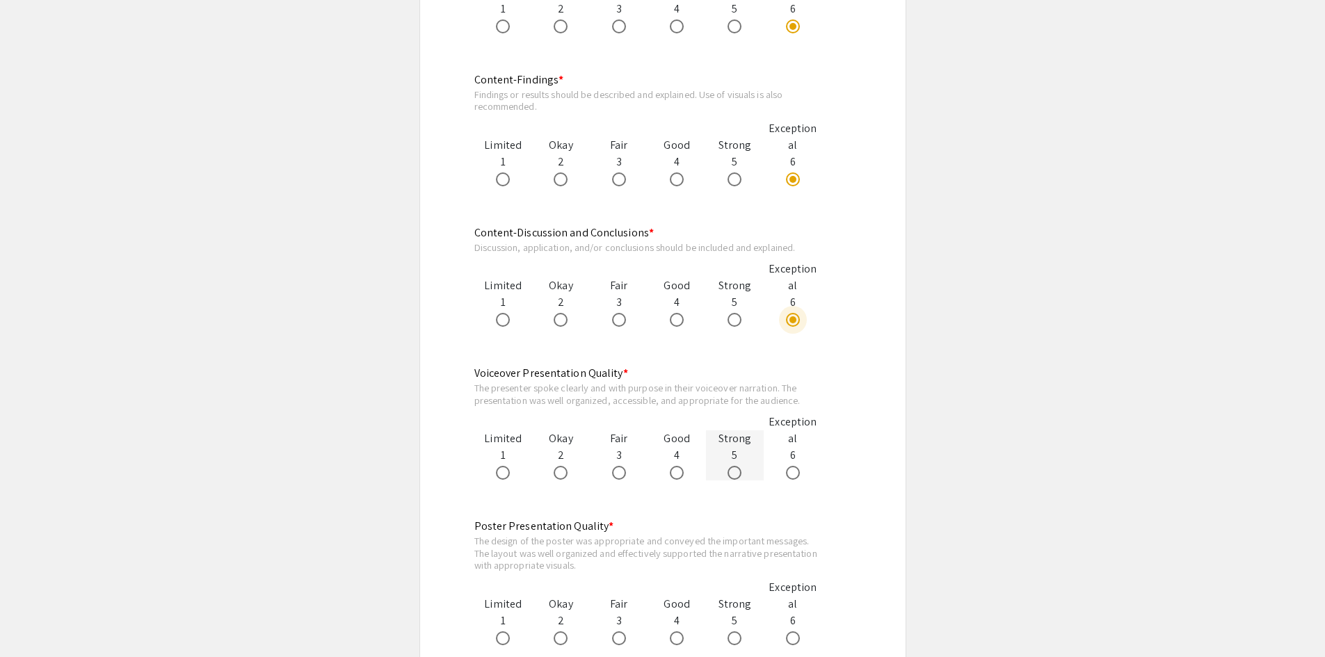
radio input "true"
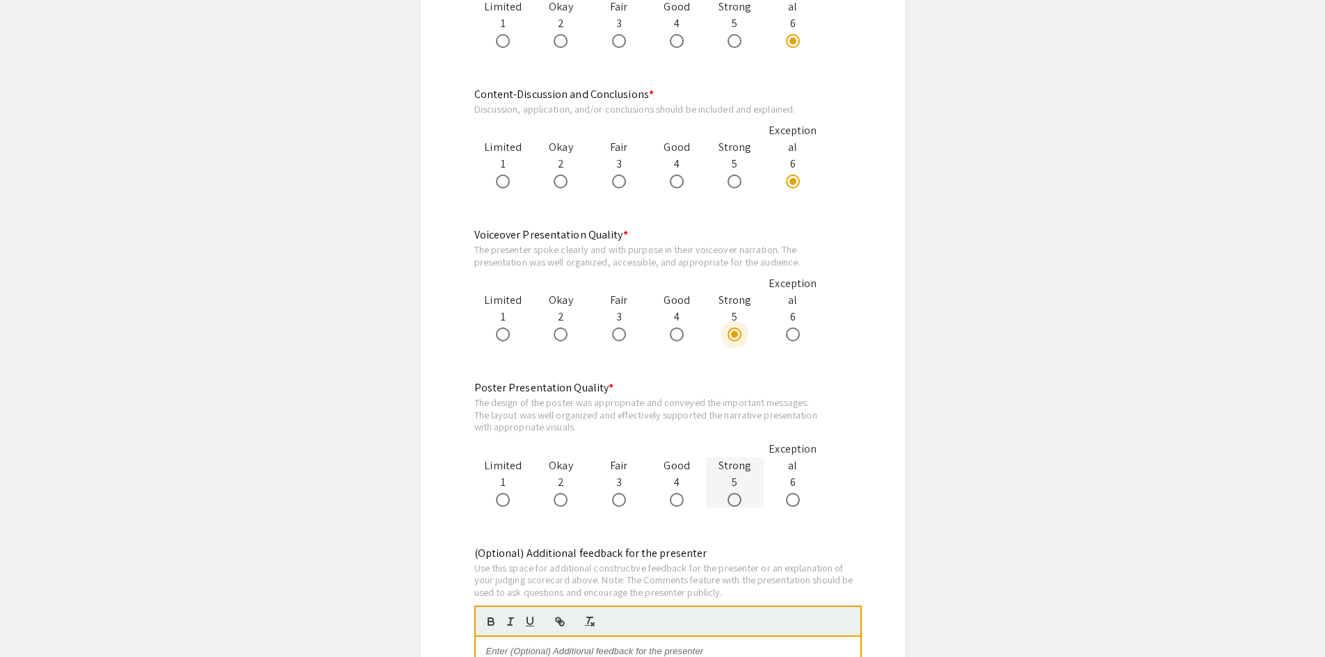
scroll to position [1183, 0]
click at [794, 499] on span at bounding box center [793, 500] width 14 height 14
click at [794, 499] on input "radio" at bounding box center [793, 500] width 14 height 14
radio input "true"
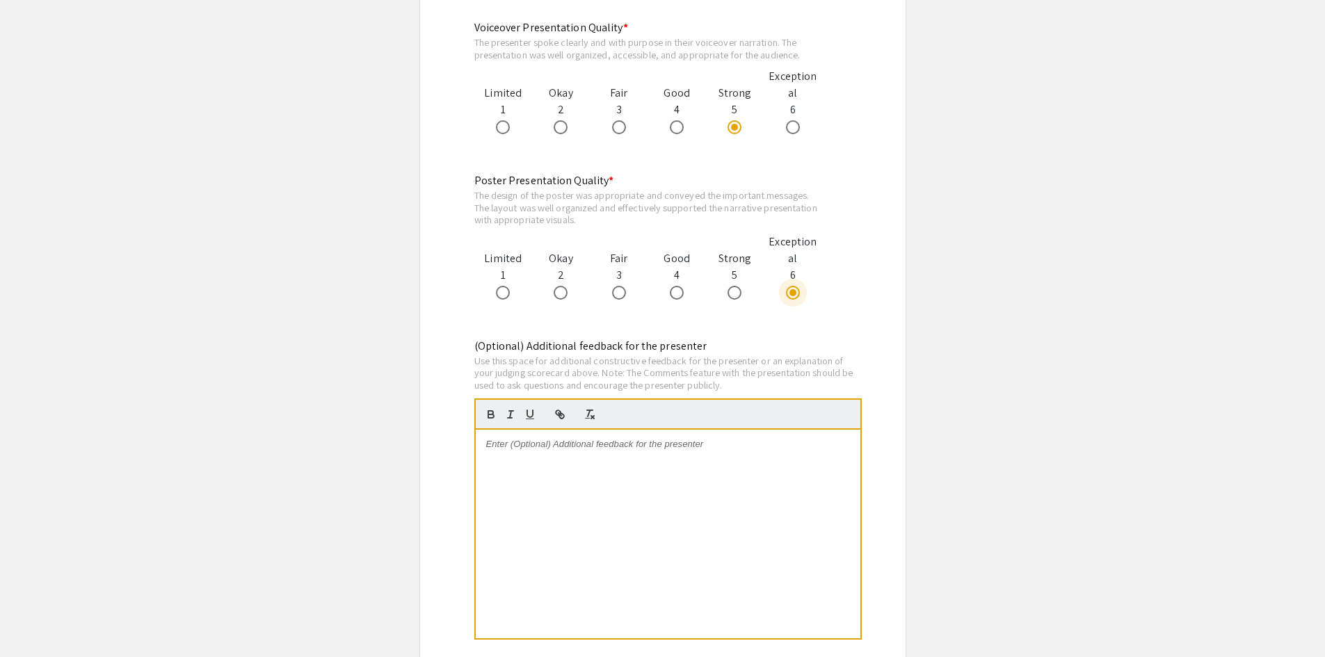
scroll to position [1391, 0]
click at [703, 544] on div at bounding box center [668, 532] width 385 height 209
click at [594, 440] on p "Your poster was Poster is exceptionally clear, well-structured" at bounding box center [668, 442] width 364 height 13
click at [547, 444] on p "Your poster was exceptionally clear, well-structured" at bounding box center [668, 442] width 364 height 13
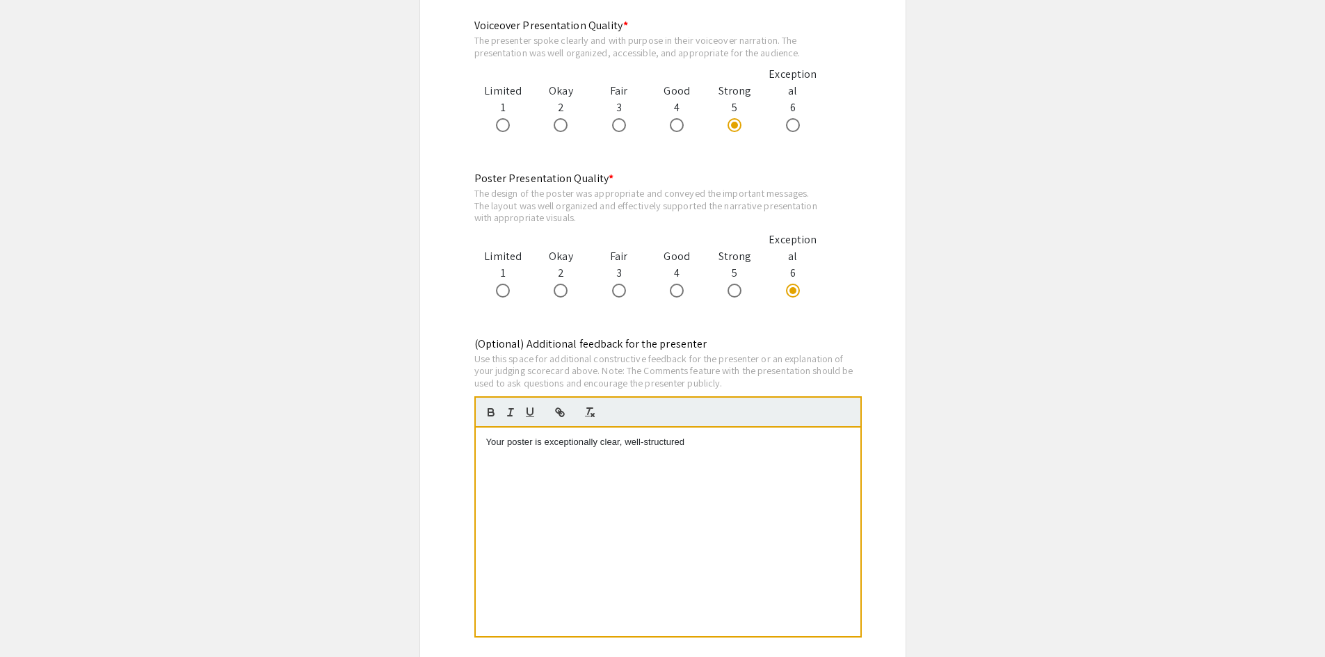
click at [620, 446] on p "Your poster is exceptionally clear, well-structured" at bounding box center [668, 442] width 364 height 13
click at [706, 445] on p "Your poster is exceptionally clear and well-structured" at bounding box center [668, 442] width 364 height 13
click at [786, 440] on p "Your poster is exceptionally clear and well-structured. Your presentation Demon…" at bounding box center [668, 449] width 364 height 26
click at [834, 442] on p "Your poster is exceptionally clear and well-structured. Your presentation demon…" at bounding box center [668, 449] width 364 height 26
click at [753, 455] on p "Your poster is exceptionally clear and well-structured. Your presentation demon…" at bounding box center [668, 449] width 364 height 26
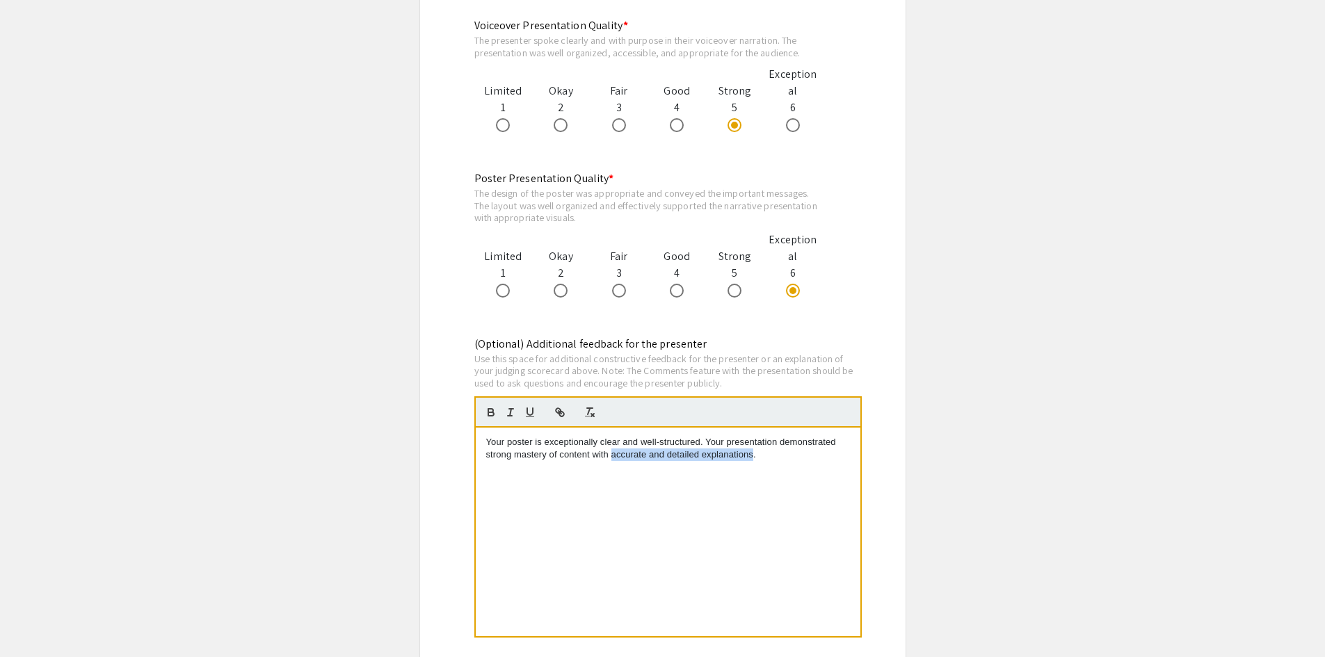
drag, startPoint x: 611, startPoint y: 455, endPoint x: 754, endPoint y: 456, distance: 143.3
click at [754, 456] on p "Your poster is exceptionally clear and well-structured. Your presentation demon…" at bounding box center [668, 449] width 364 height 26
click at [617, 458] on p "Your poster is exceptionally clear and well-structured. Your presentation demon…" at bounding box center [668, 455] width 364 height 38
click at [611, 459] on p "Your poster is exceptionally clear and well-structured. Your presentation demon…" at bounding box center [668, 455] width 364 height 38
click at [609, 472] on p "Your poster is exceptionally clear and well-structured. Your presentation demon…" at bounding box center [668, 455] width 364 height 38
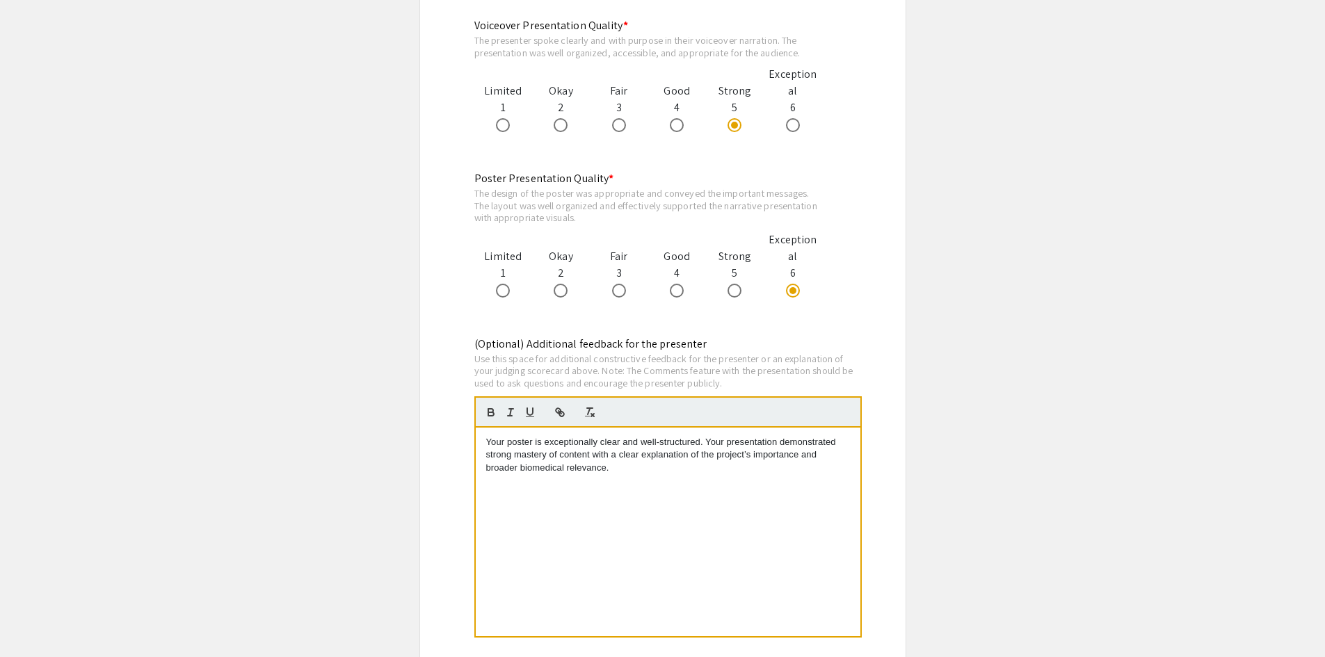
click at [625, 474] on p "Your poster is exceptionally clear and well-structured. Your presentation demon…" at bounding box center [668, 455] width 364 height 38
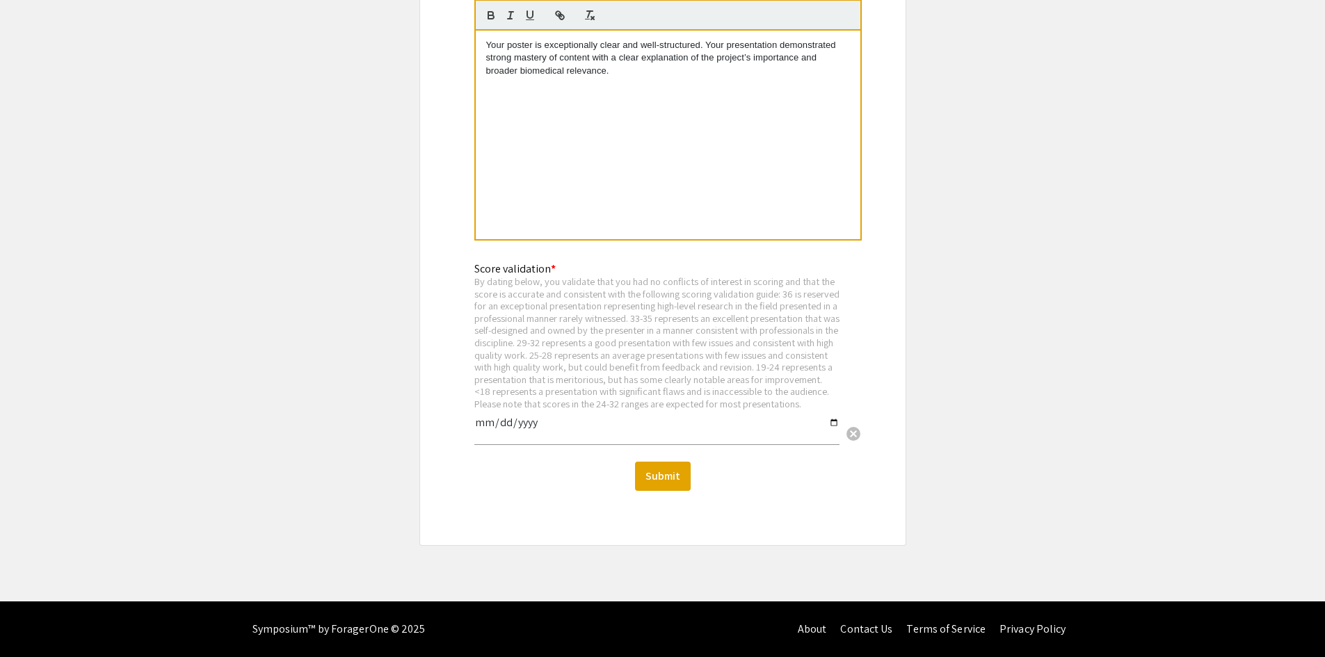
scroll to position [1801, 0]
click at [538, 432] on input "date" at bounding box center [656, 429] width 365 height 24
type input "2025-09-11"
click at [676, 463] on button "Submit" at bounding box center [663, 476] width 56 height 29
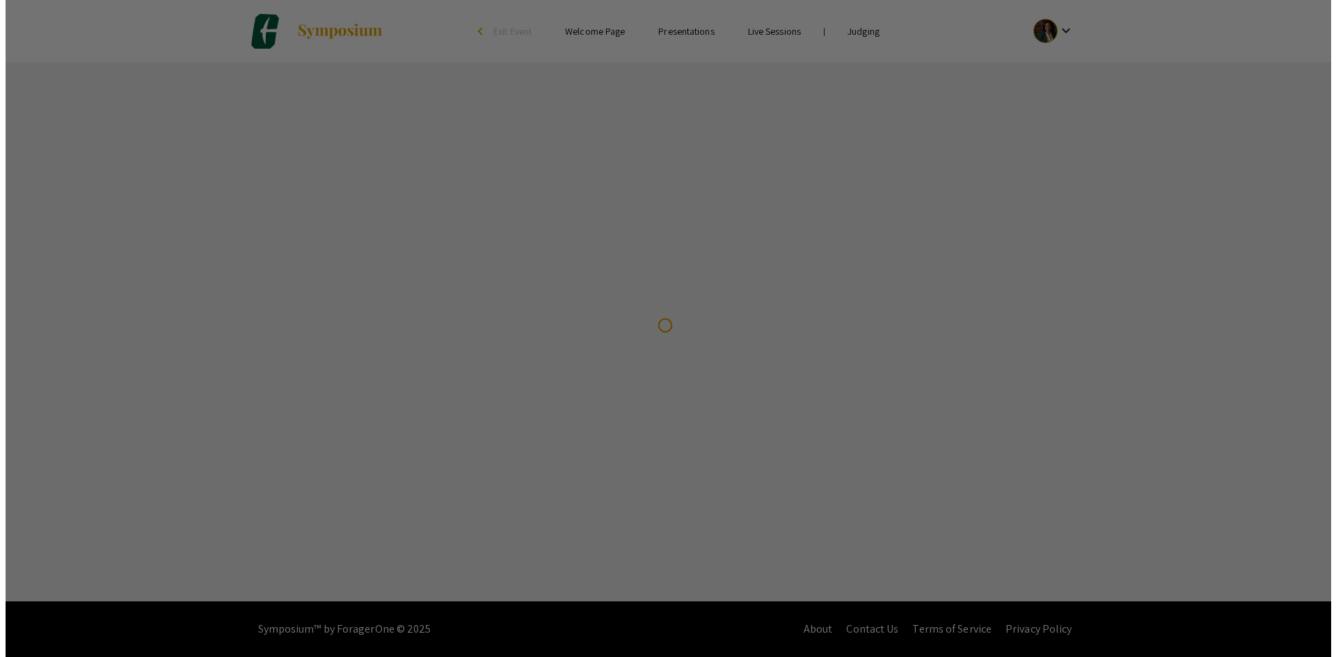
scroll to position [0, 0]
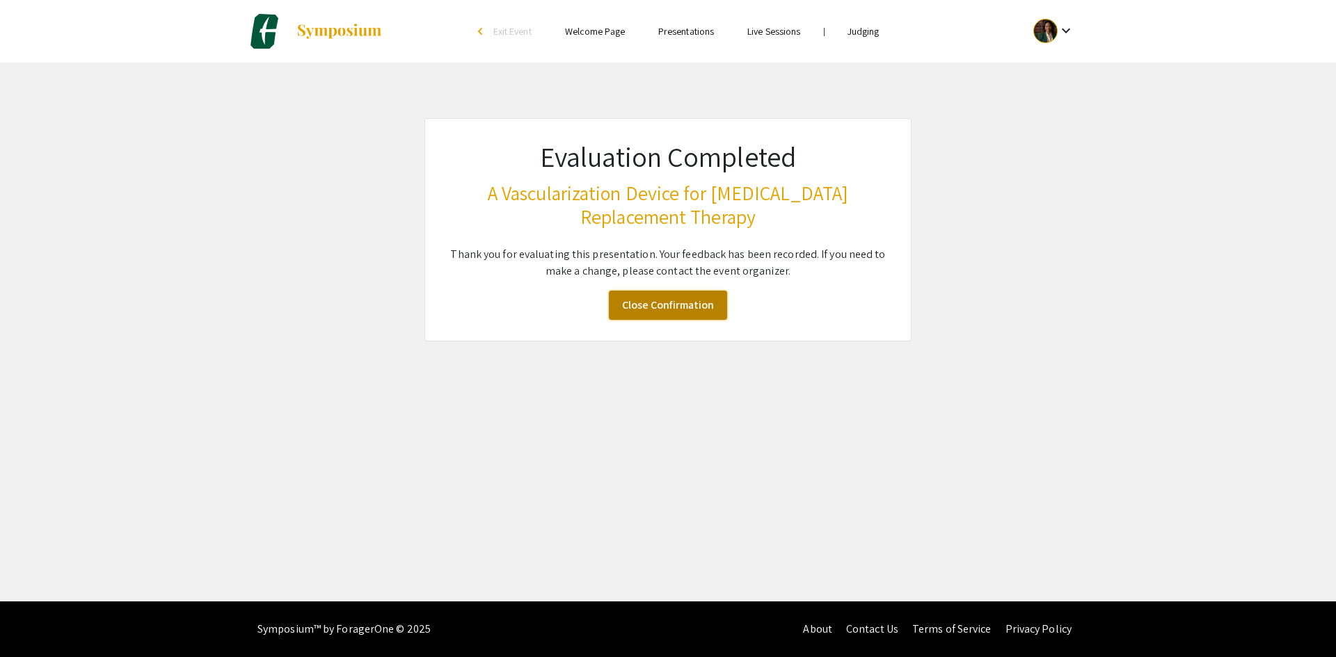
click at [717, 310] on link "Close Confirmation" at bounding box center [668, 305] width 118 height 29
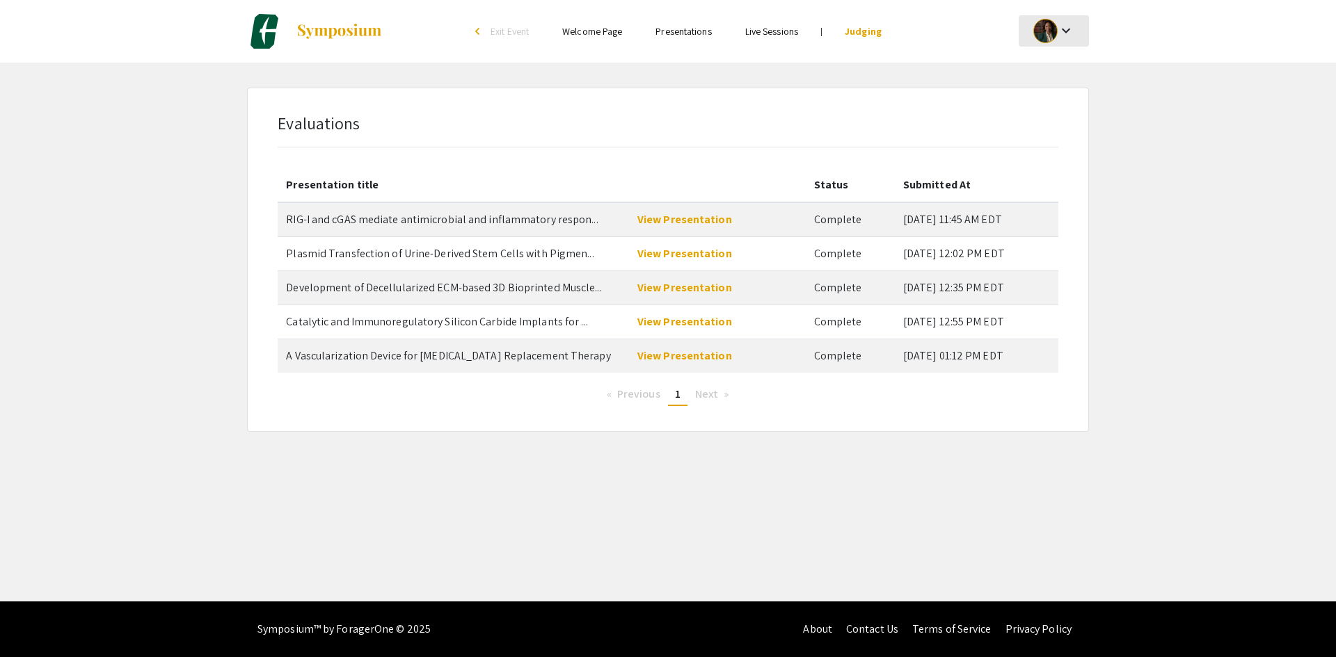
click at [1076, 40] on div "keyboard_arrow_down" at bounding box center [1054, 30] width 48 height 31
click at [1154, 96] on div at bounding box center [668, 328] width 1336 height 657
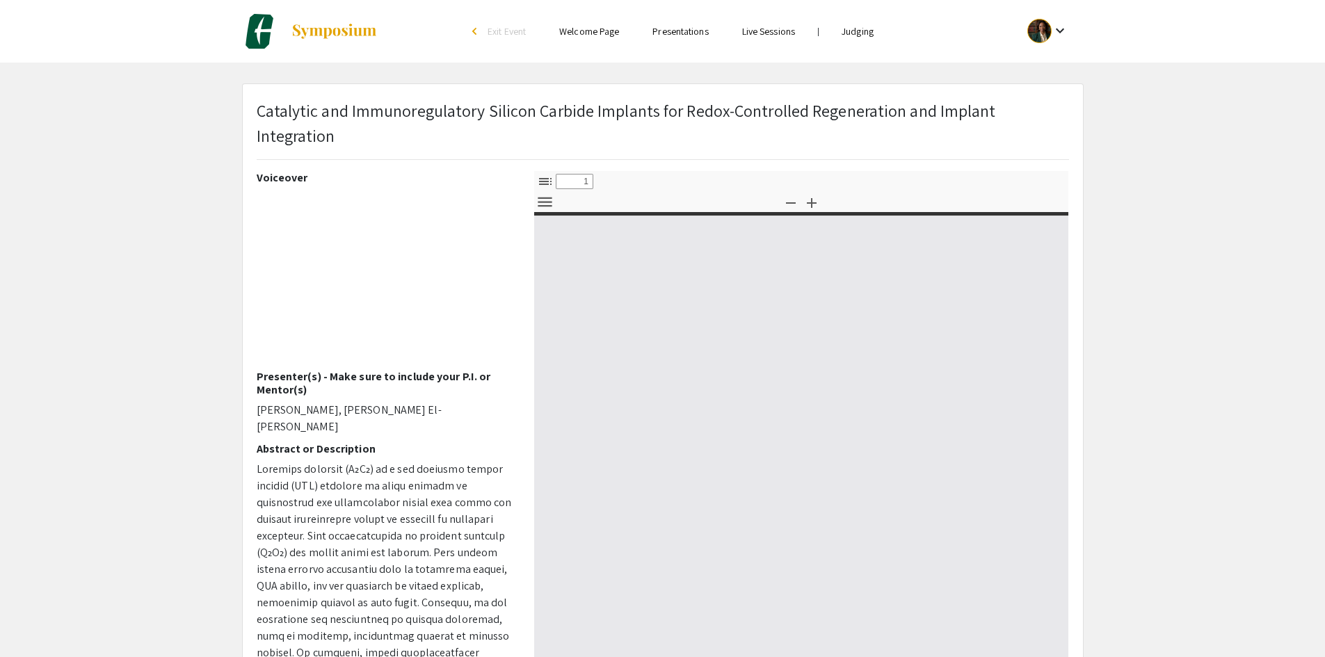
select select "custom"
type input "0"
select select "custom"
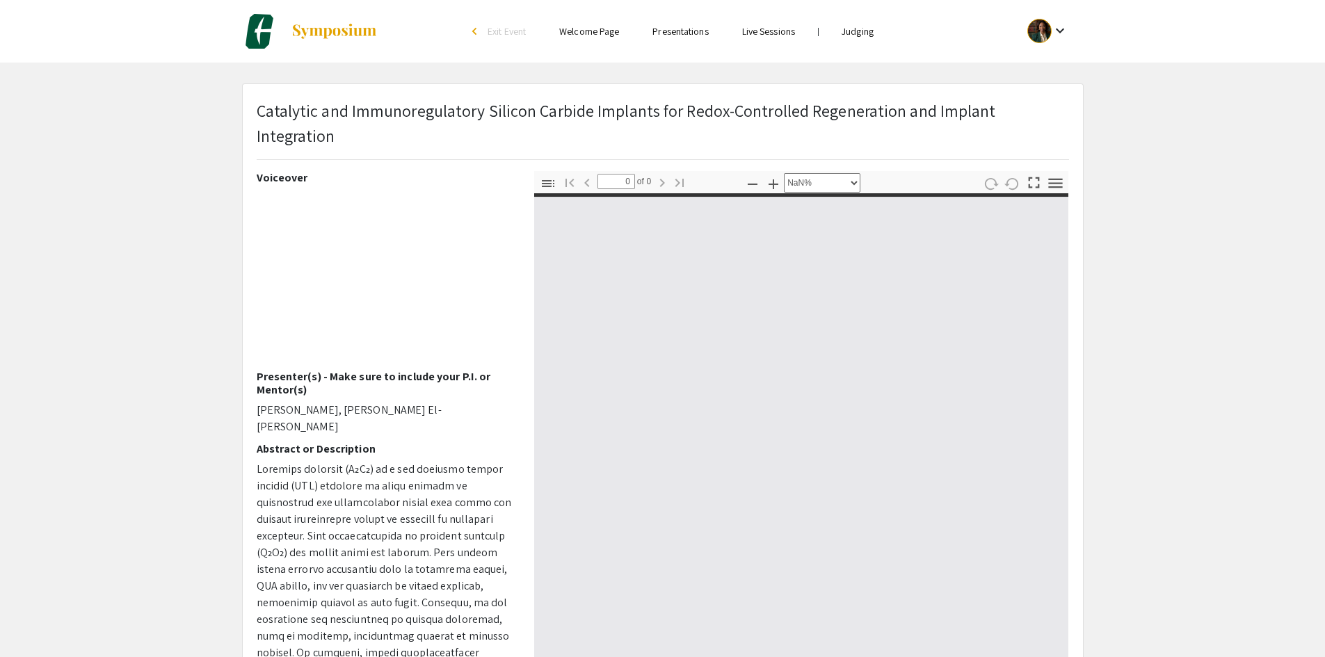
type input "1"
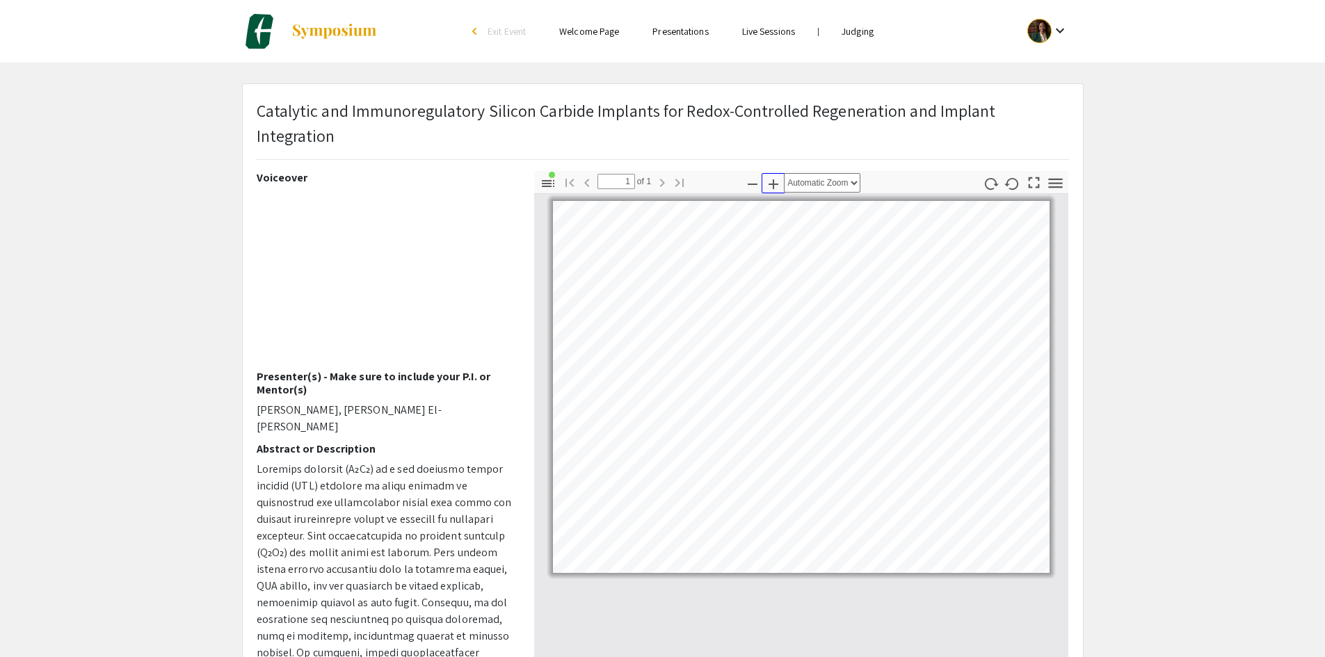
click at [774, 184] on icon "button" at bounding box center [774, 184] width 10 height 10
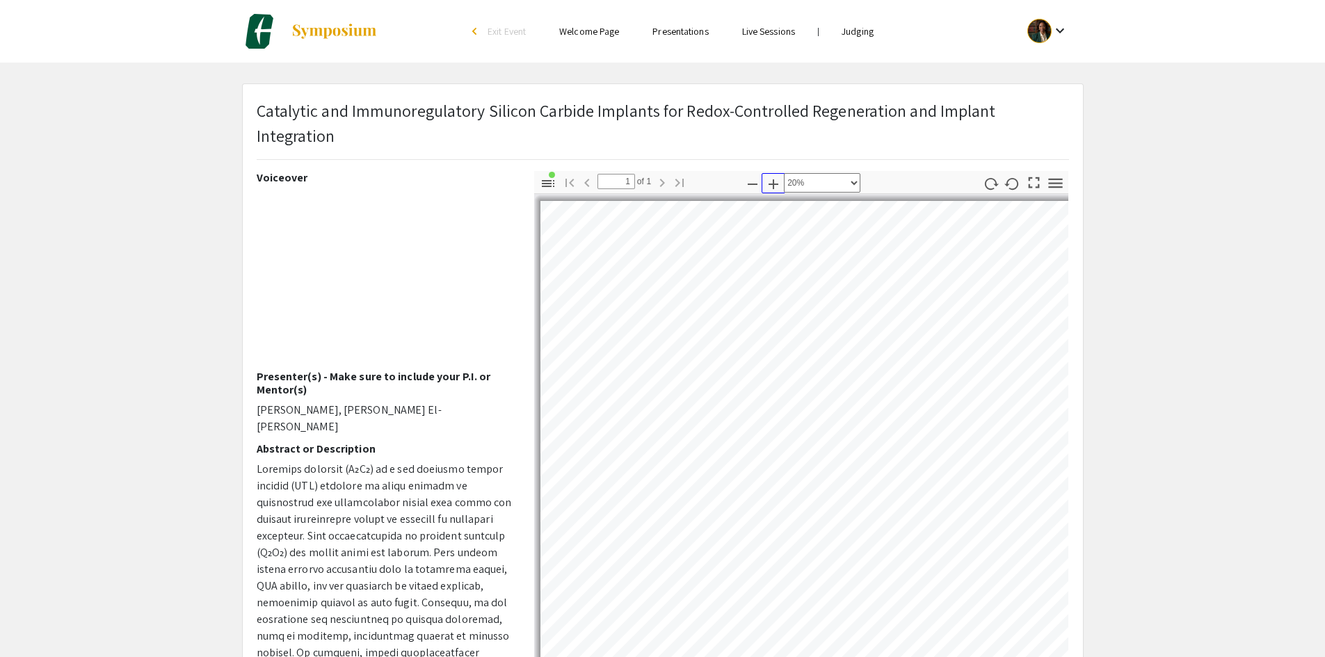
click at [774, 184] on icon "button" at bounding box center [774, 184] width 10 height 10
select select "custom"
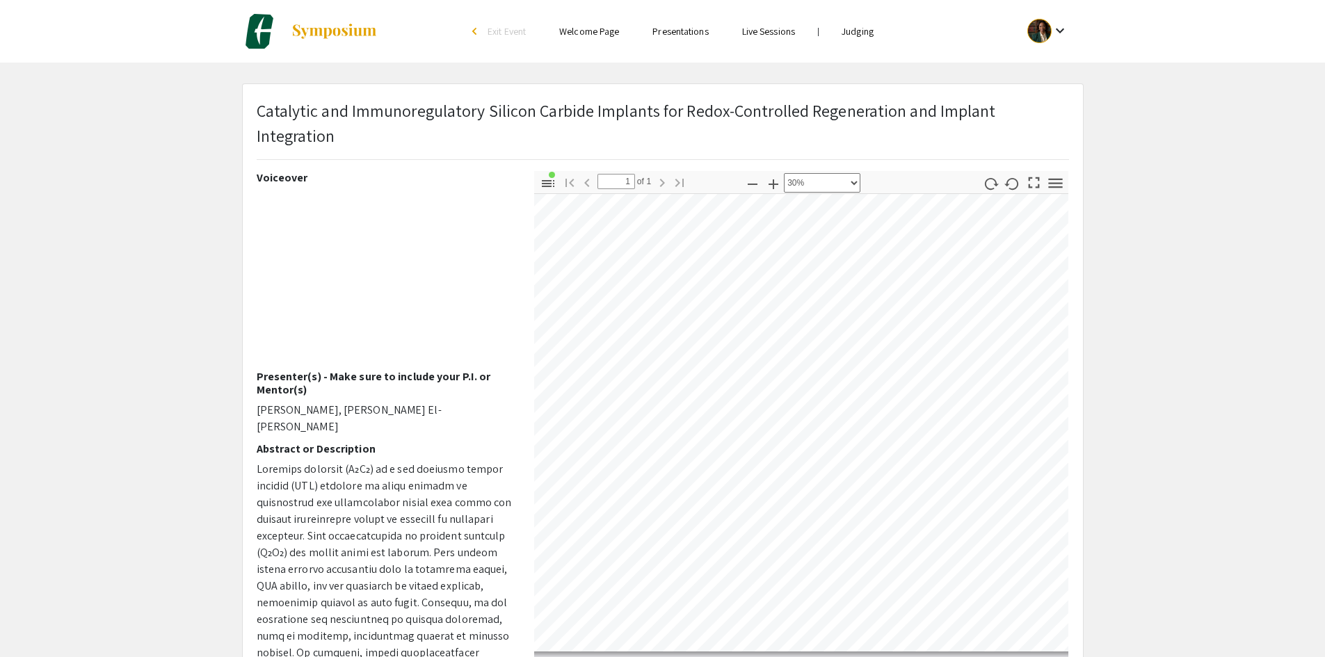
scroll to position [280, 434]
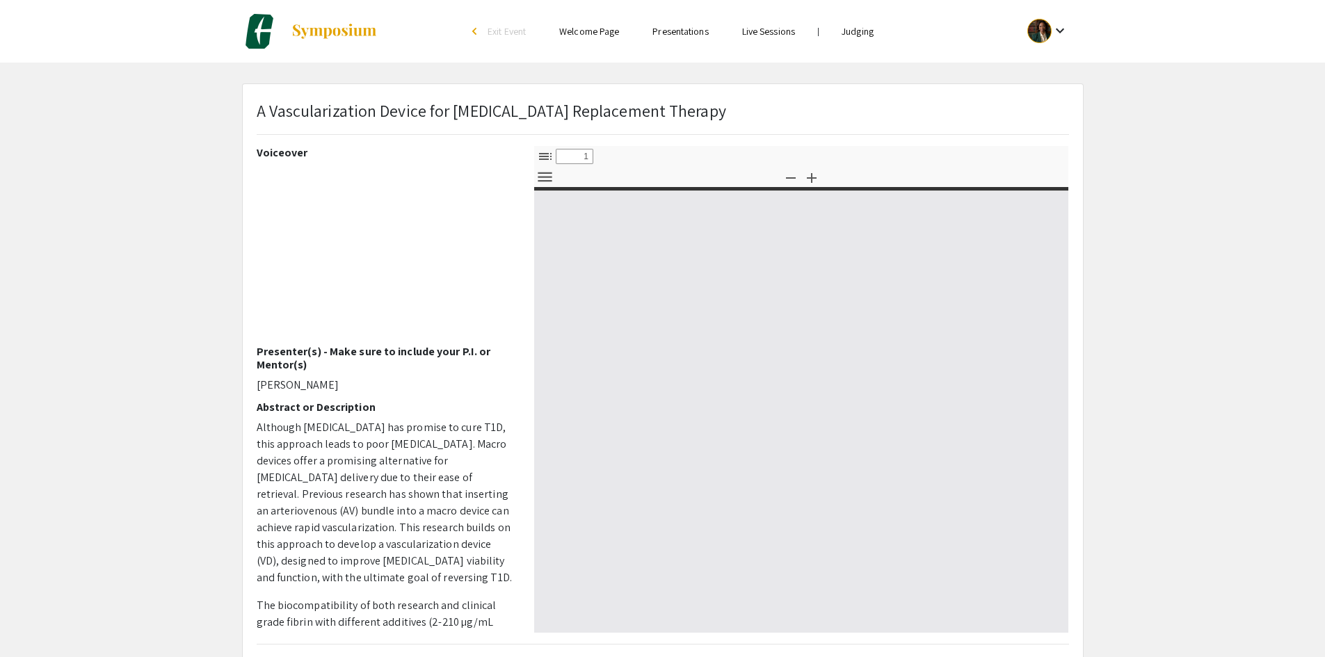
select select "custom"
type input "0"
select select "custom"
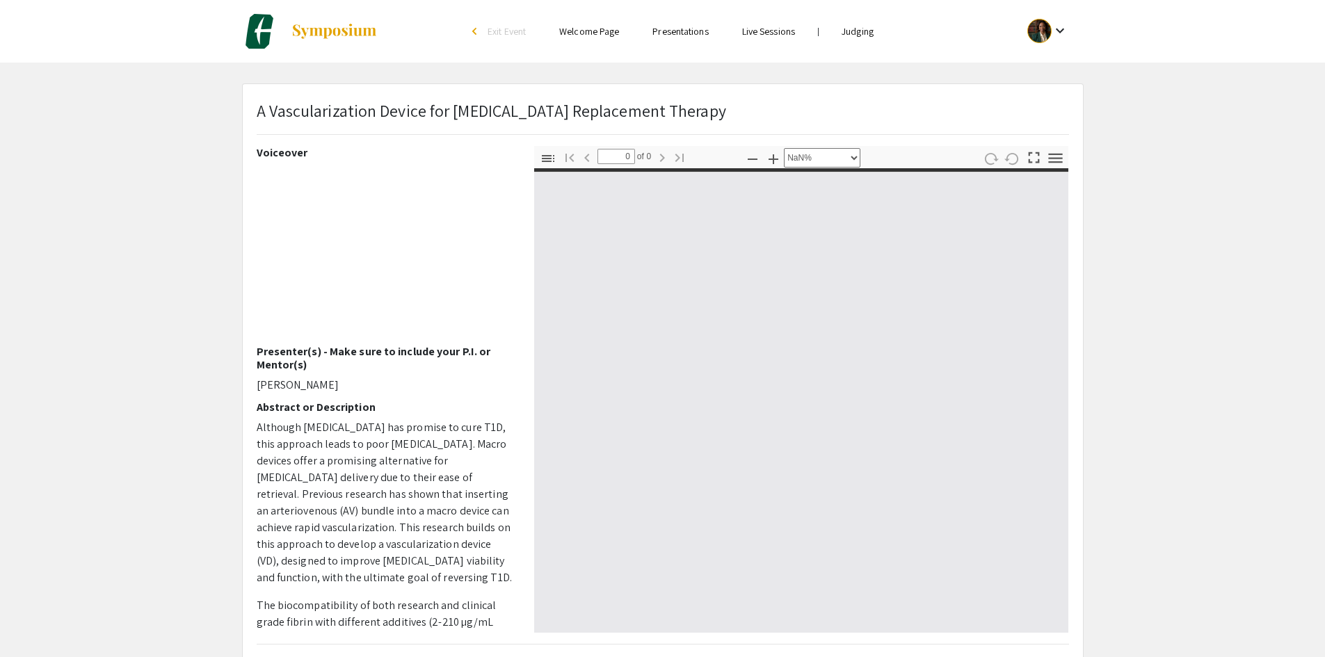
type input "1"
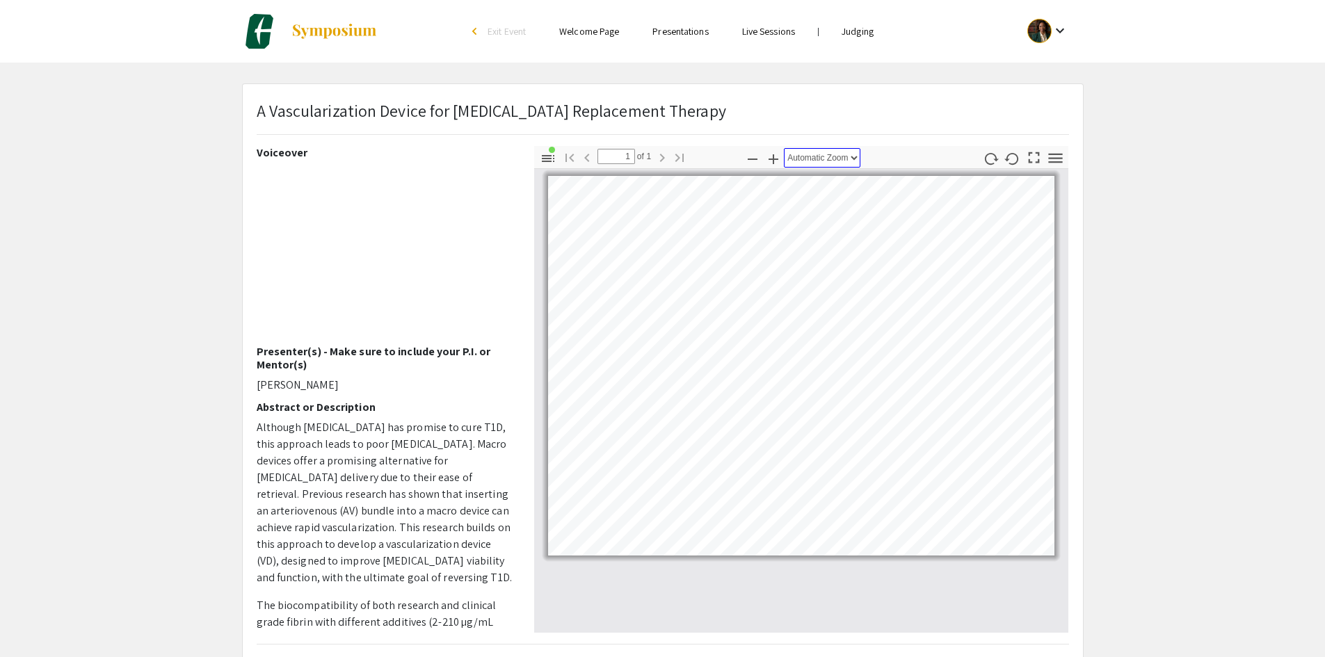
click at [856, 159] on select "Automatic Zoom Actual Size Page Fit Page Width 50% 100% 125% 150% 200% 300% 400…" at bounding box center [822, 157] width 77 height 19
click at [784, 148] on select "Automatic Zoom Actual Size Page Fit Page Width 50% 100% 125% 150% 200% 300% 400…" at bounding box center [822, 157] width 77 height 19
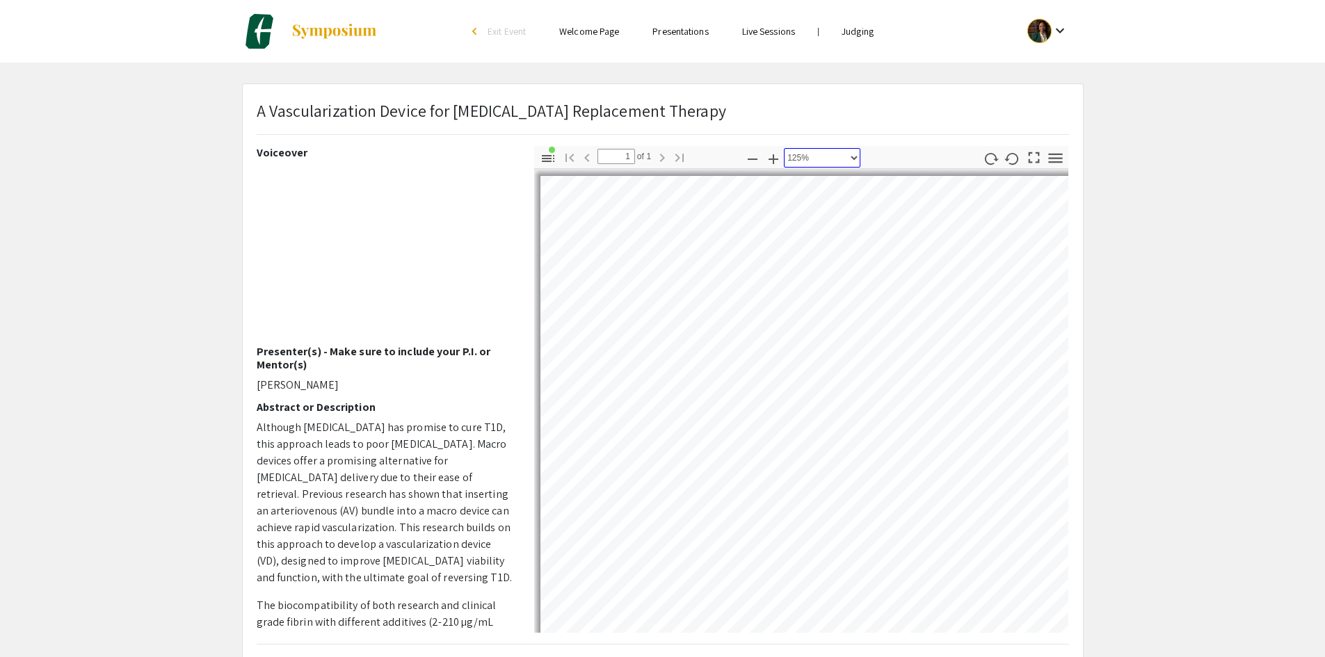
click at [847, 161] on select "Automatic Zoom Actual Size Page Fit Page Width 50% 100% 125% 150% 200% 300% 400…" at bounding box center [822, 157] width 77 height 19
click at [784, 148] on select "Automatic Zoom Actual Size Page Fit Page Width 50% 100% 125% 150% 200% 300% 400…" at bounding box center [822, 157] width 77 height 19
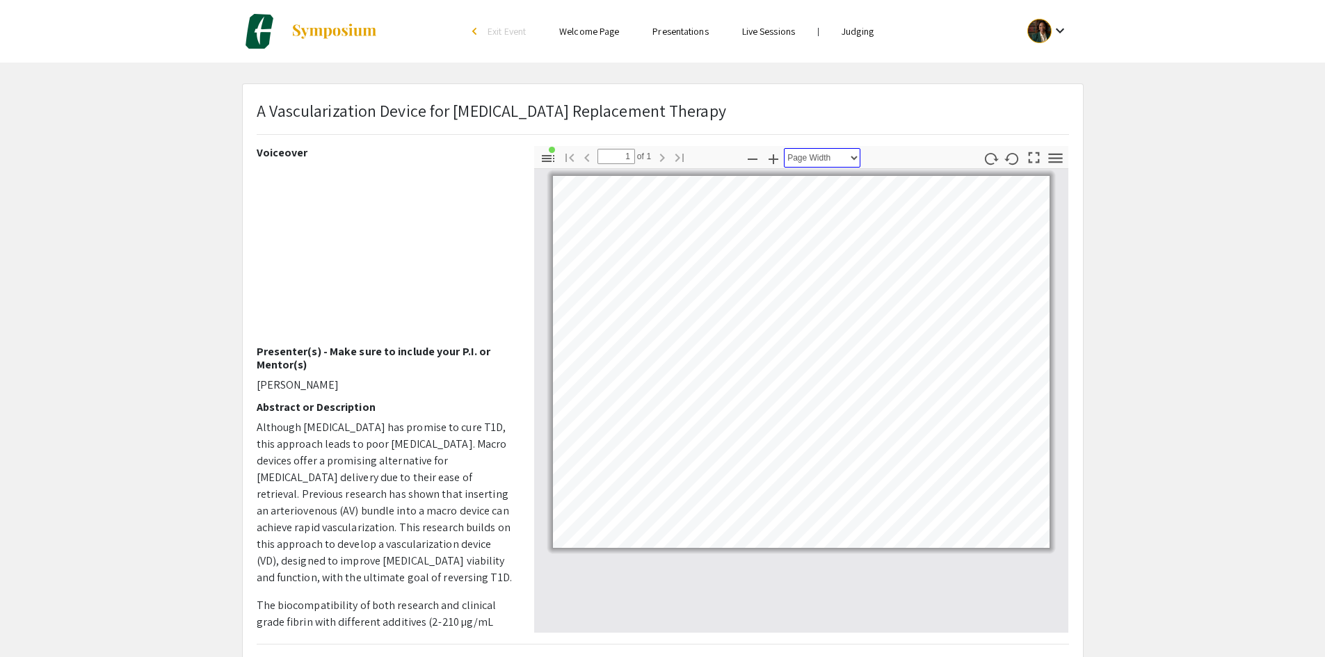
click at [858, 154] on select "Automatic Zoom Actual Size Page Fit Page Width 50% 100% 125% 150% 200% 300% 400…" at bounding box center [822, 157] width 77 height 19
click at [784, 148] on select "Automatic Zoom Actual Size Page Fit Page Width 50% 100% 125% 150% 200% 300% 400…" at bounding box center [822, 157] width 77 height 19
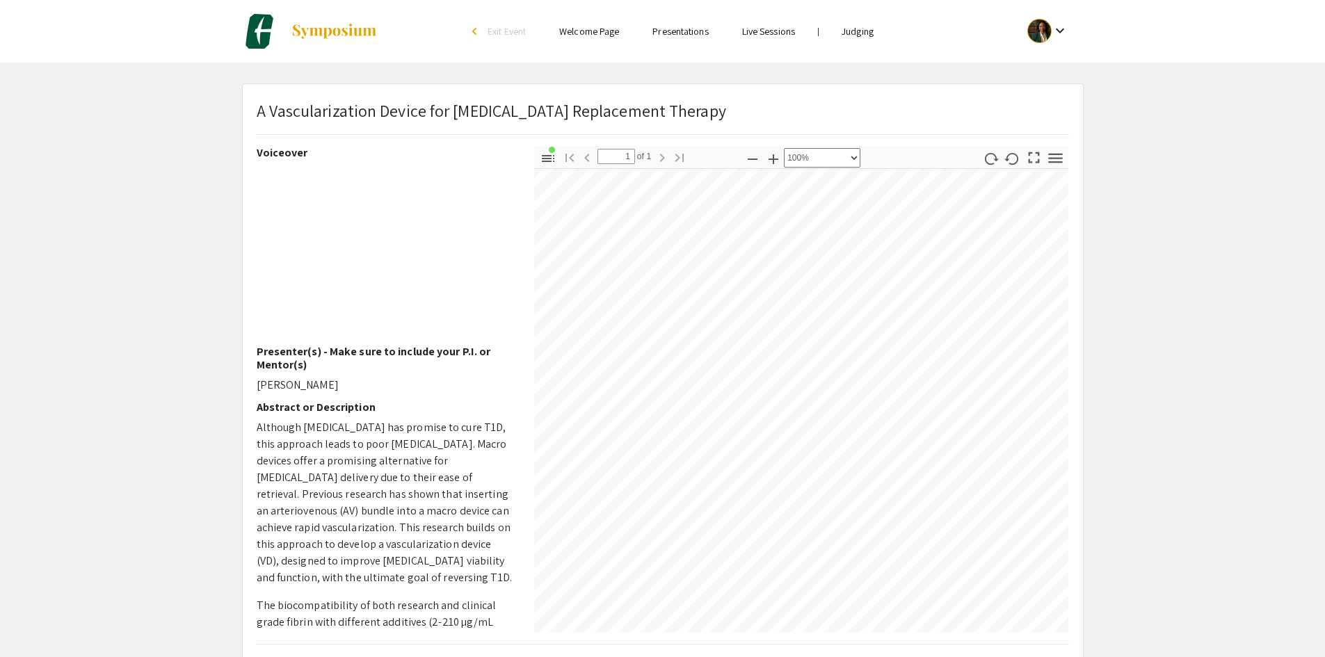
scroll to position [557, 278]
click at [856, 165] on select "Automatic Zoom Actual Size Page Fit Page Width 50% 100% 125% 150% 200% 300% 400…" at bounding box center [822, 157] width 77 height 19
select select "0.5"
click at [784, 148] on select "Automatic Zoom Actual Size Page Fit Page Width 50% 100% 125% 150% 200% 300% 400…" at bounding box center [822, 157] width 77 height 19
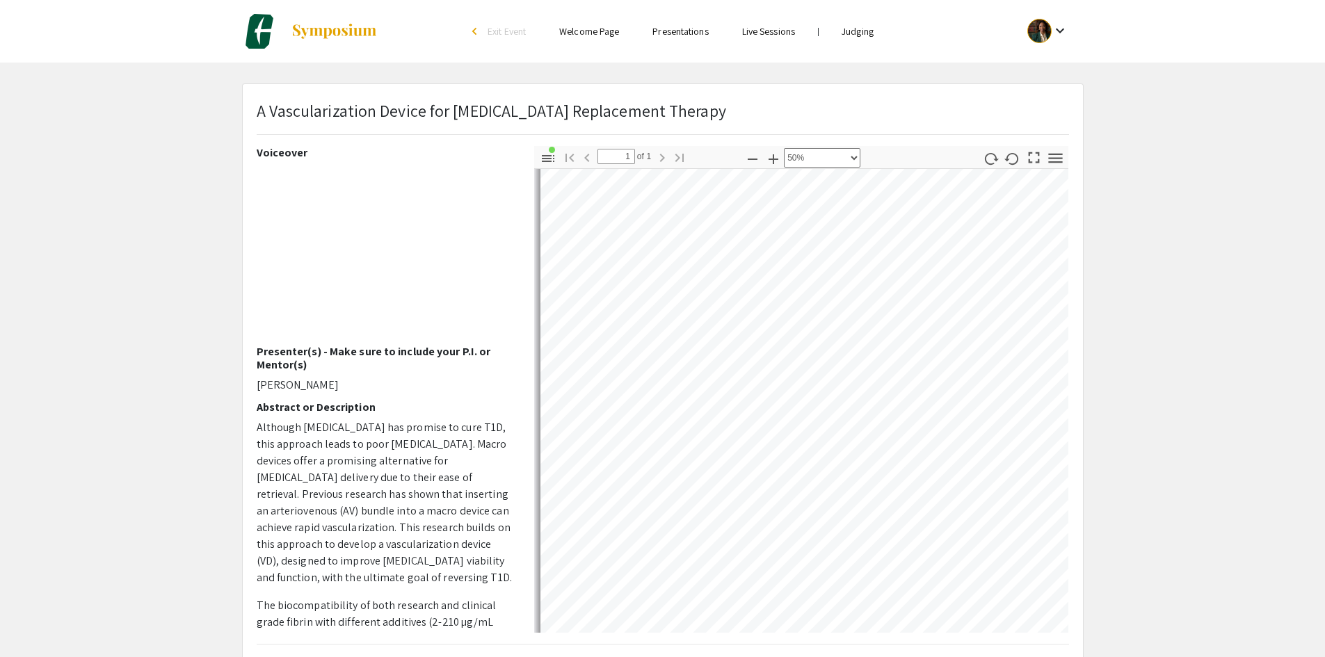
drag, startPoint x: 708, startPoint y: 637, endPoint x: 728, endPoint y: 630, distance: 21.3
click at [728, 630] on div "A Vascularization Device for [MEDICAL_DATA] Replacement Therapy Voiceover Prese…" at bounding box center [663, 435] width 840 height 702
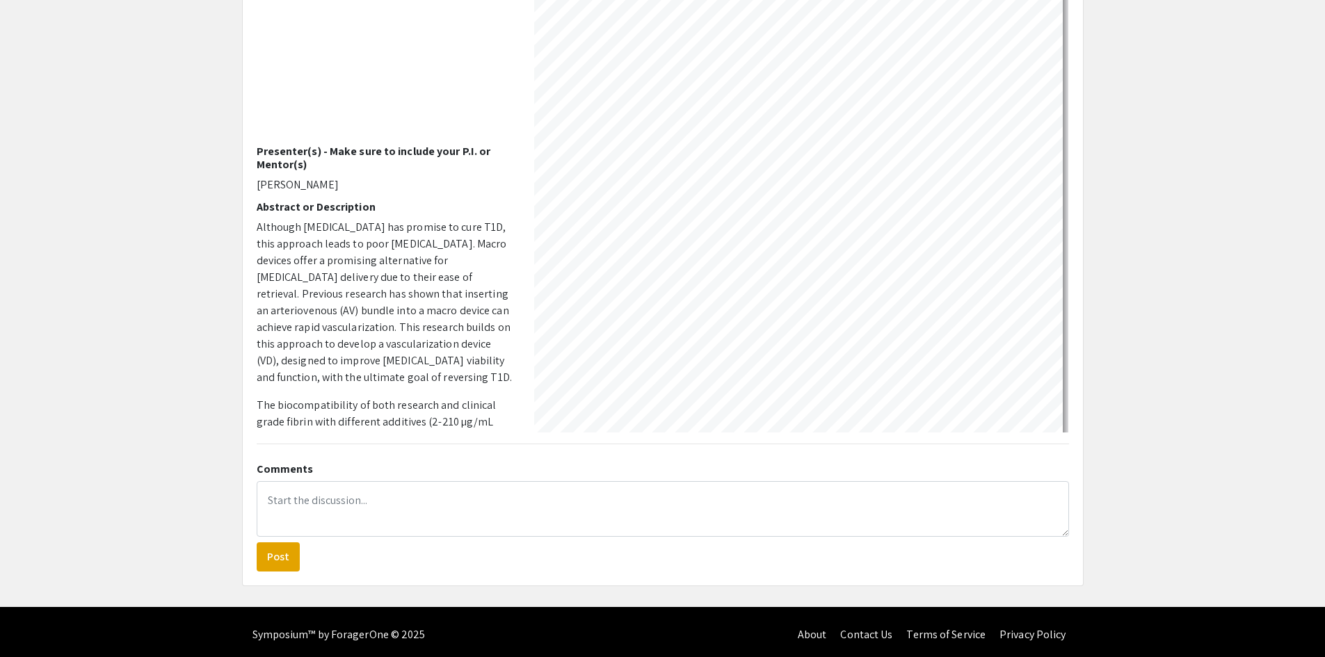
scroll to position [206, 0]
